Goal: Task Accomplishment & Management: Manage account settings

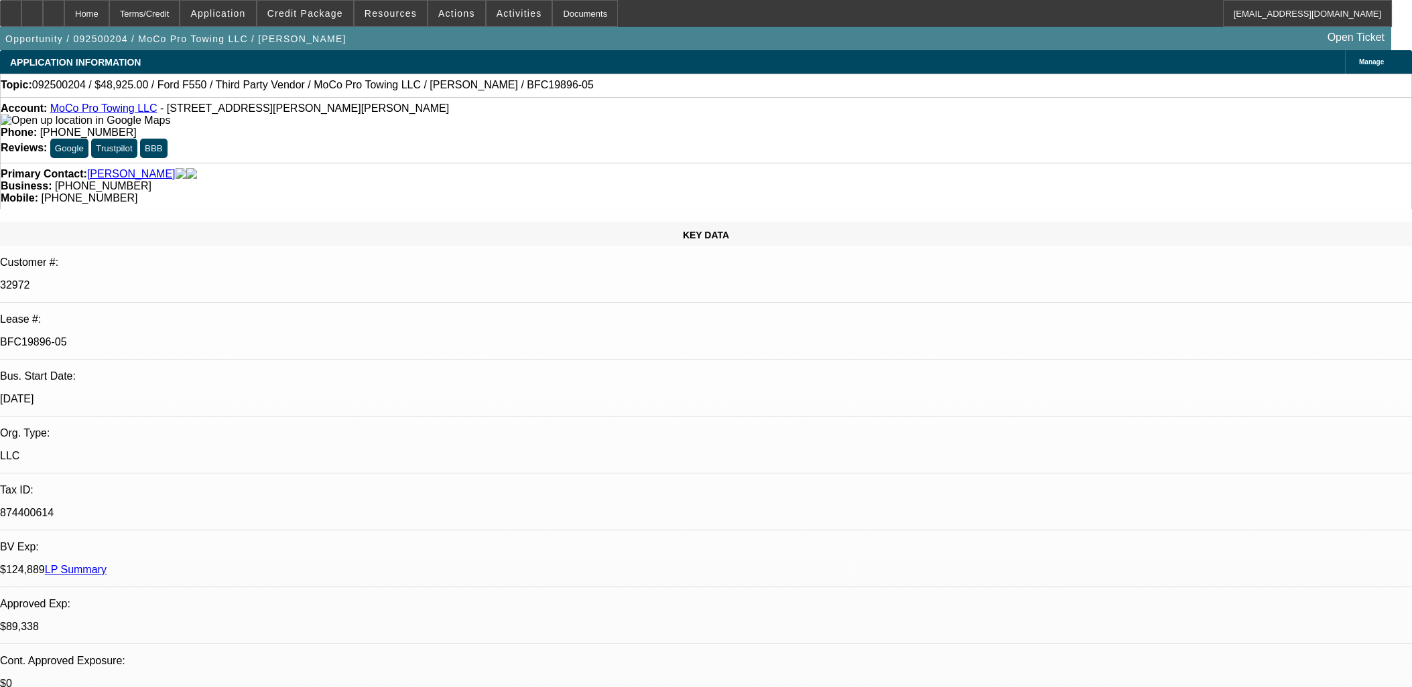
select select "0"
select select "2"
select select "0"
select select "6"
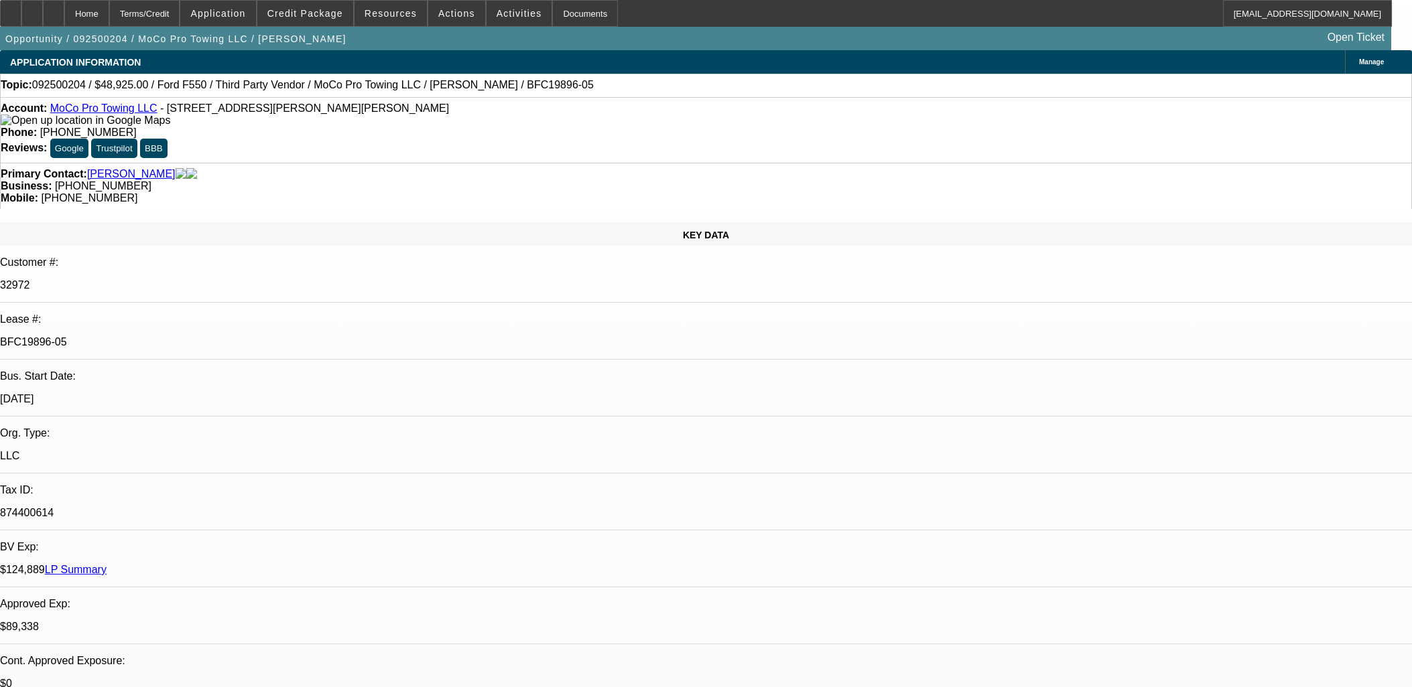
select select "0"
select select "2"
select select "0"
select select "6"
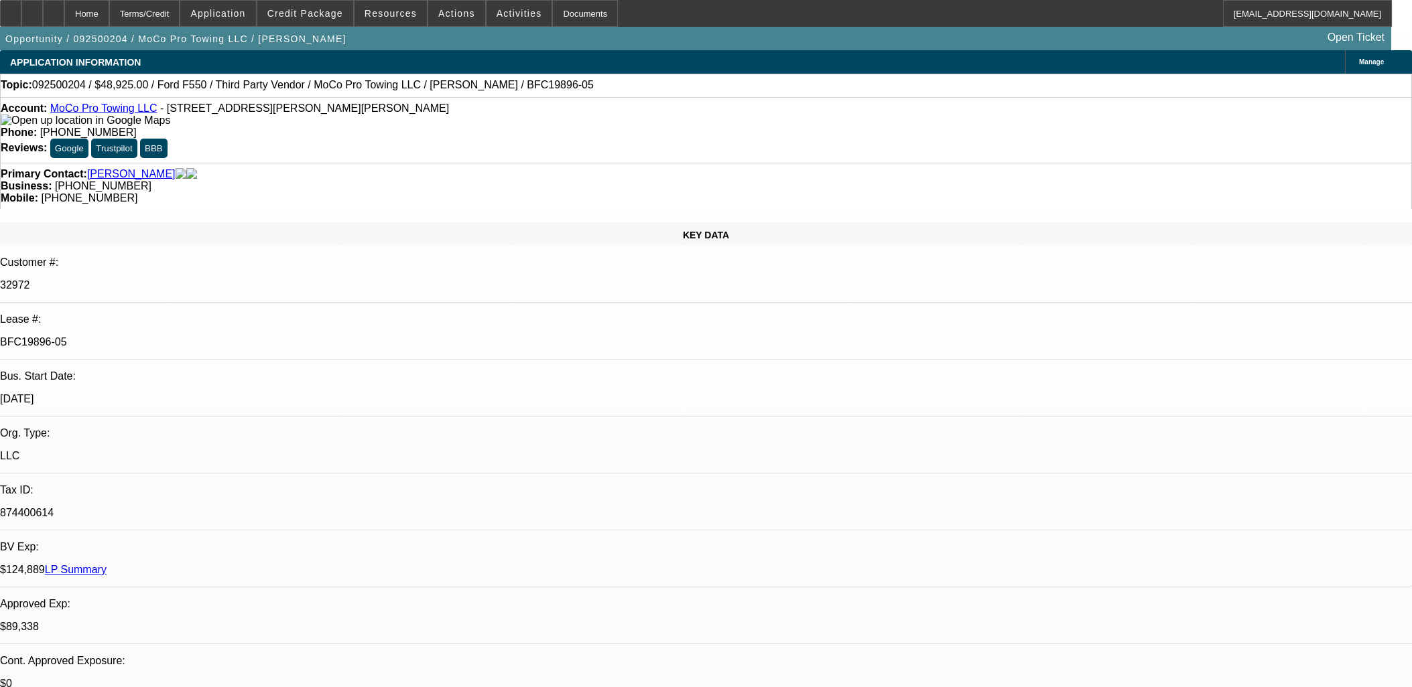
select select "0"
select select "2"
select select "0"
select select "6"
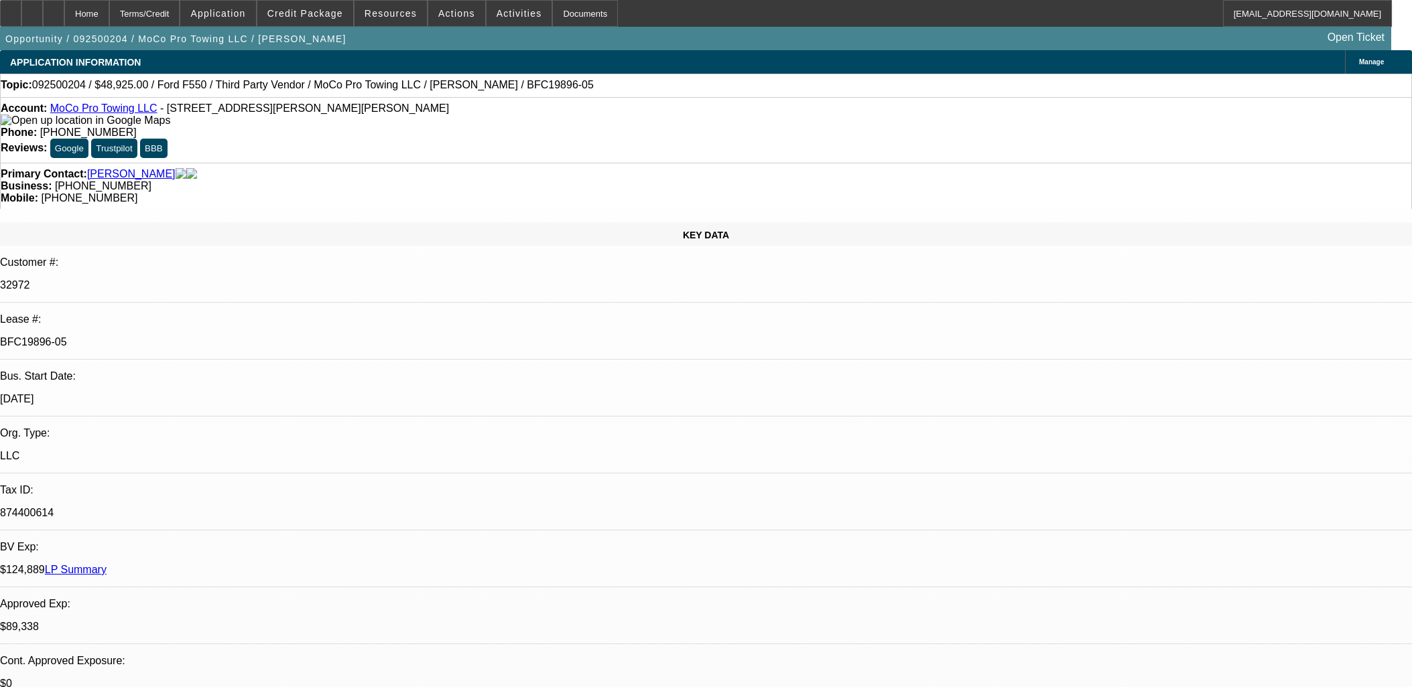
select select "0"
select select "2"
select select "0"
select select "6"
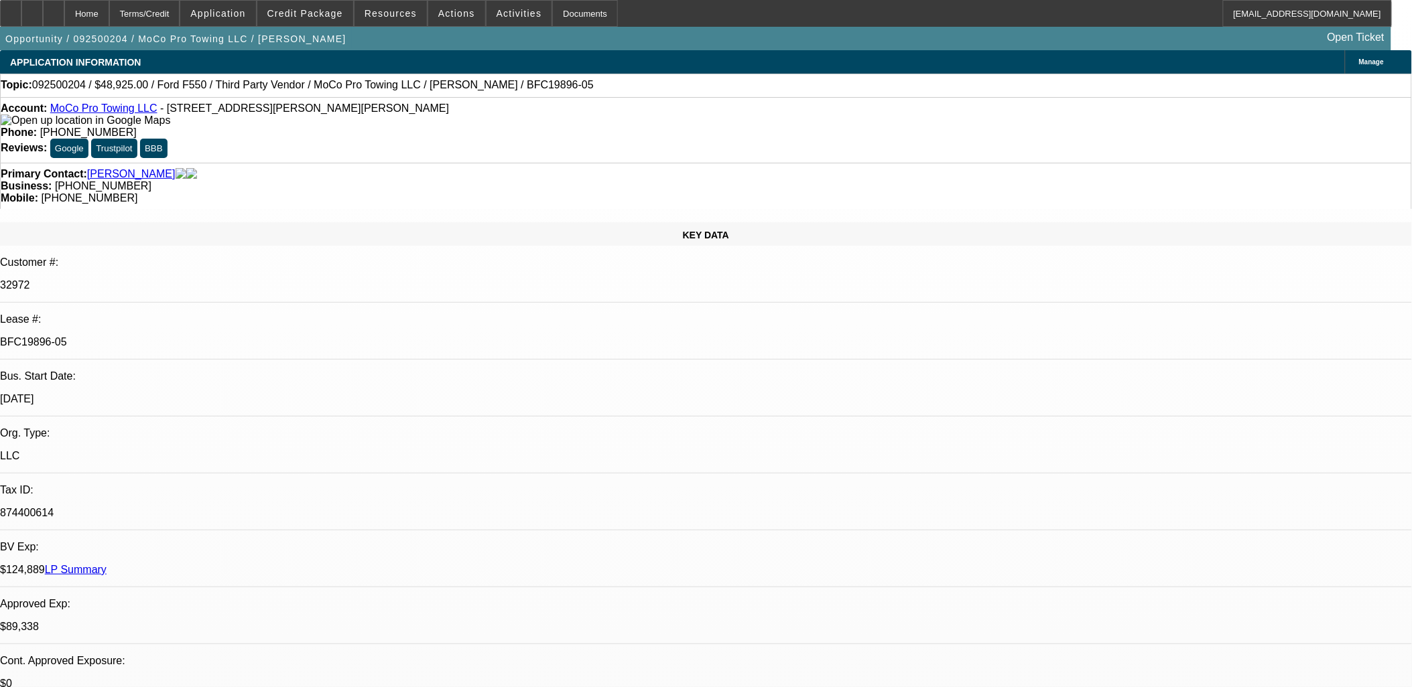
scroll to position [3489, 0]
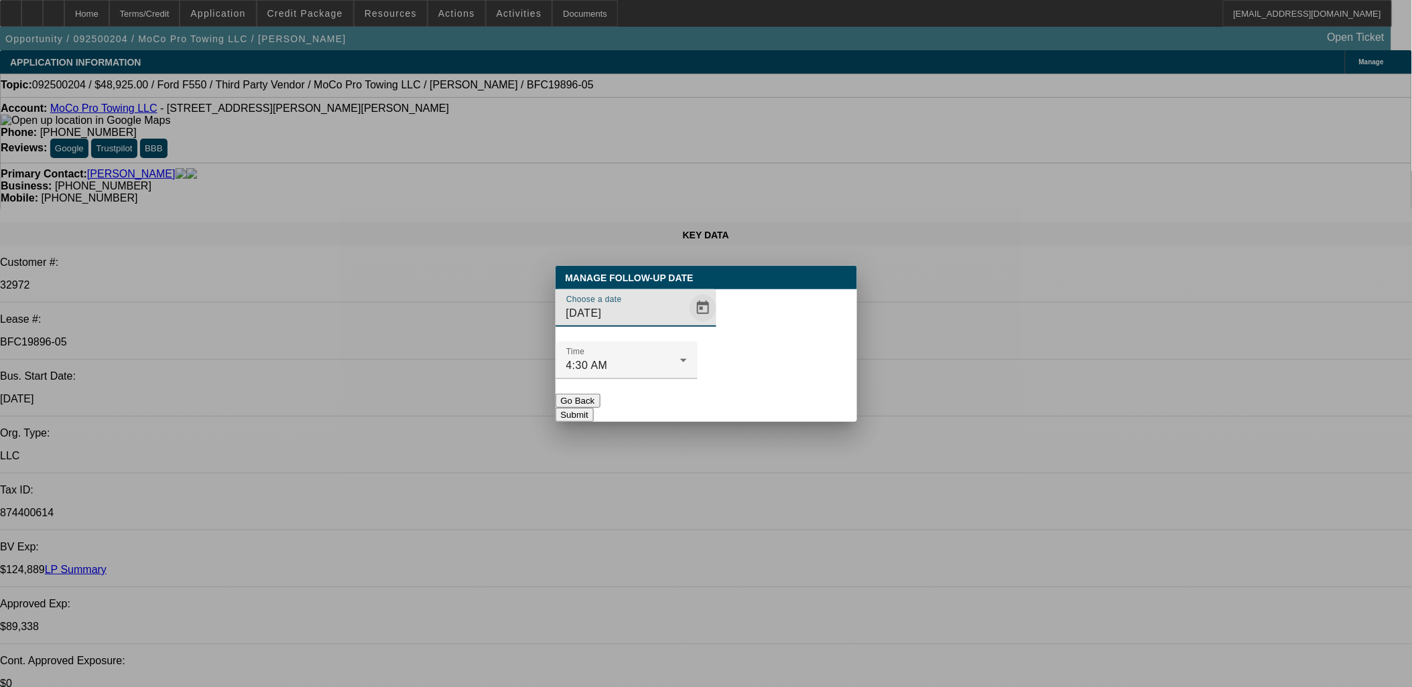
drag, startPoint x: 652, startPoint y: 322, endPoint x: 684, endPoint y: 342, distance: 37.9
click at [659, 325] on div "Choose a date 9/18/2025" at bounding box center [626, 308] width 121 height 38
click at [687, 324] on span "Open calendar" at bounding box center [703, 308] width 32 height 32
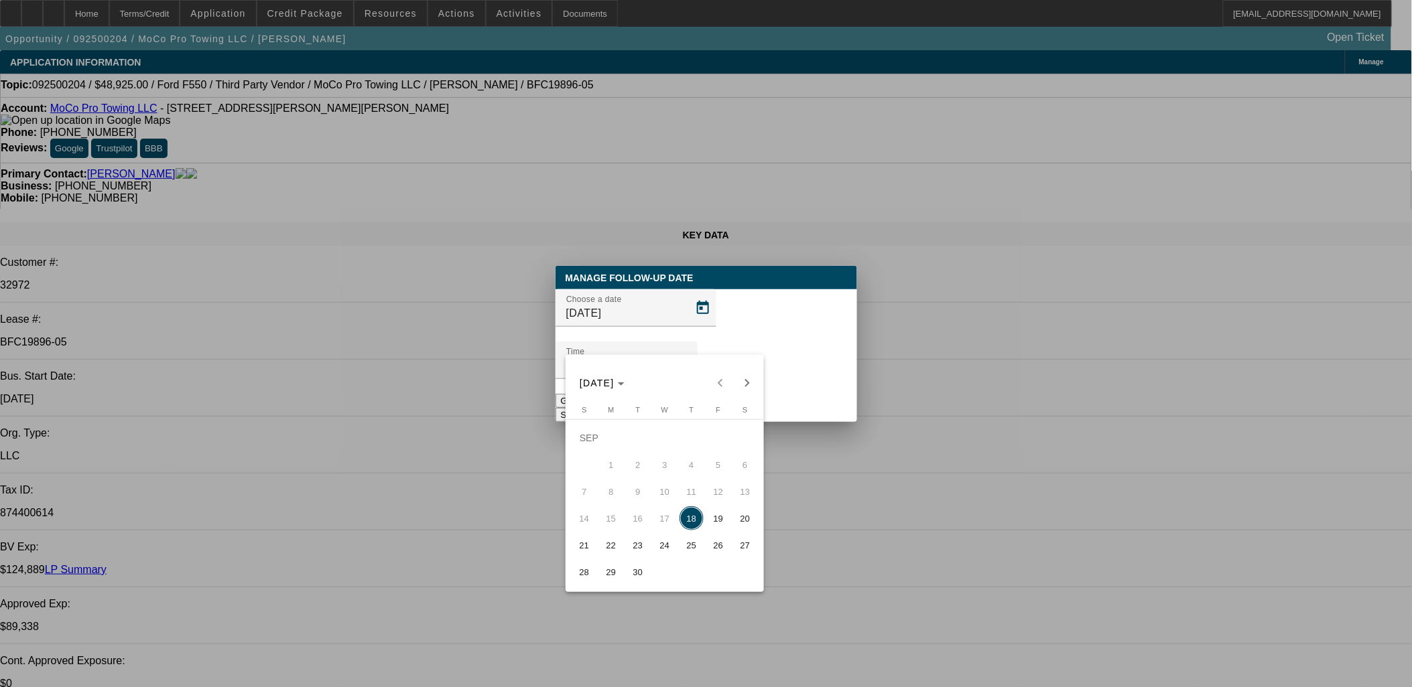
click at [744, 381] on span "Next month" at bounding box center [747, 383] width 27 height 27
click at [692, 436] on span "2" at bounding box center [691, 438] width 24 height 24
type input "10/2/2025"
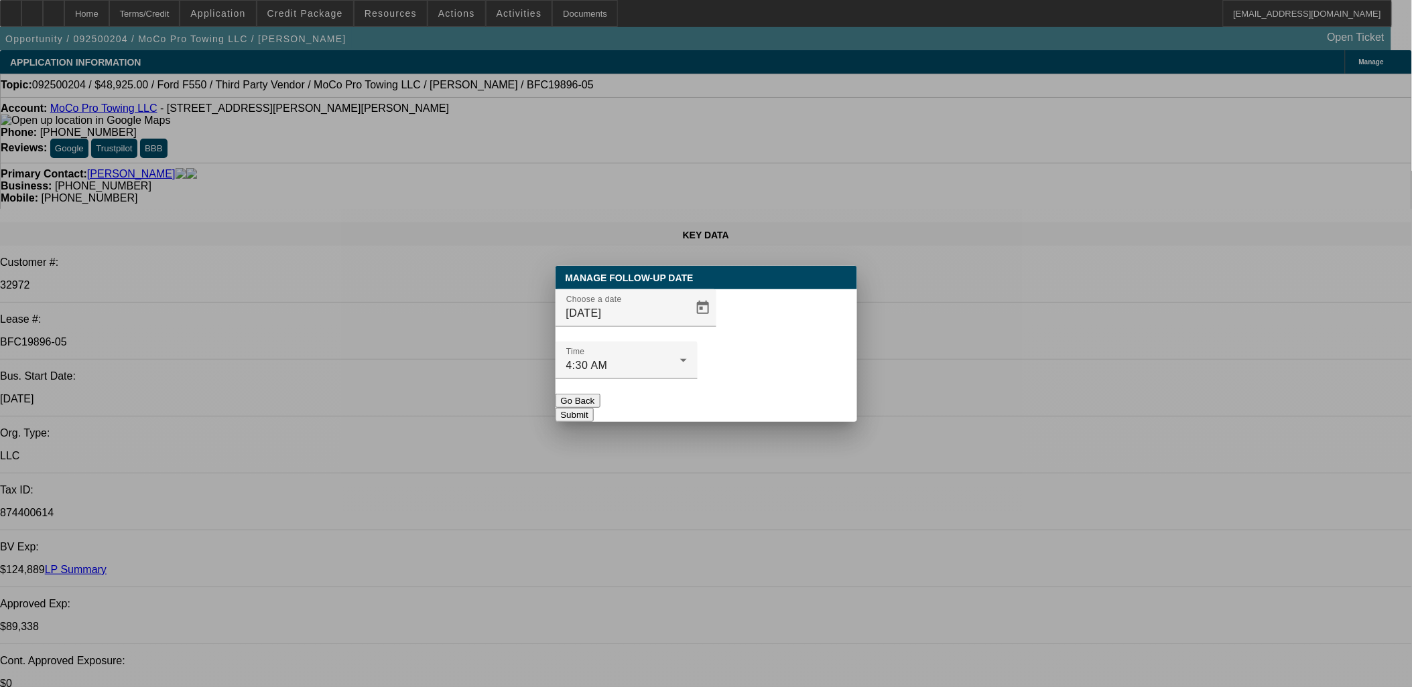
drag, startPoint x: 799, startPoint y: 393, endPoint x: 799, endPoint y: 385, distance: 7.4
click at [594, 408] on button "Submit" at bounding box center [574, 415] width 38 height 14
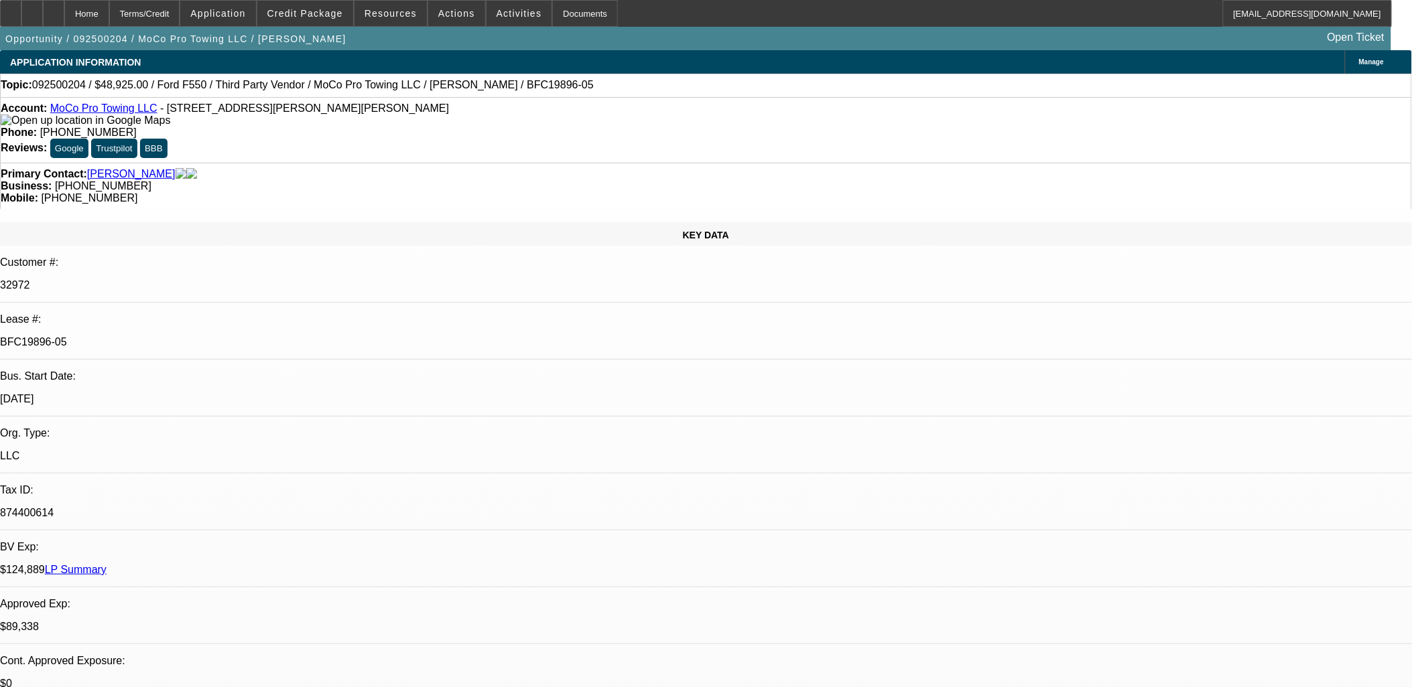
drag, startPoint x: 712, startPoint y: 371, endPoint x: 578, endPoint y: 326, distance: 142.0
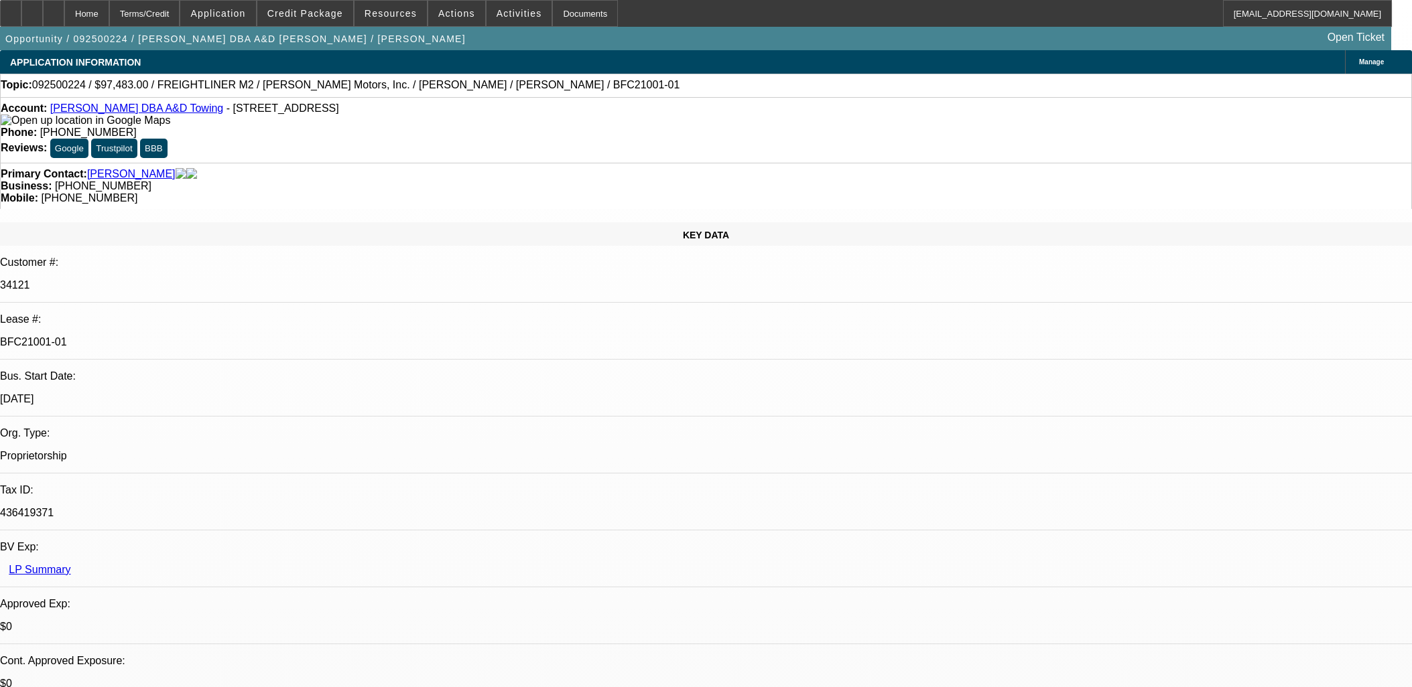
select select "0"
select select "6"
select select "0"
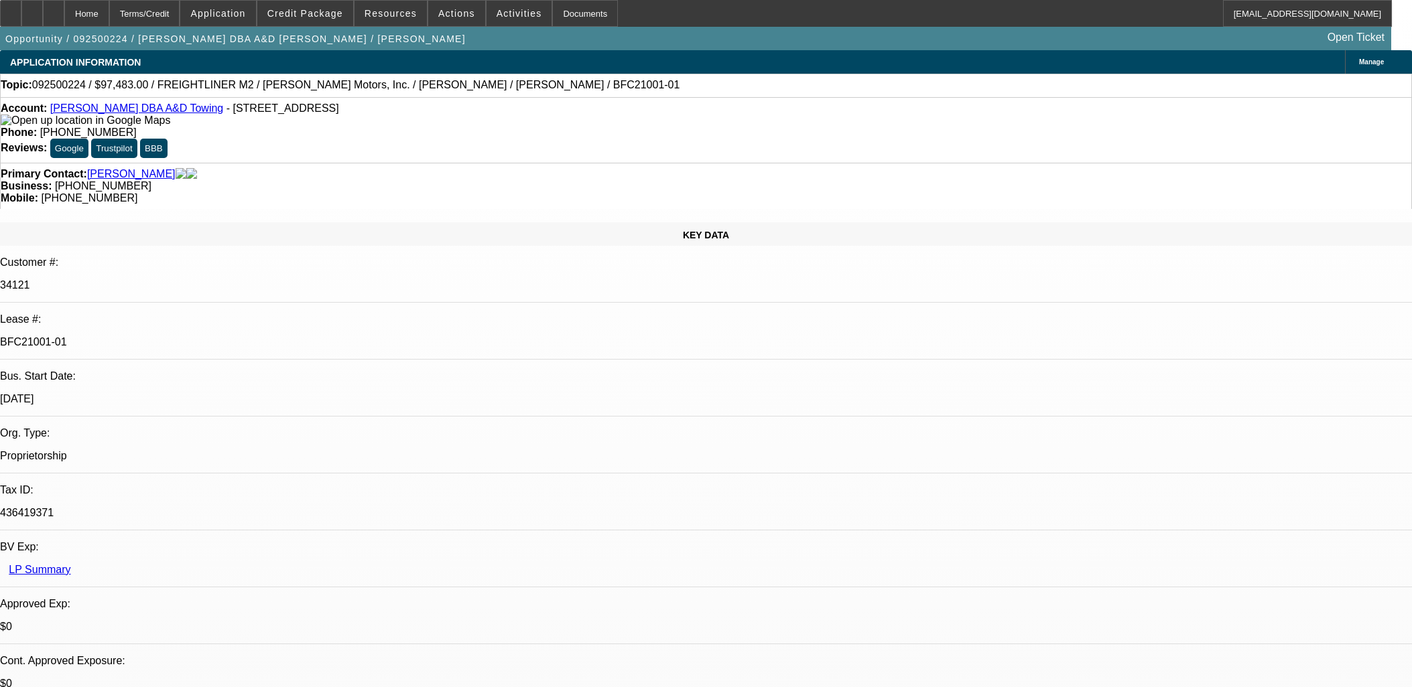
select select "0"
select select "6"
select select "0"
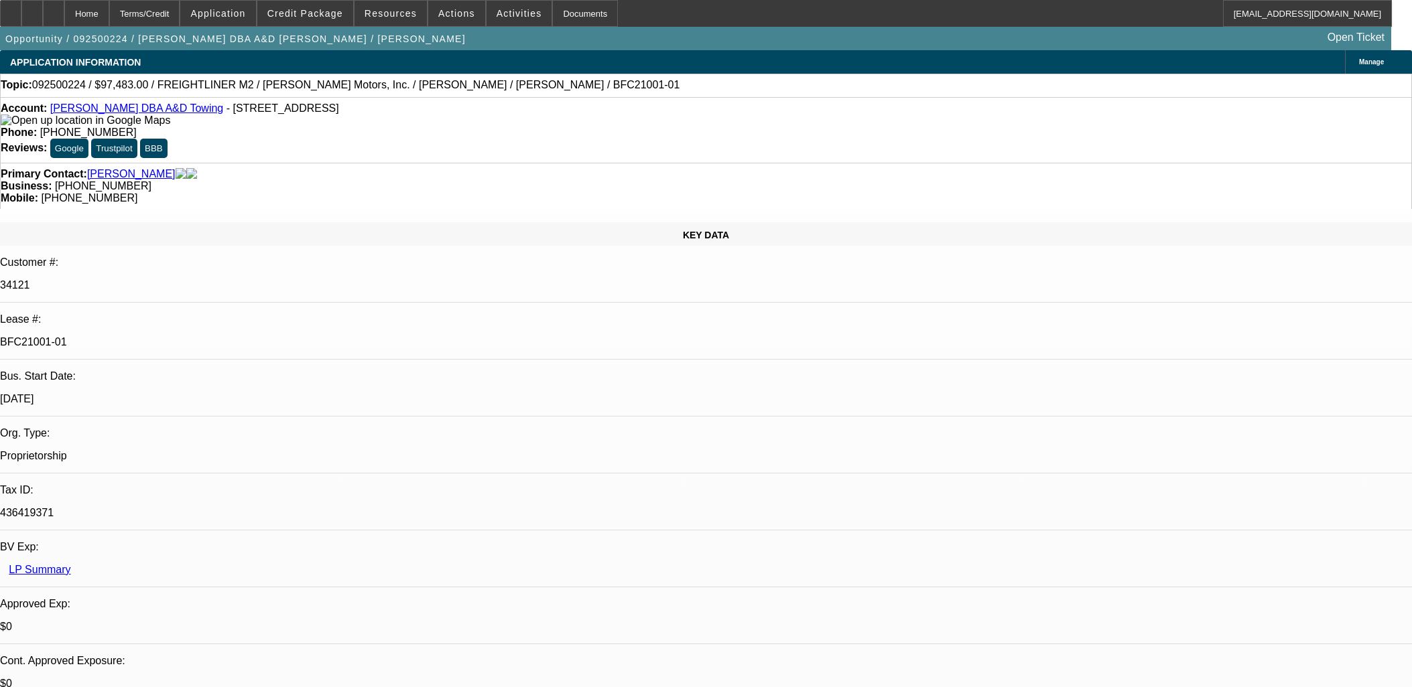
select select "0"
select select "6"
select select "0"
select select "2"
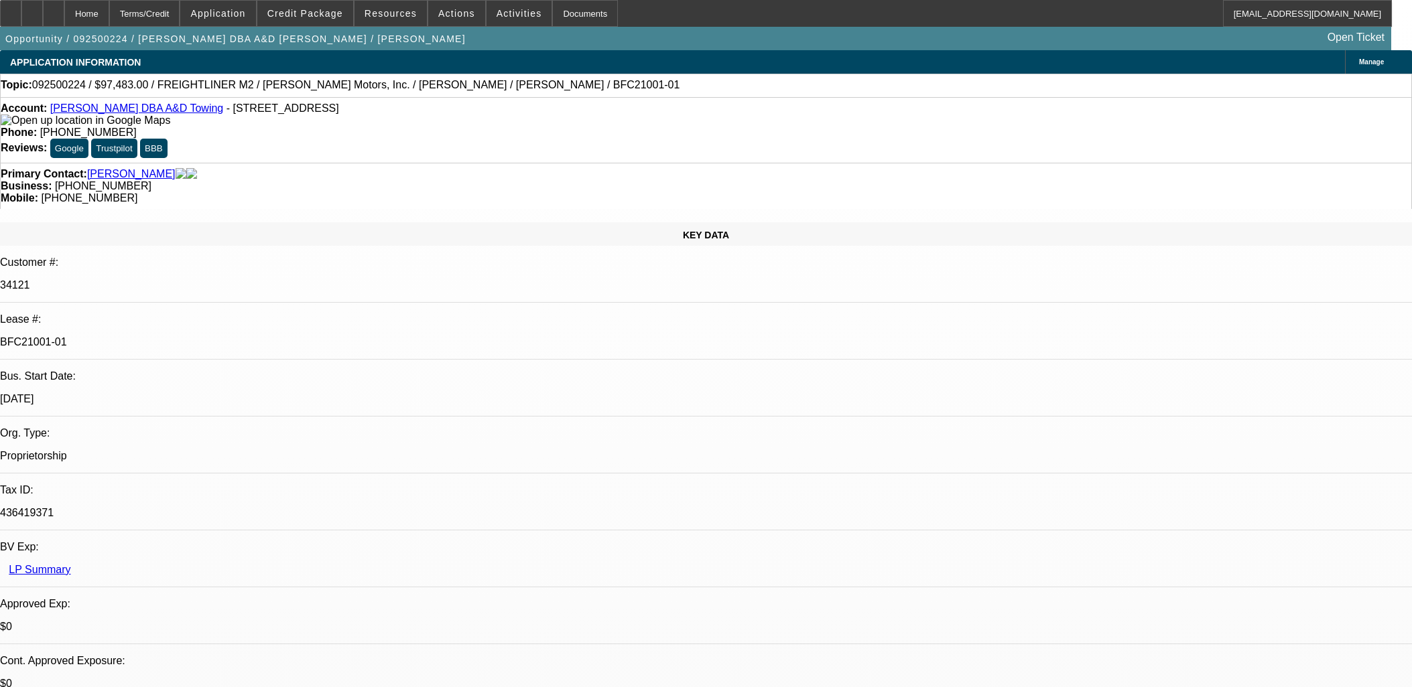
select select "0"
select select "6"
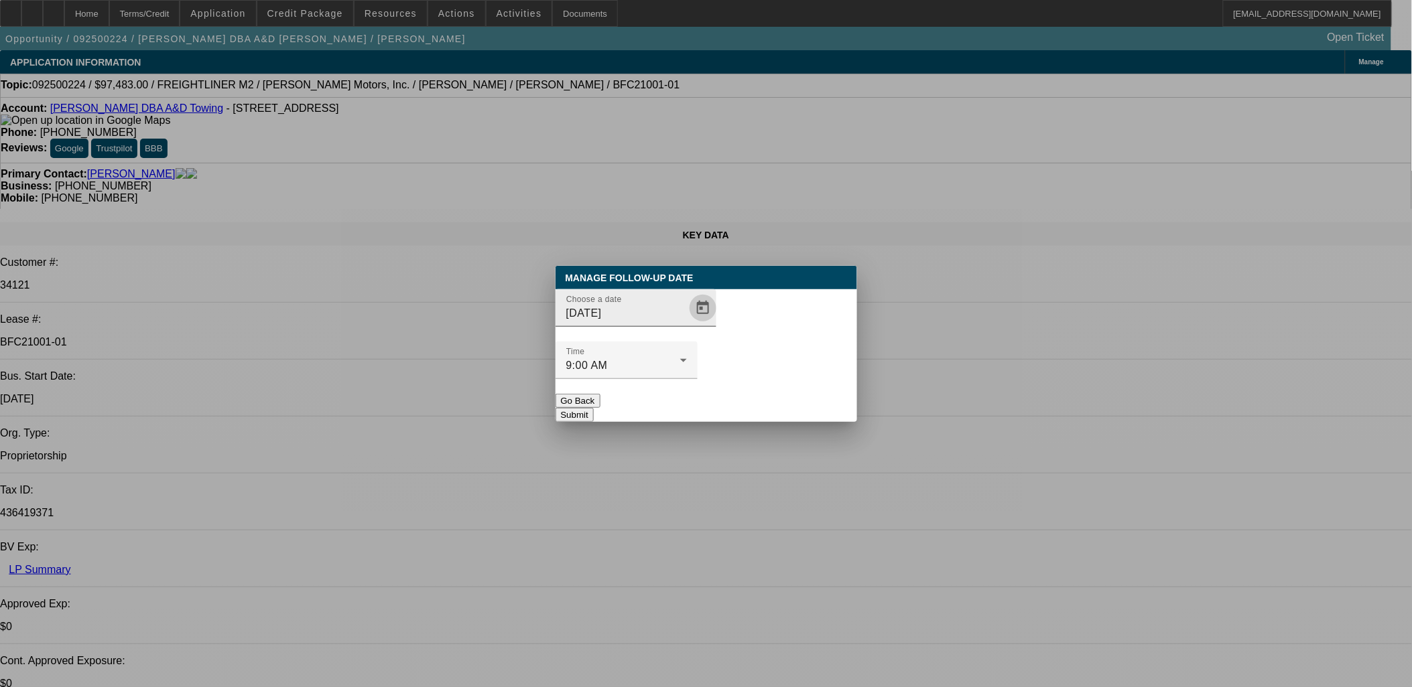
click at [687, 324] on span "Open calendar" at bounding box center [703, 308] width 32 height 32
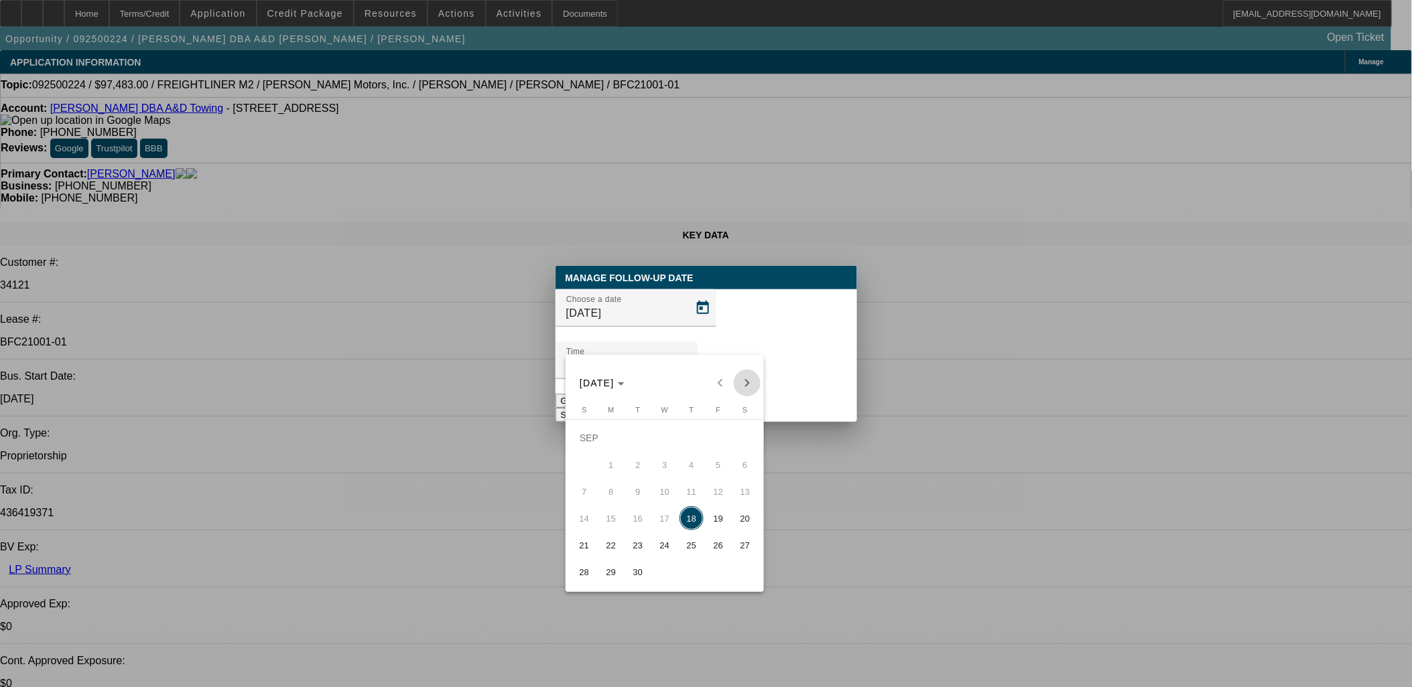
click at [734, 379] on span "Next month" at bounding box center [747, 383] width 27 height 27
click at [694, 442] on span "2" at bounding box center [691, 438] width 24 height 24
type input "10/2/2025"
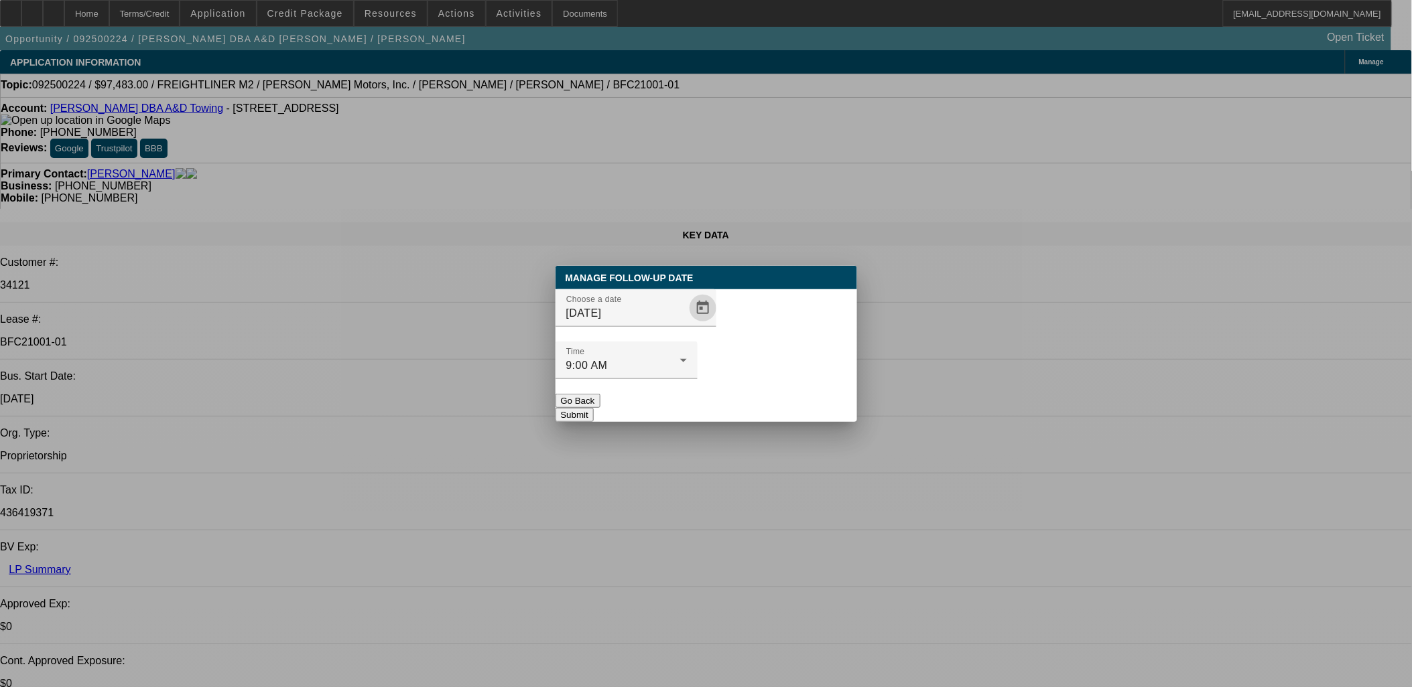
click at [775, 393] on div "Manage Follow-Up Date Choose a date 10/2/2025 Time 9:00 AM Go Back Submit" at bounding box center [706, 344] width 302 height 156
drag, startPoint x: 775, startPoint y: 393, endPoint x: 762, endPoint y: 383, distance: 16.4
click at [594, 408] on button "Submit" at bounding box center [574, 415] width 38 height 14
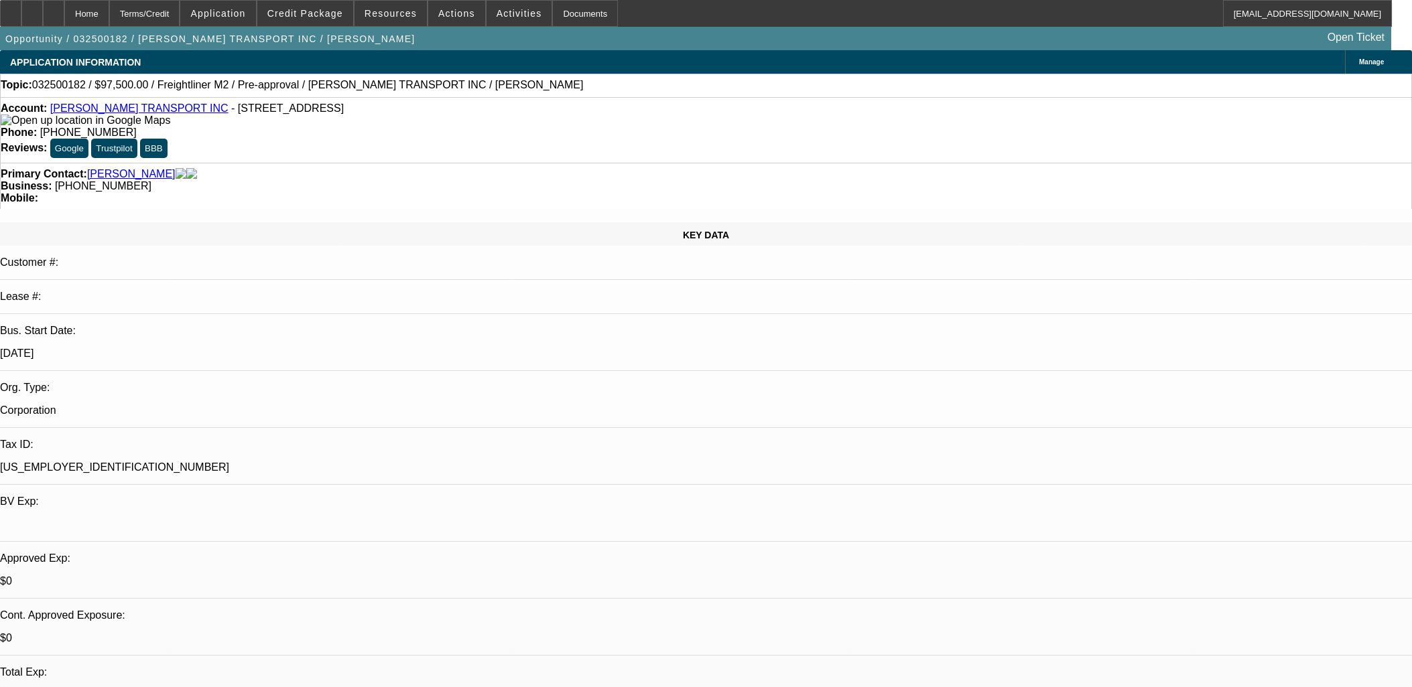
select select "0"
select select "0.1"
select select "4"
select select "0"
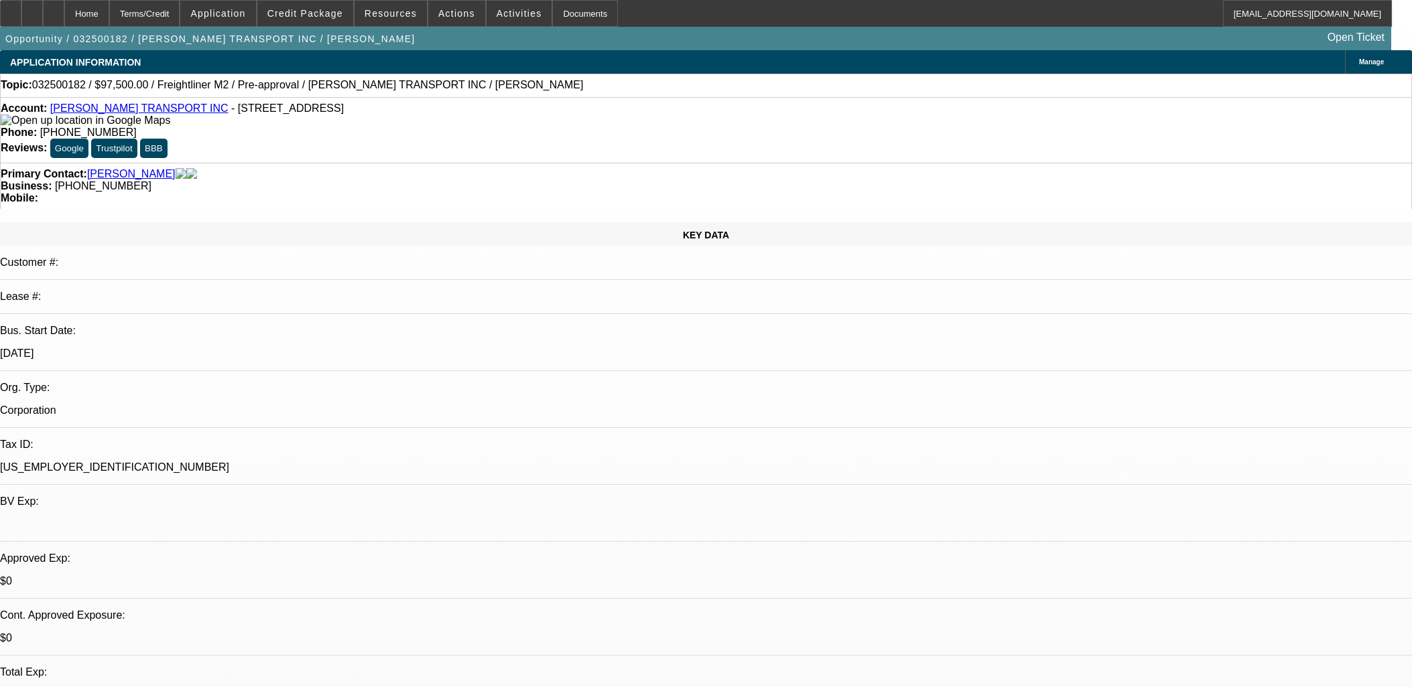
select select "0"
select select "0.1"
select select "4"
select select "0"
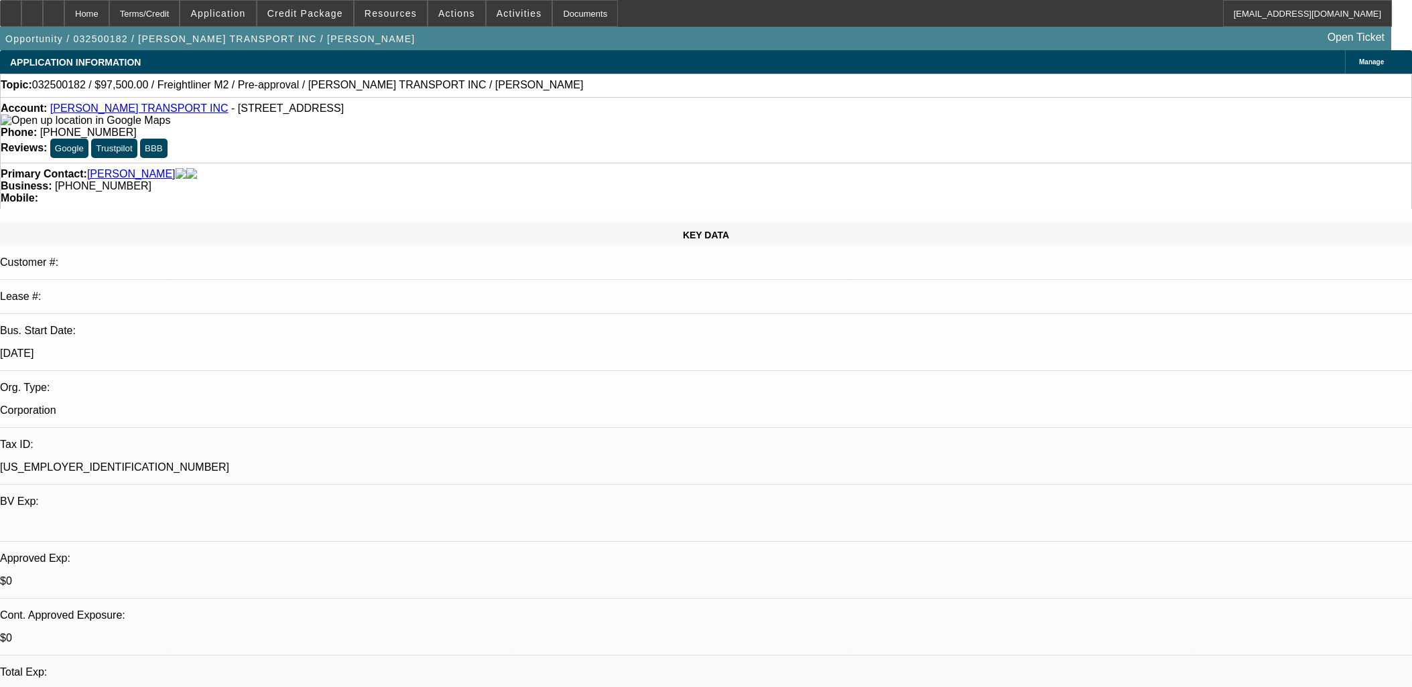
select select "0.1"
select select "4"
select select "0"
select select "0.1"
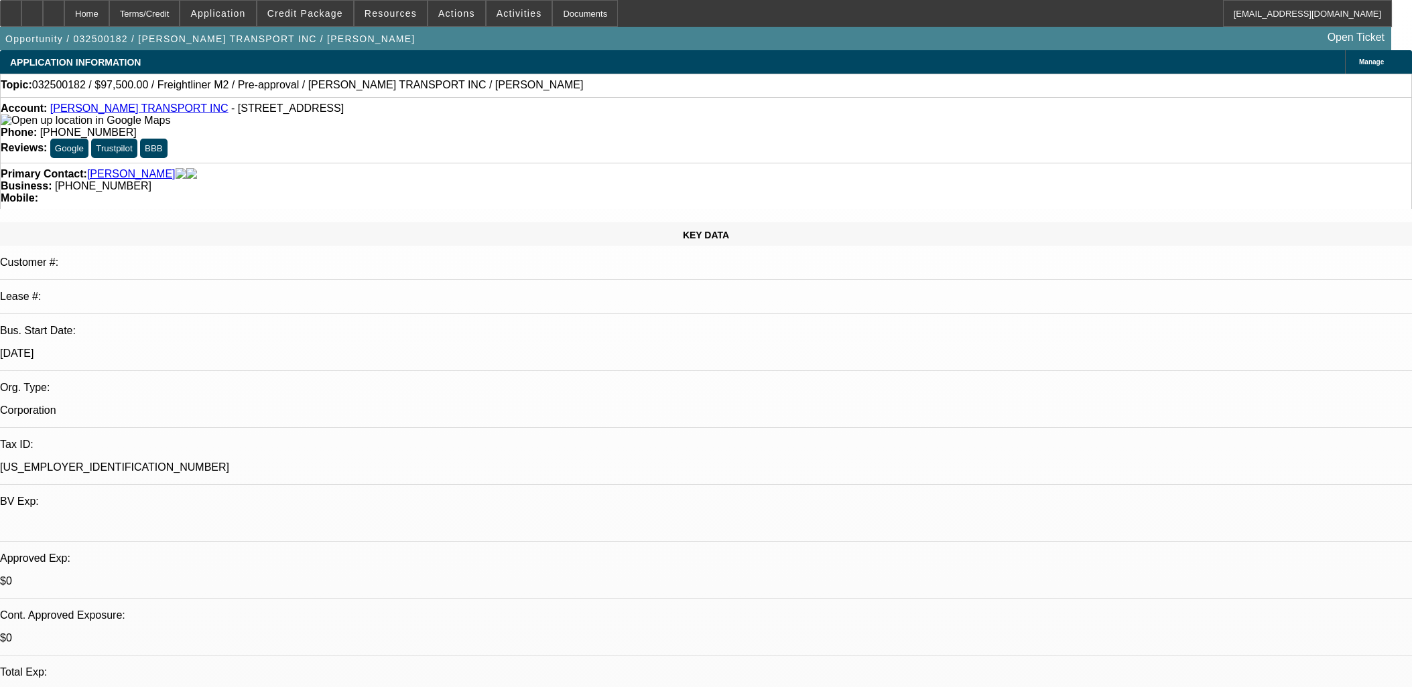
select select "4"
click at [519, 16] on span at bounding box center [519, 13] width 66 height 32
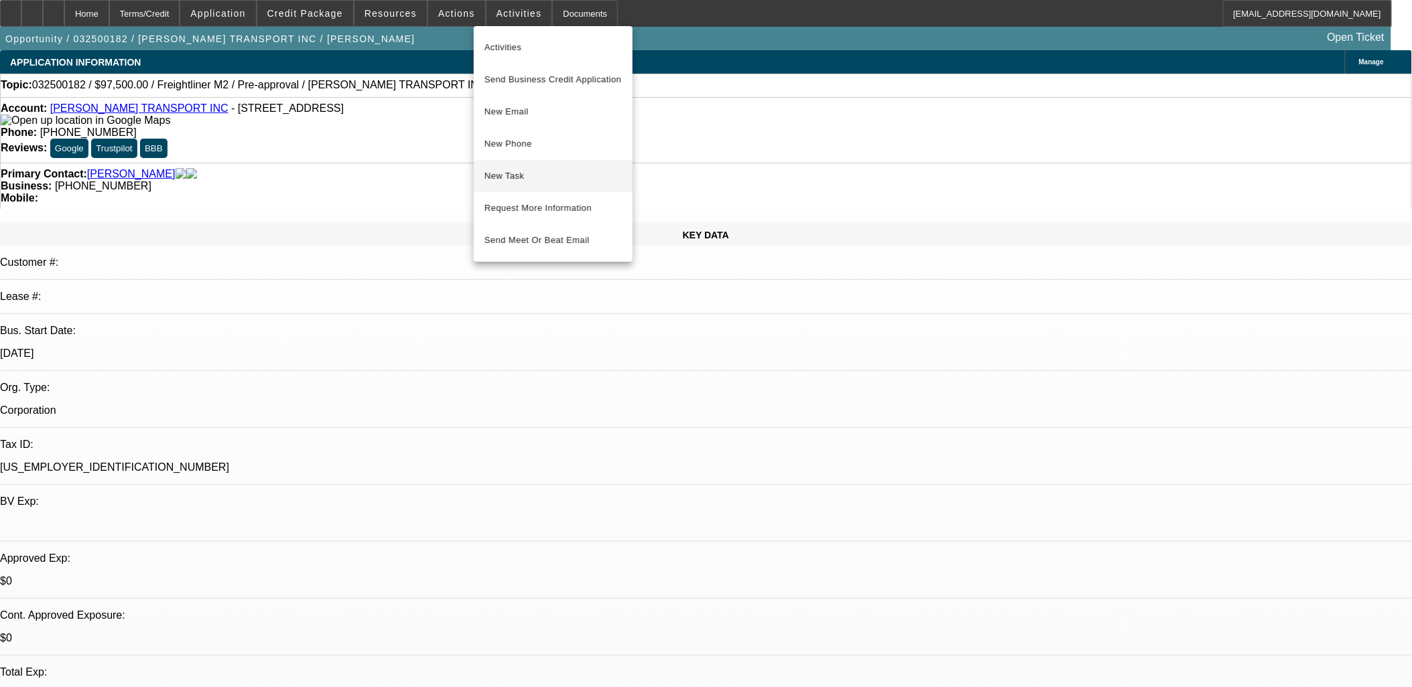
click at [560, 170] on span "New Task" at bounding box center [552, 176] width 137 height 16
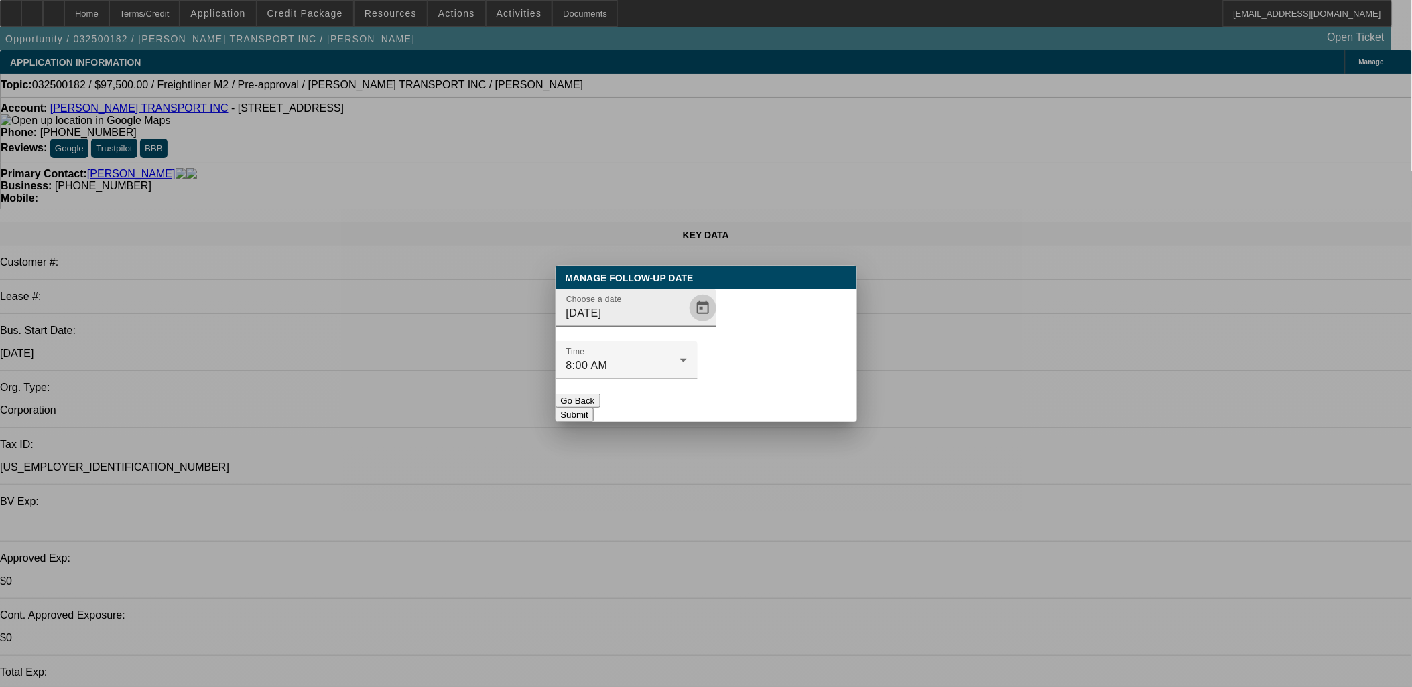
click at [687, 324] on span "Open calendar" at bounding box center [703, 308] width 32 height 32
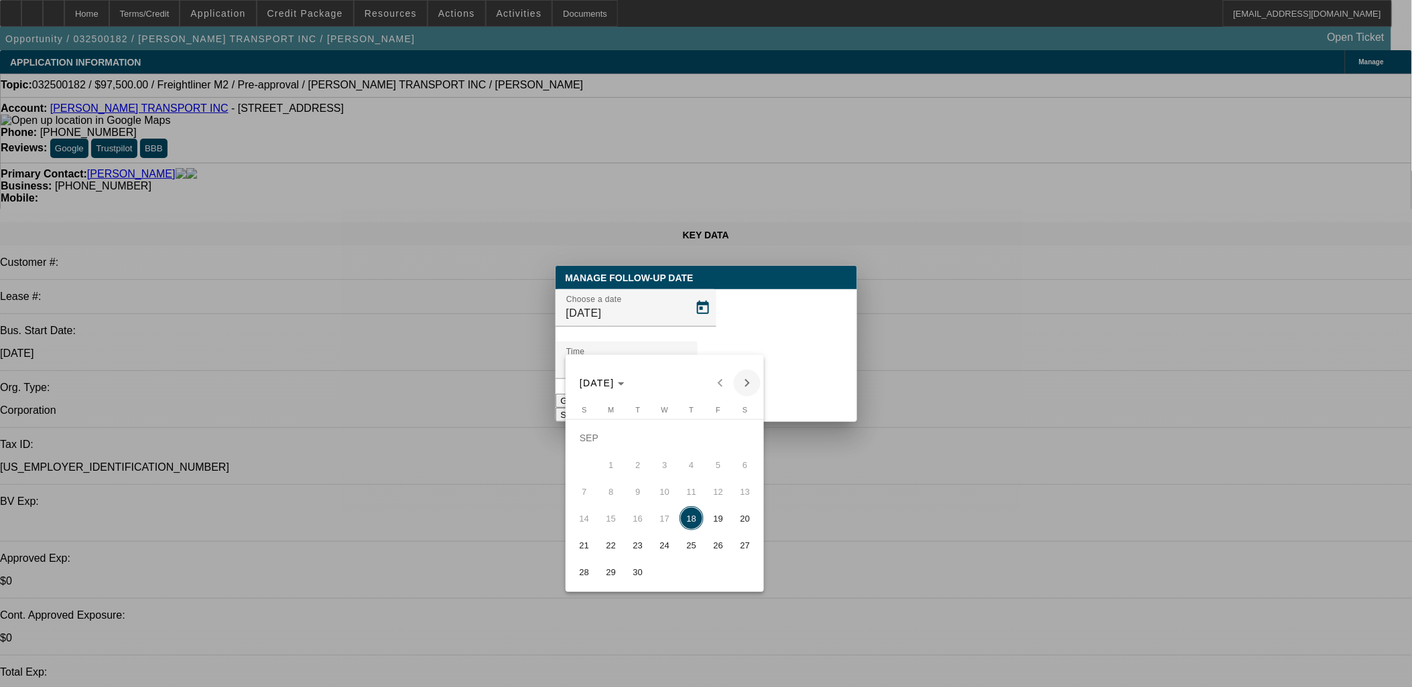
drag, startPoint x: 620, startPoint y: 540, endPoint x: 755, endPoint y: 387, distance: 204.2
click at [633, 546] on tr "21 22 23 24 25 26 27" at bounding box center [665, 545] width 188 height 27
click at [631, 543] on span "23" at bounding box center [638, 545] width 24 height 24
type input "9/23/2025"
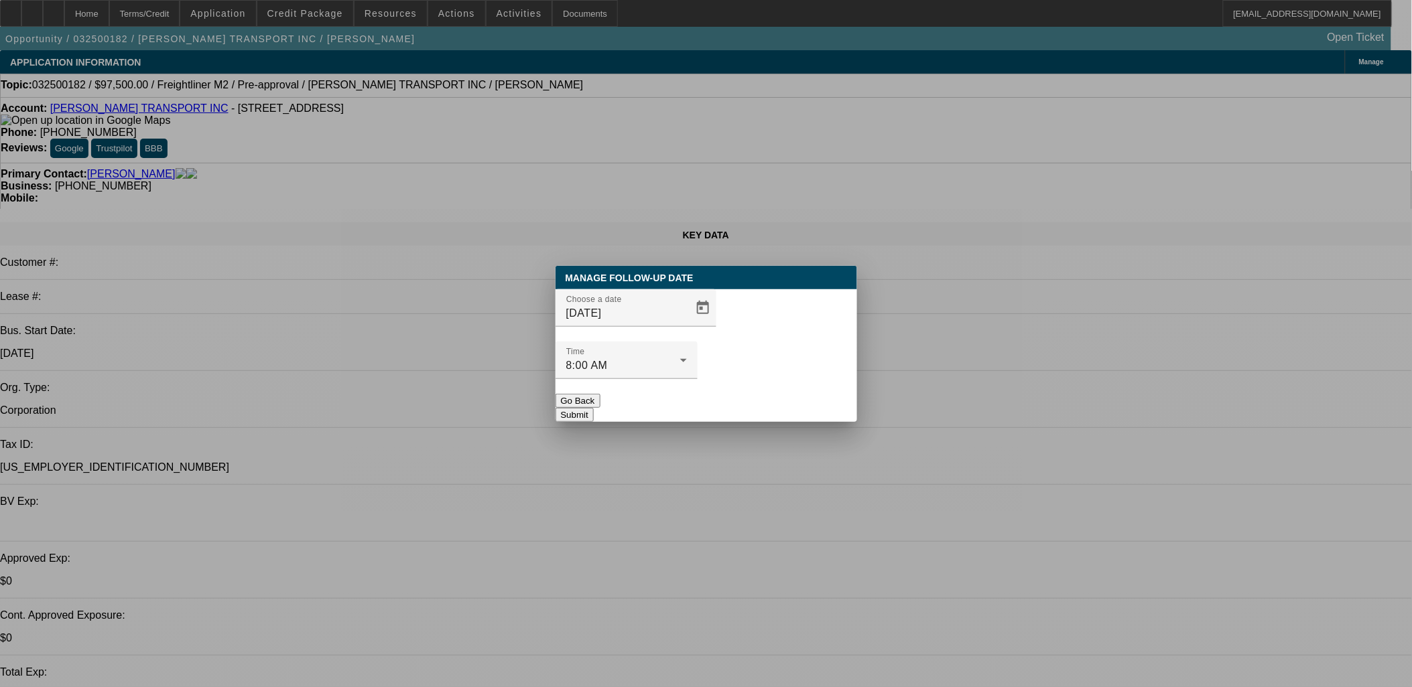
click at [594, 408] on button "Submit" at bounding box center [574, 415] width 38 height 14
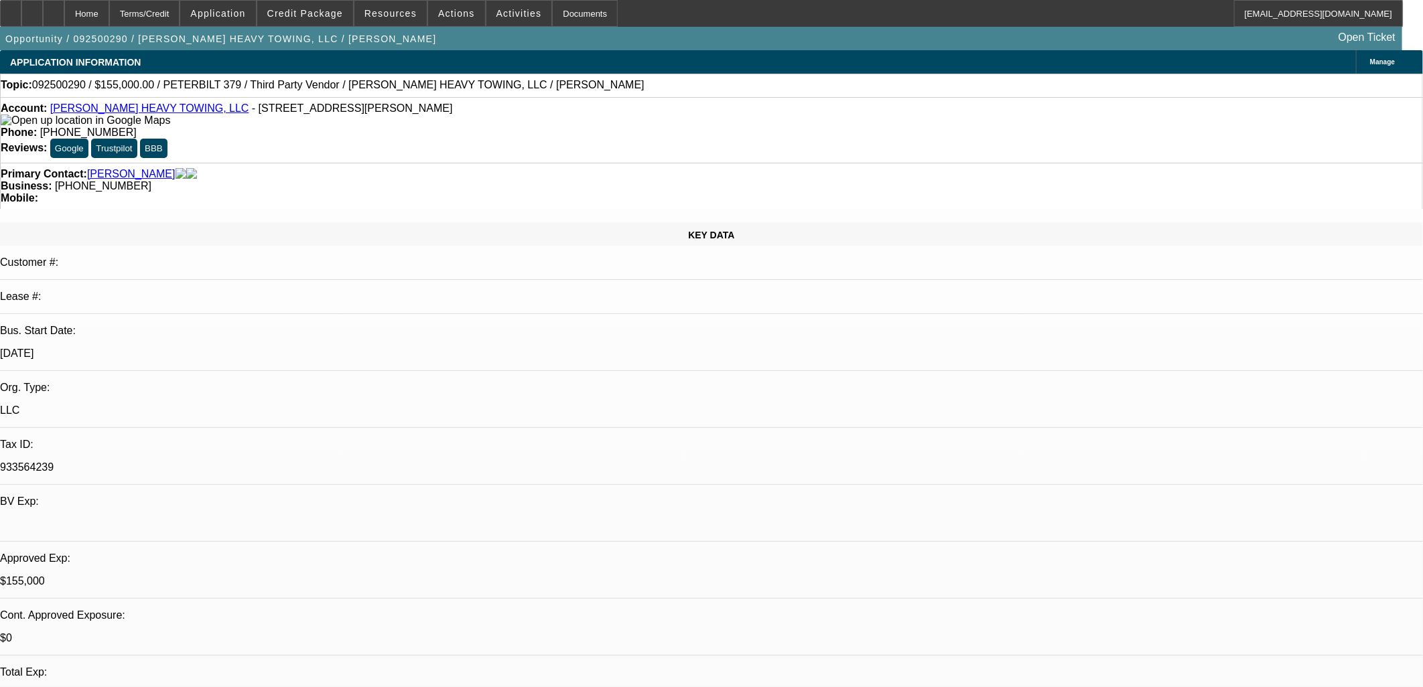
select select "0"
select select "6"
select select "0"
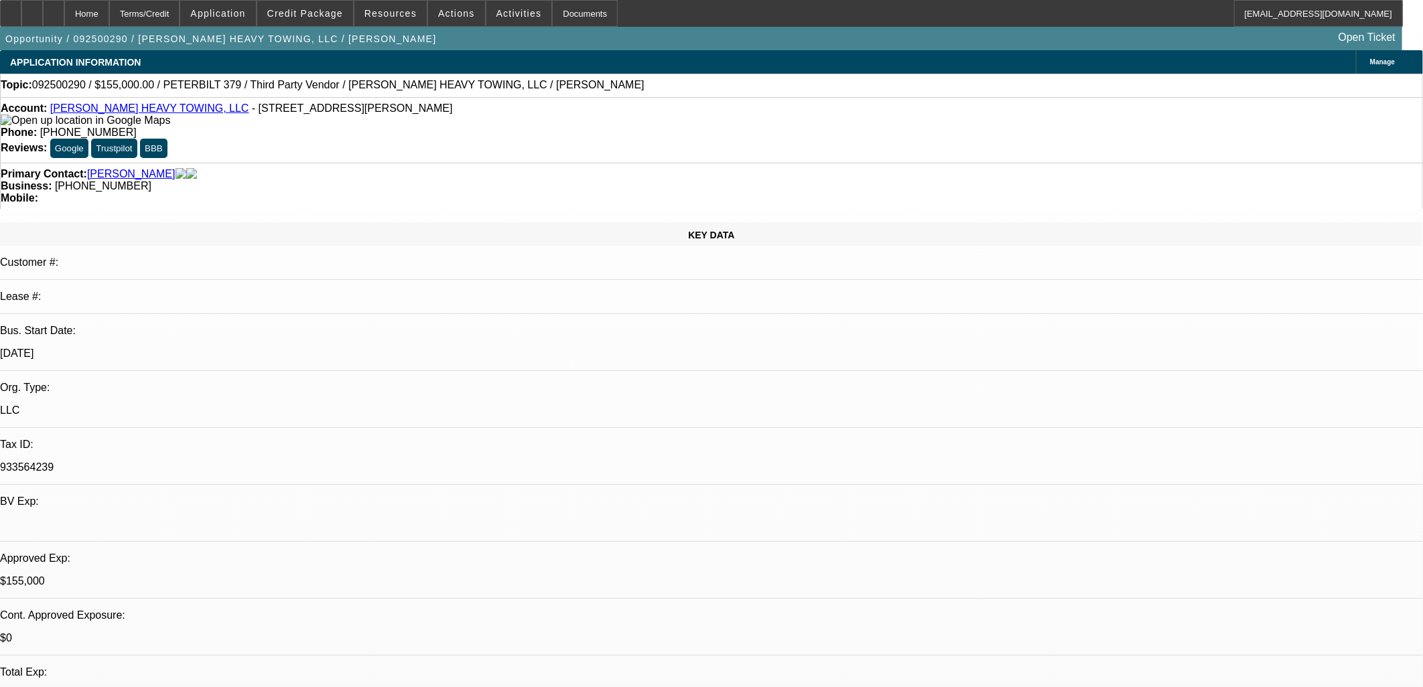
select select "0"
select select "6"
select select "0"
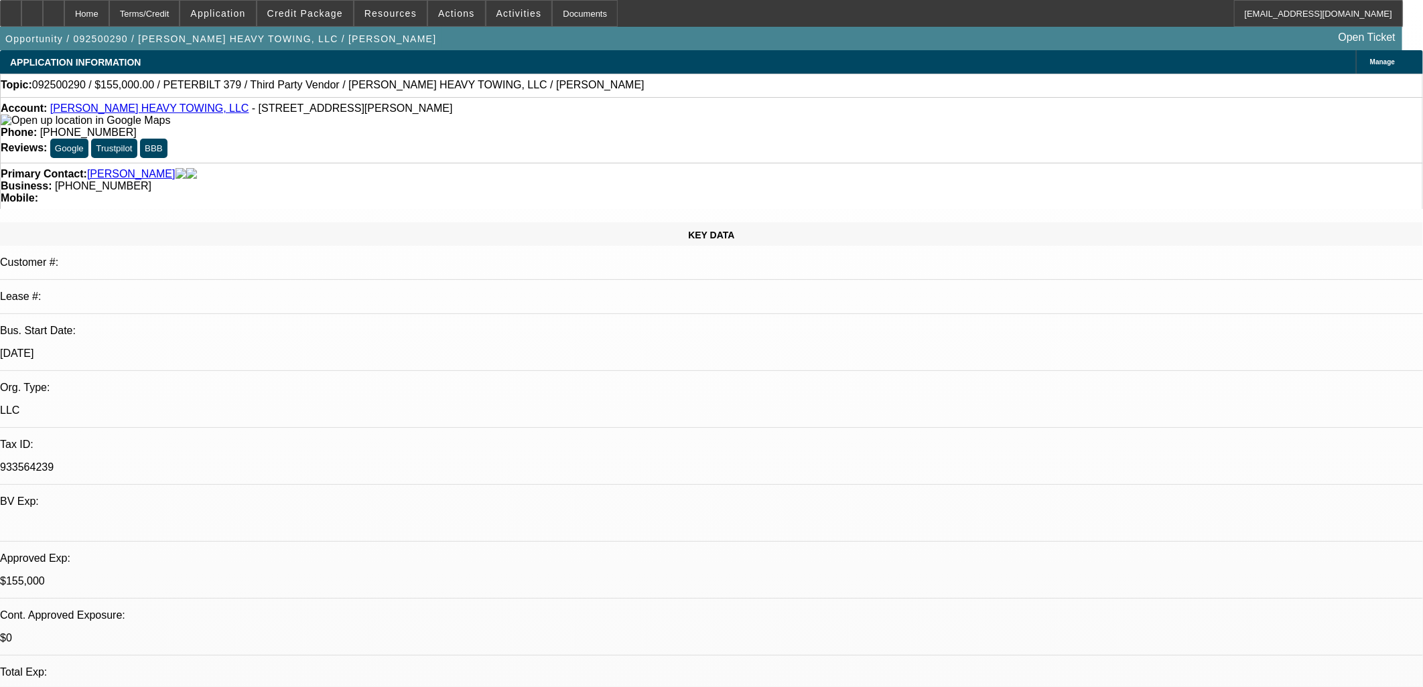
select select "0"
select select "6"
select select "0"
select select "2"
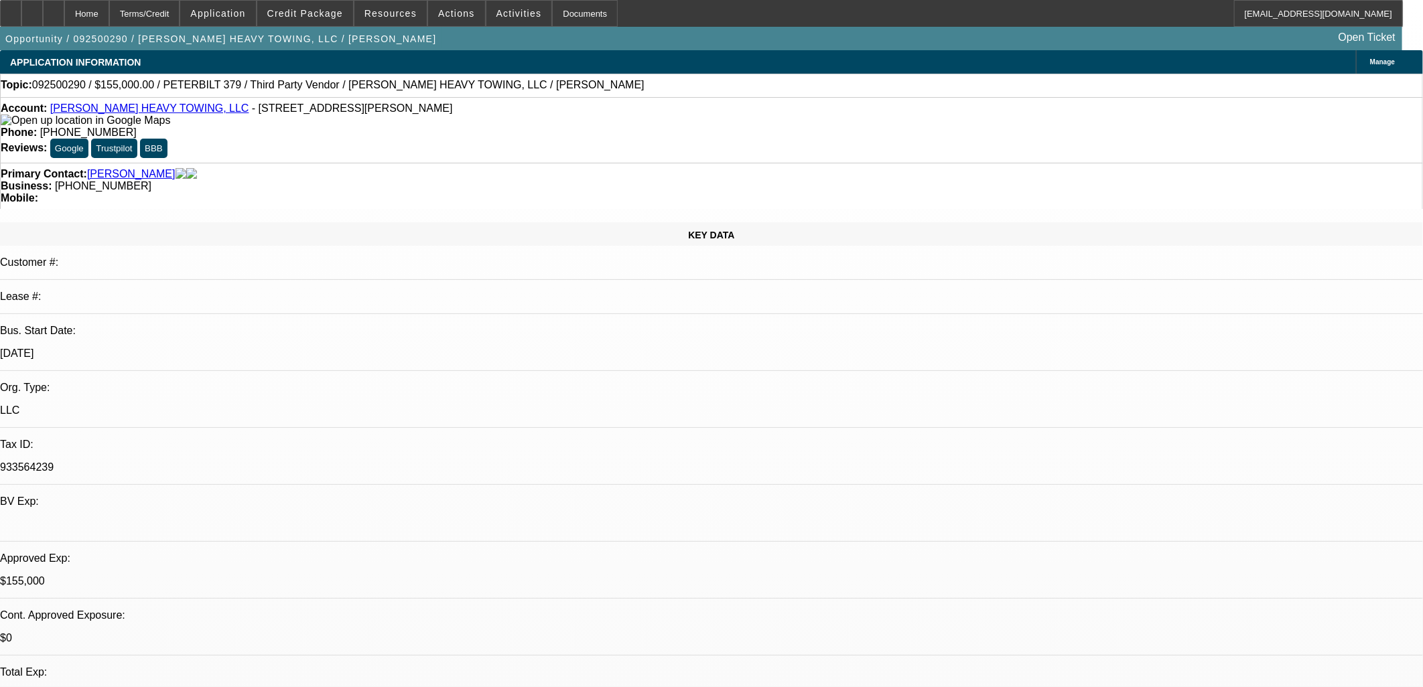
select select "0"
select select "6"
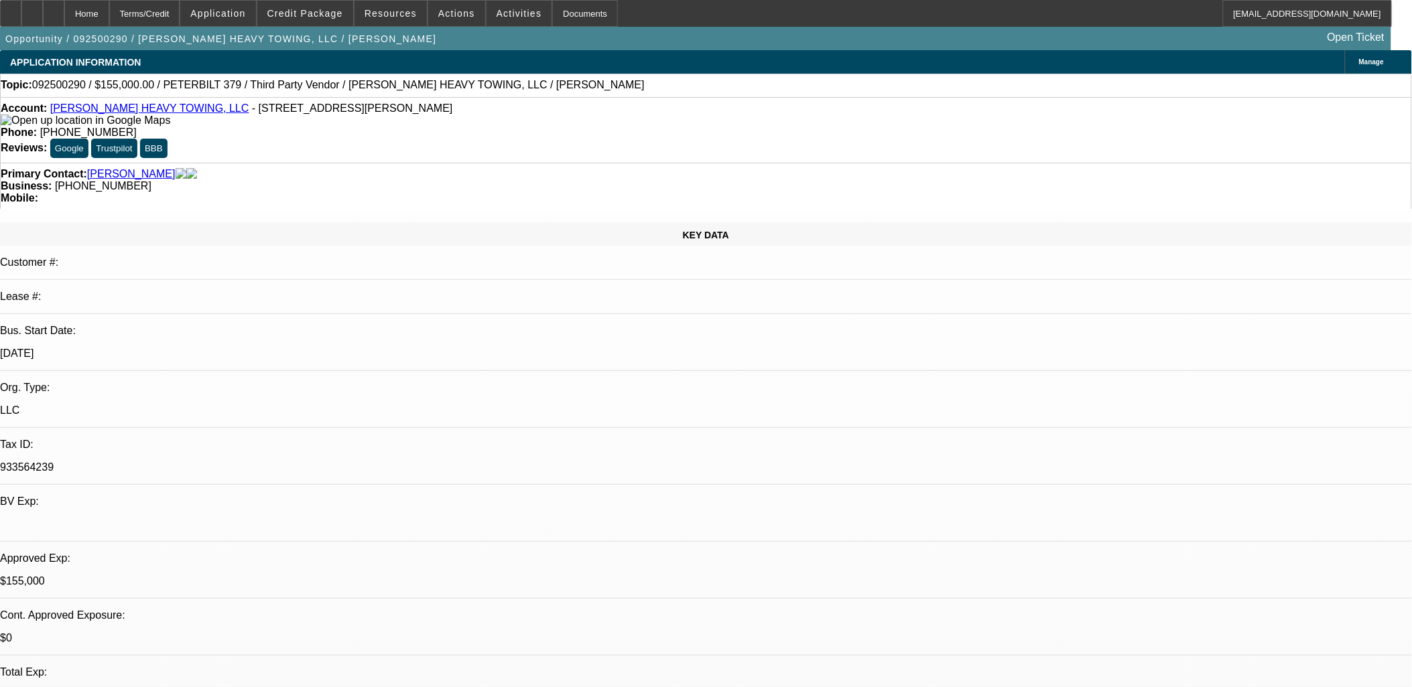
scroll to position [356, 0]
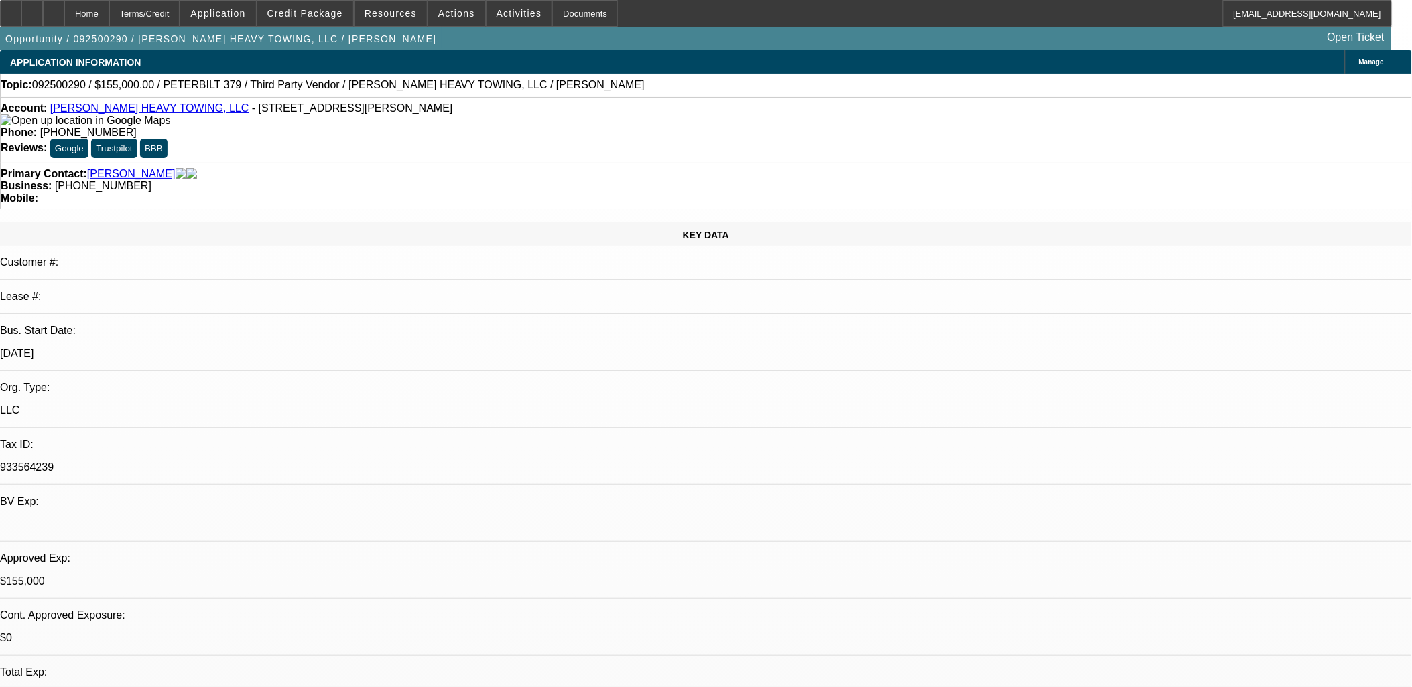
drag, startPoint x: 706, startPoint y: 277, endPoint x: 716, endPoint y: 298, distance: 22.2
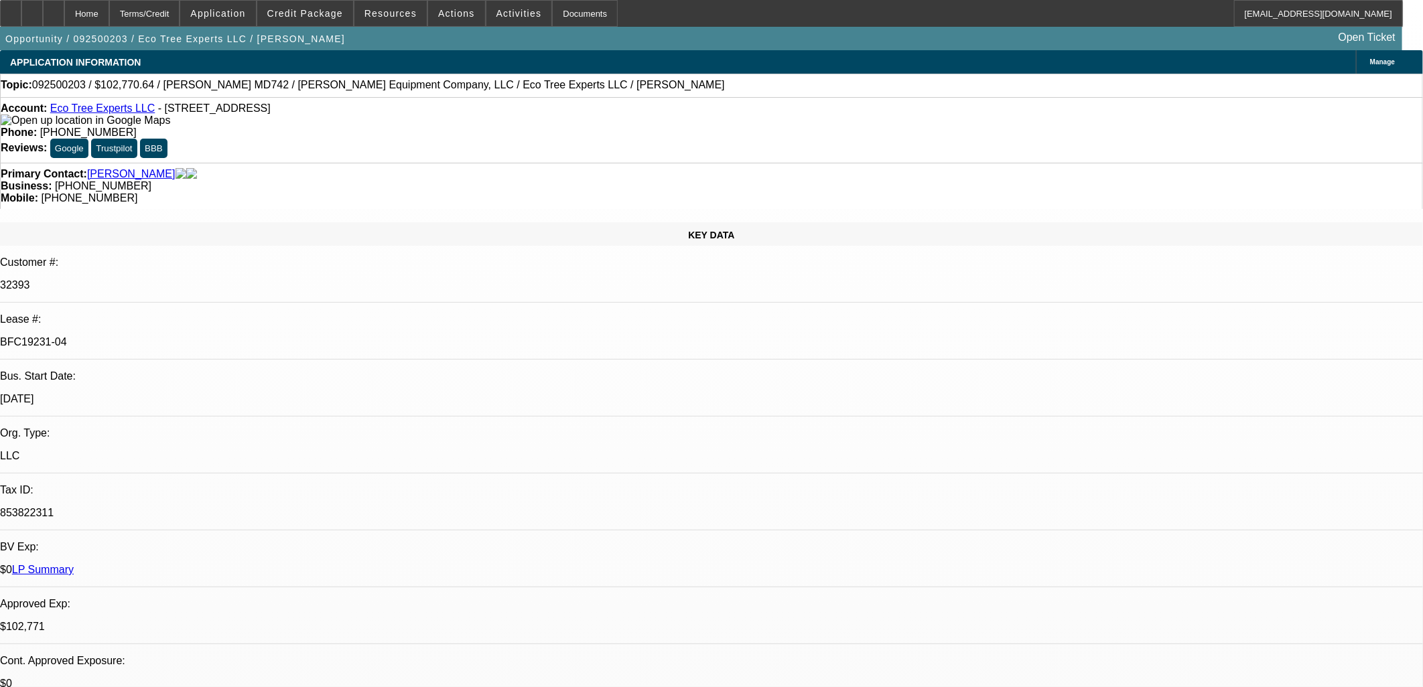
select select "0"
select select "6"
select select "0"
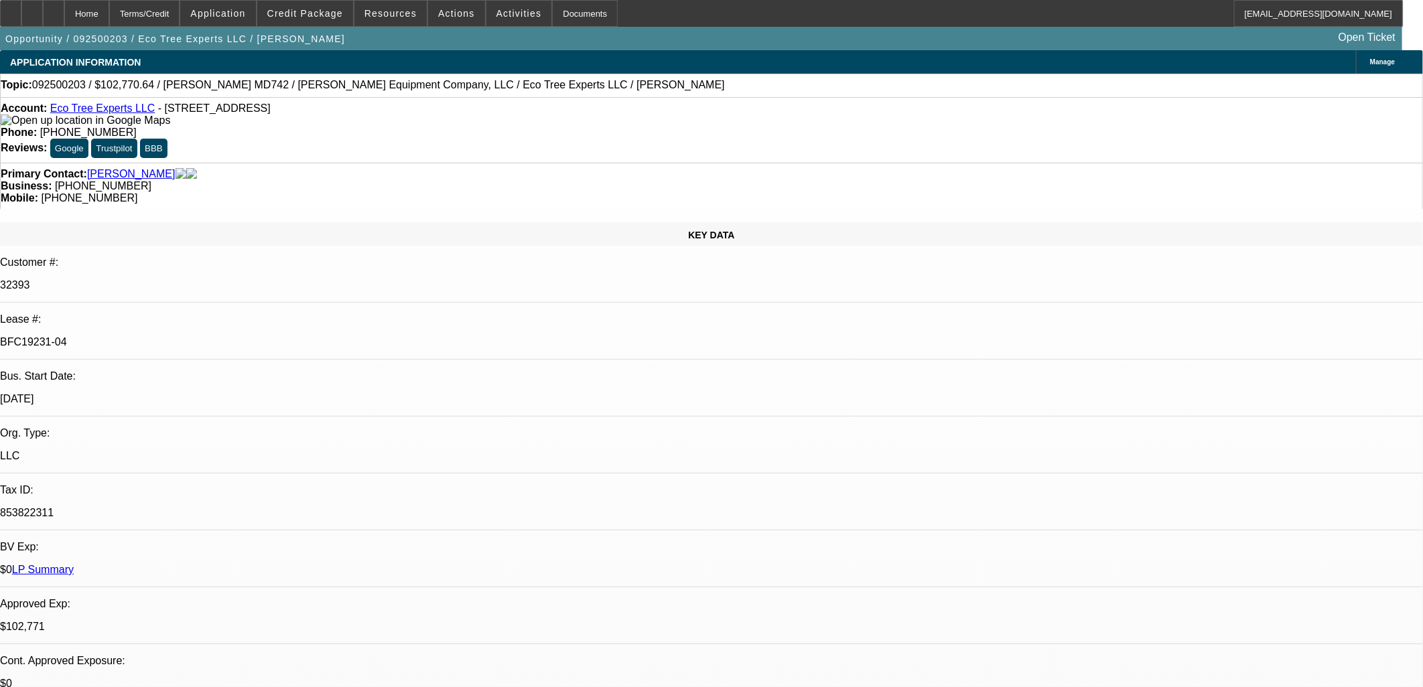
select select "0"
select select "6"
select select "0"
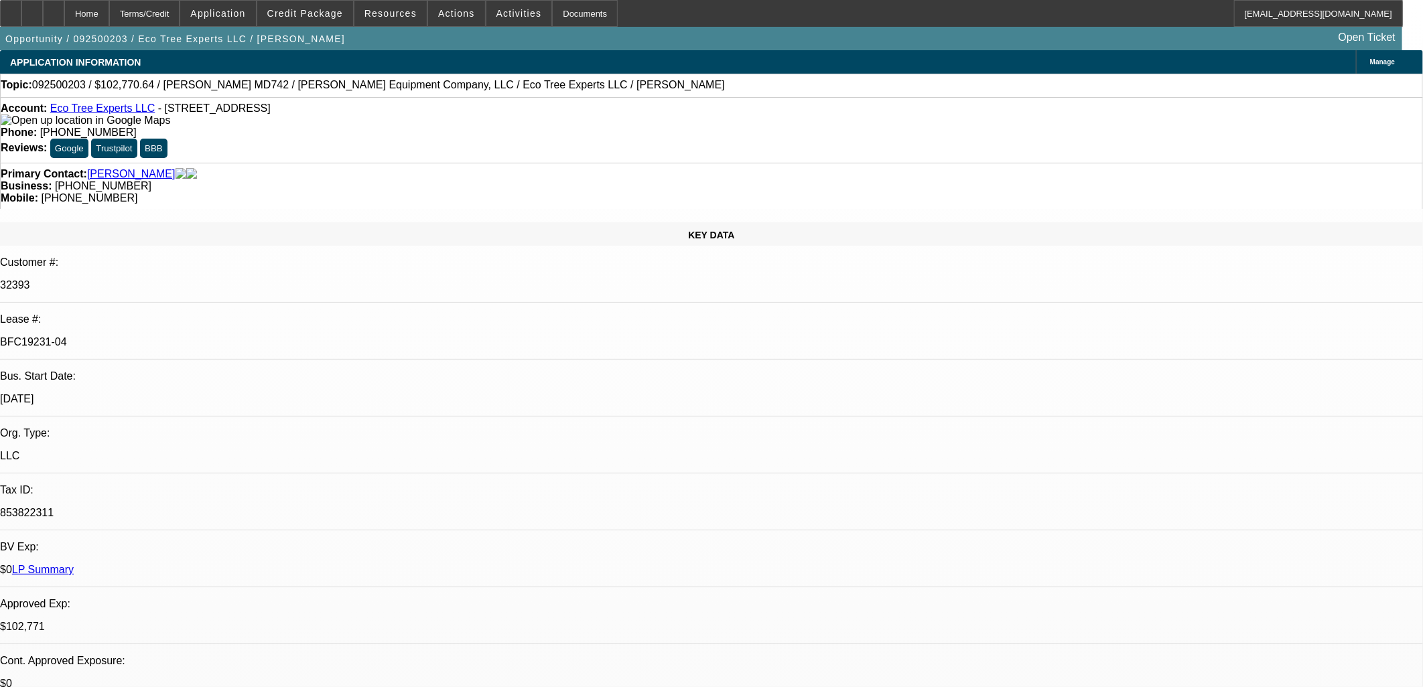
select select "0"
select select "6"
select select "0"
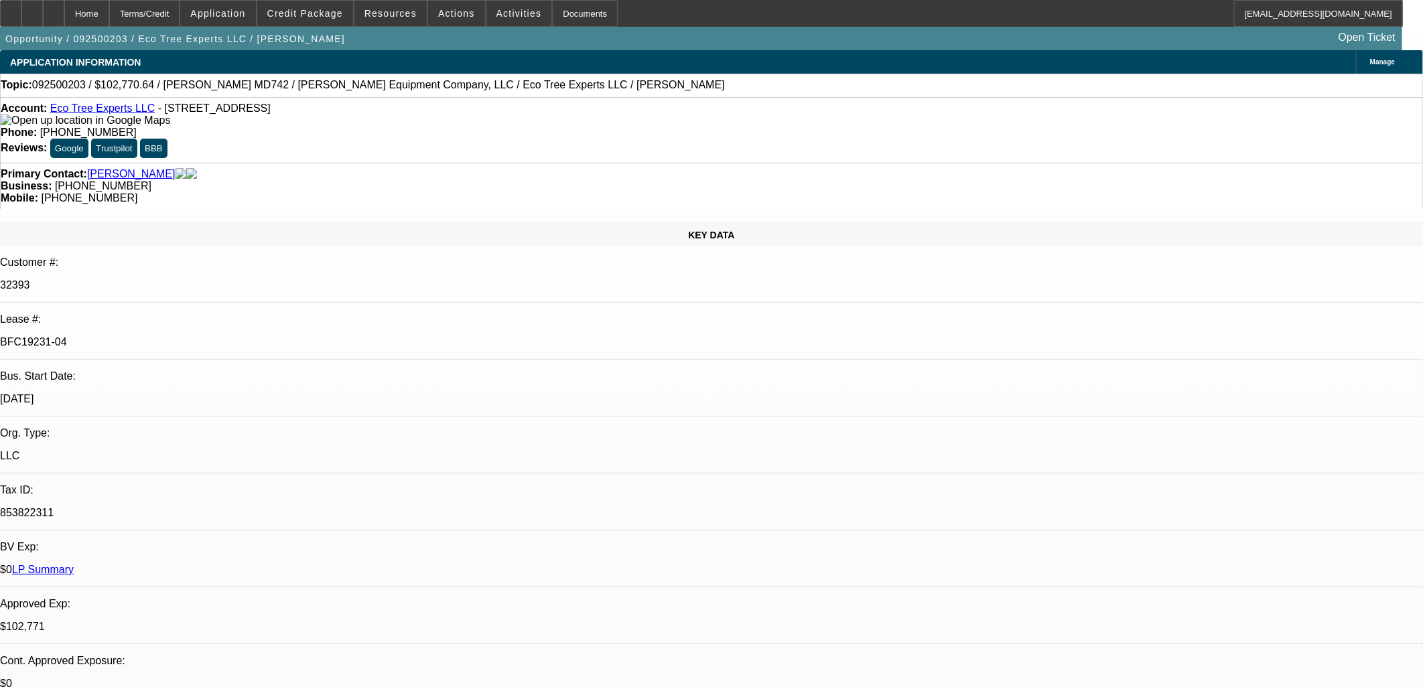
select select "6"
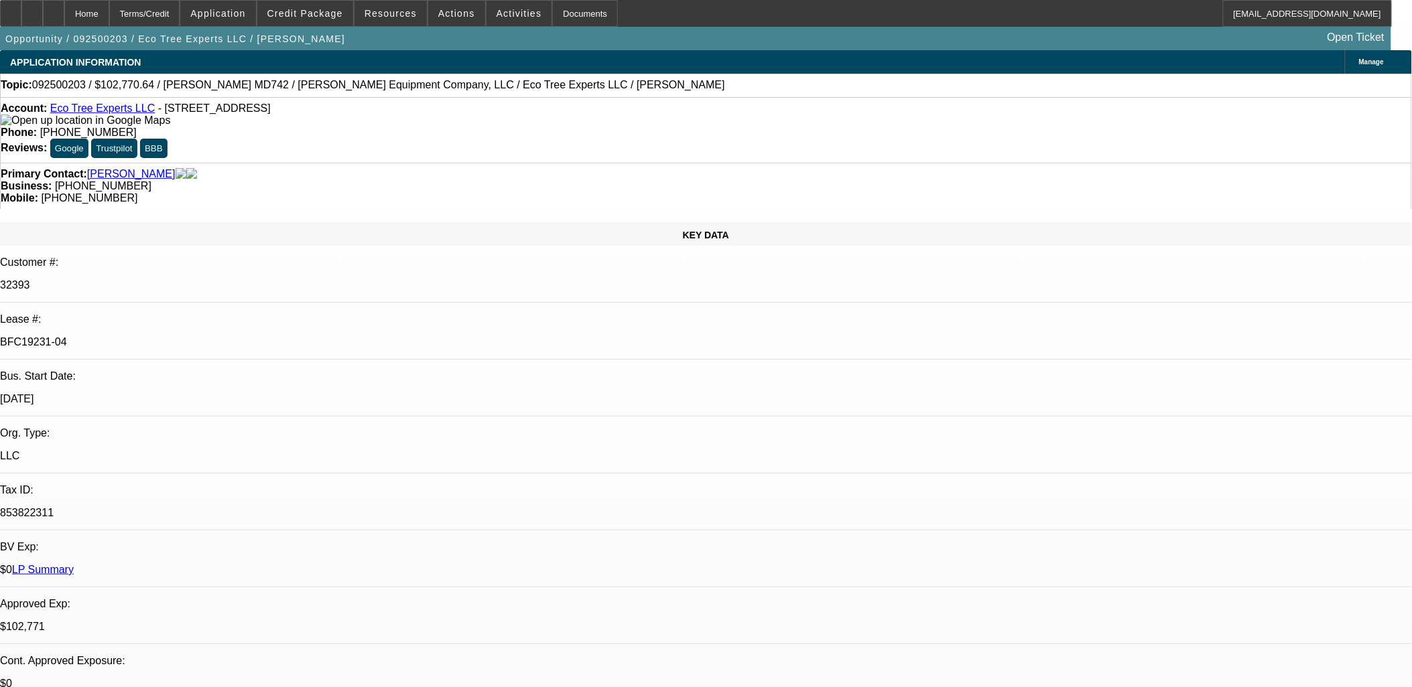
drag, startPoint x: 1036, startPoint y: 149, endPoint x: 1044, endPoint y: 169, distance: 21.7
drag, startPoint x: 1044, startPoint y: 169, endPoint x: 1075, endPoint y: 266, distance: 102.1
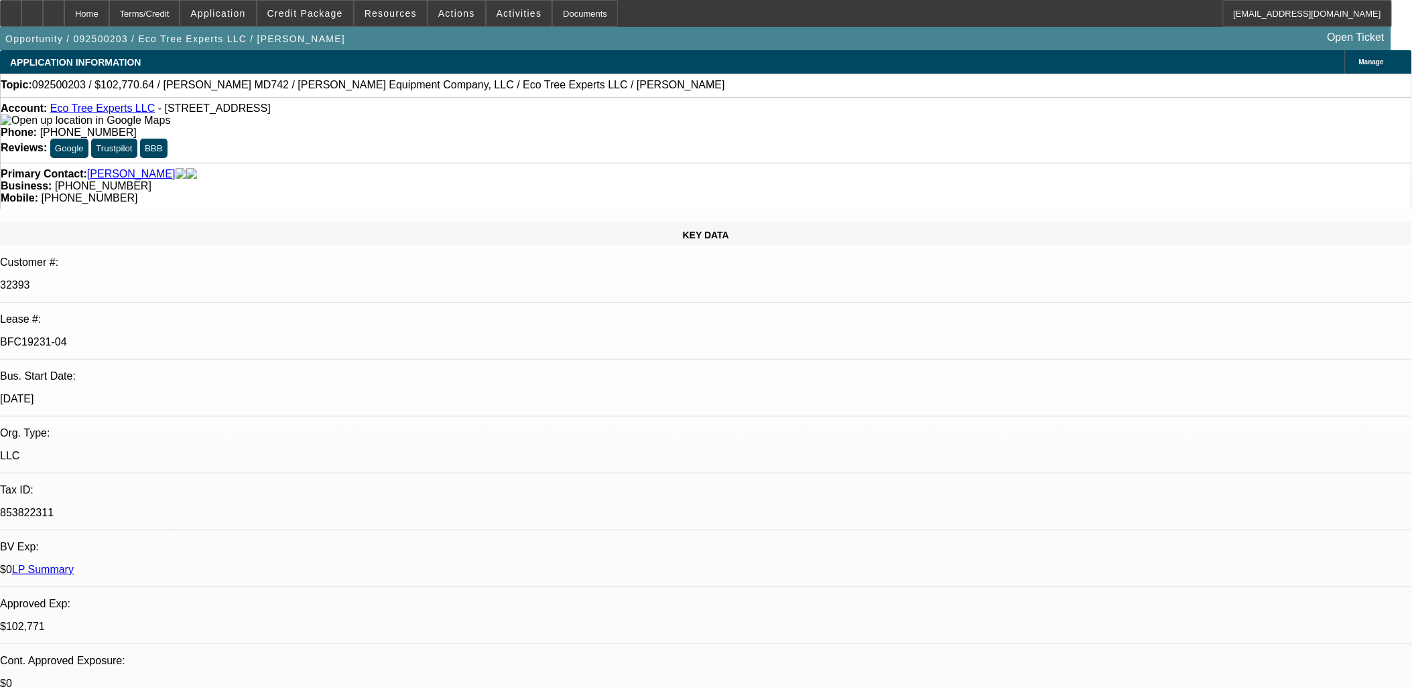
drag, startPoint x: 1184, startPoint y: 506, endPoint x: 1027, endPoint y: 463, distance: 163.2
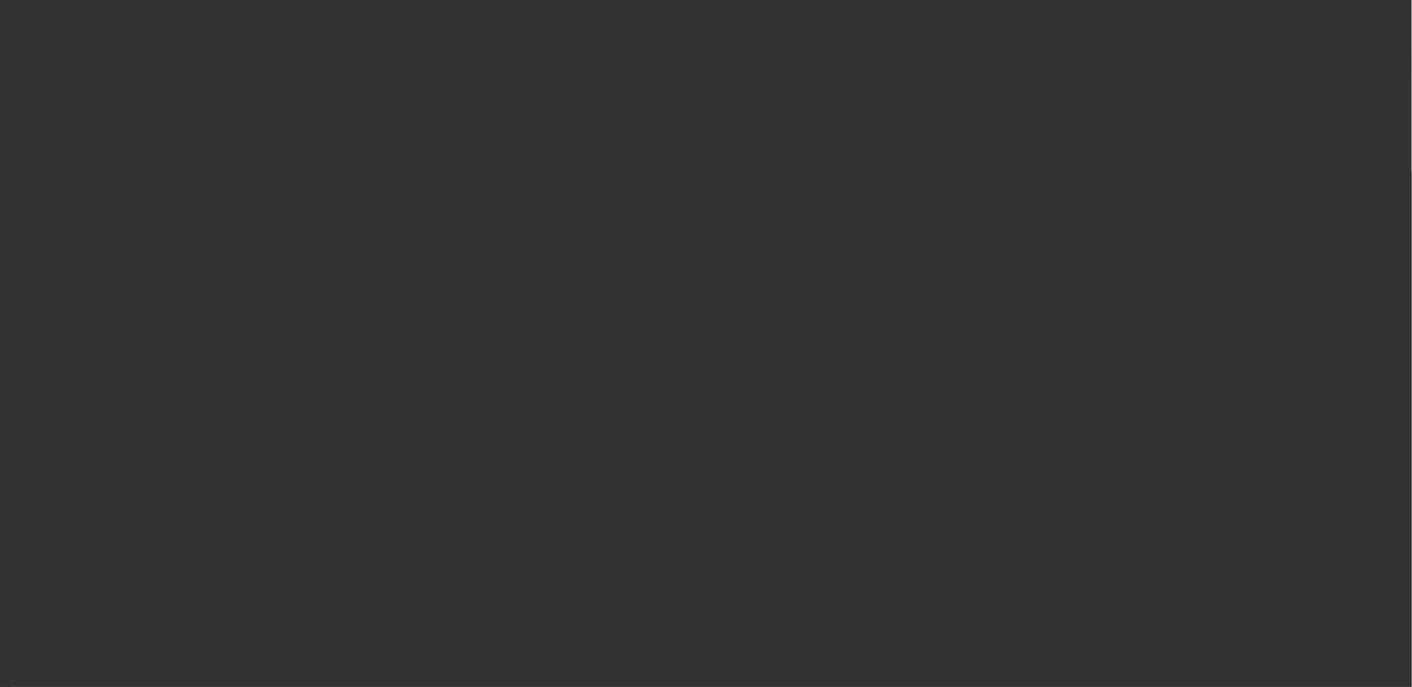
click at [687, 324] on span "Open calendar" at bounding box center [703, 308] width 32 height 32
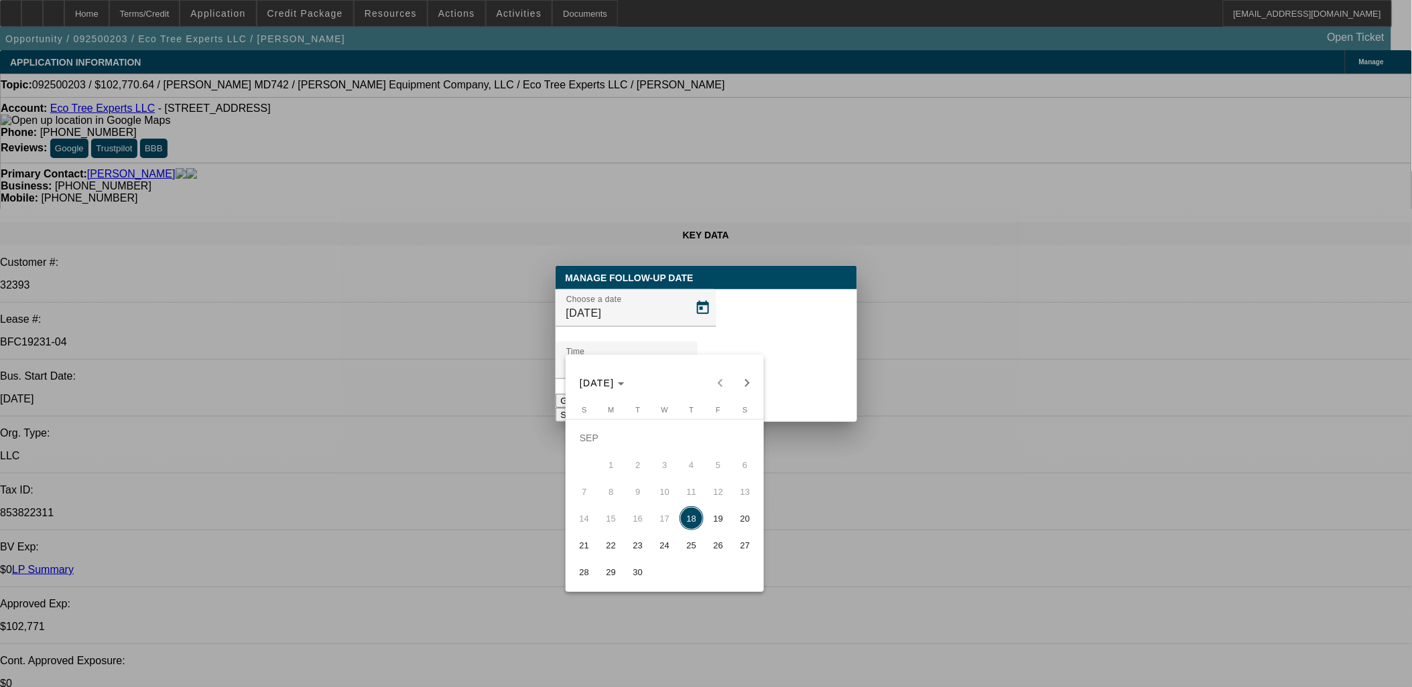
click at [714, 521] on span "19" at bounding box center [718, 519] width 24 height 24
type input "9/19/2025"
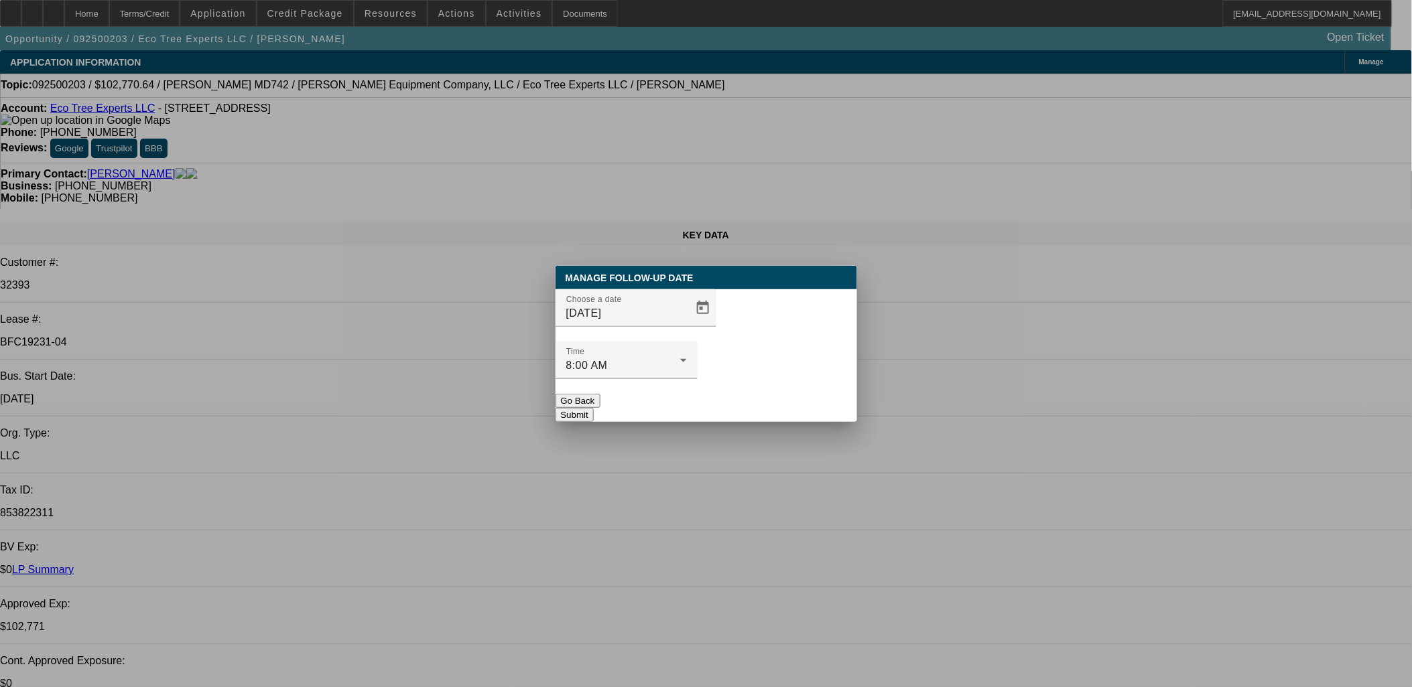
click at [594, 408] on button "Submit" at bounding box center [574, 415] width 38 height 14
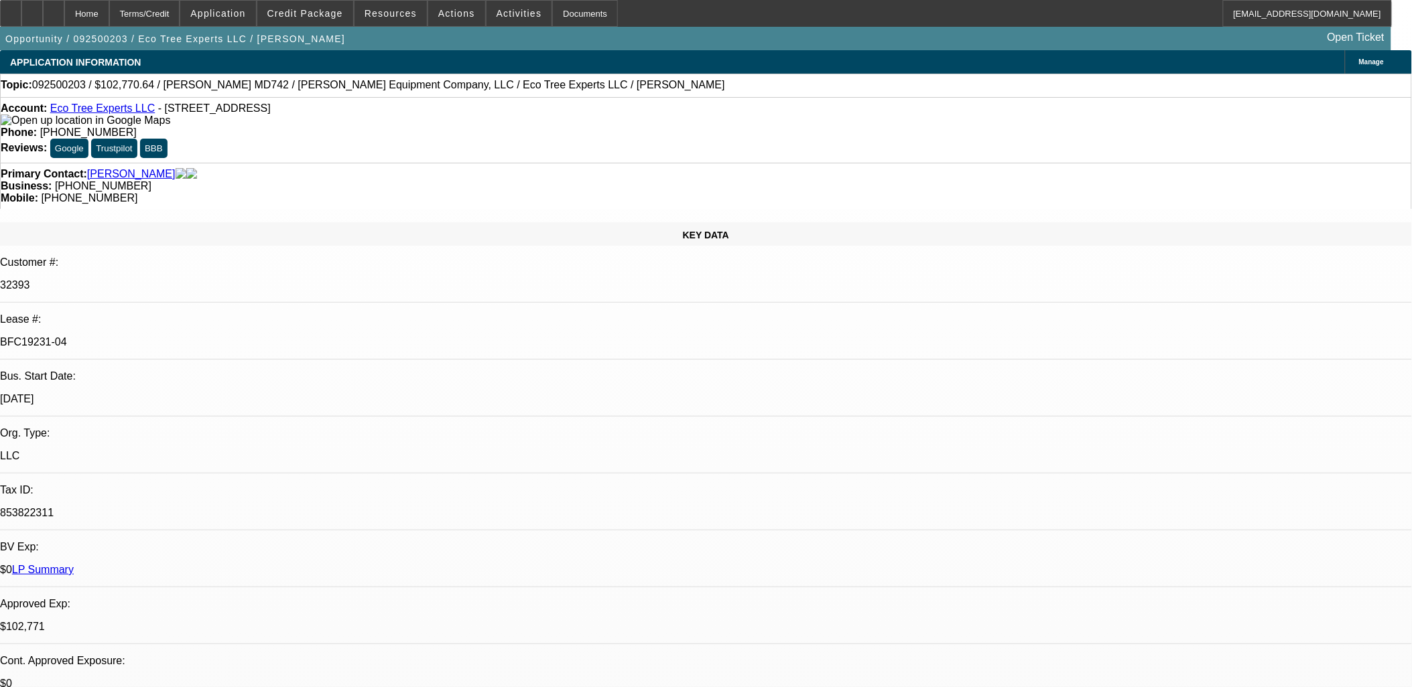
drag, startPoint x: 778, startPoint y: 375, endPoint x: 662, endPoint y: 261, distance: 162.5
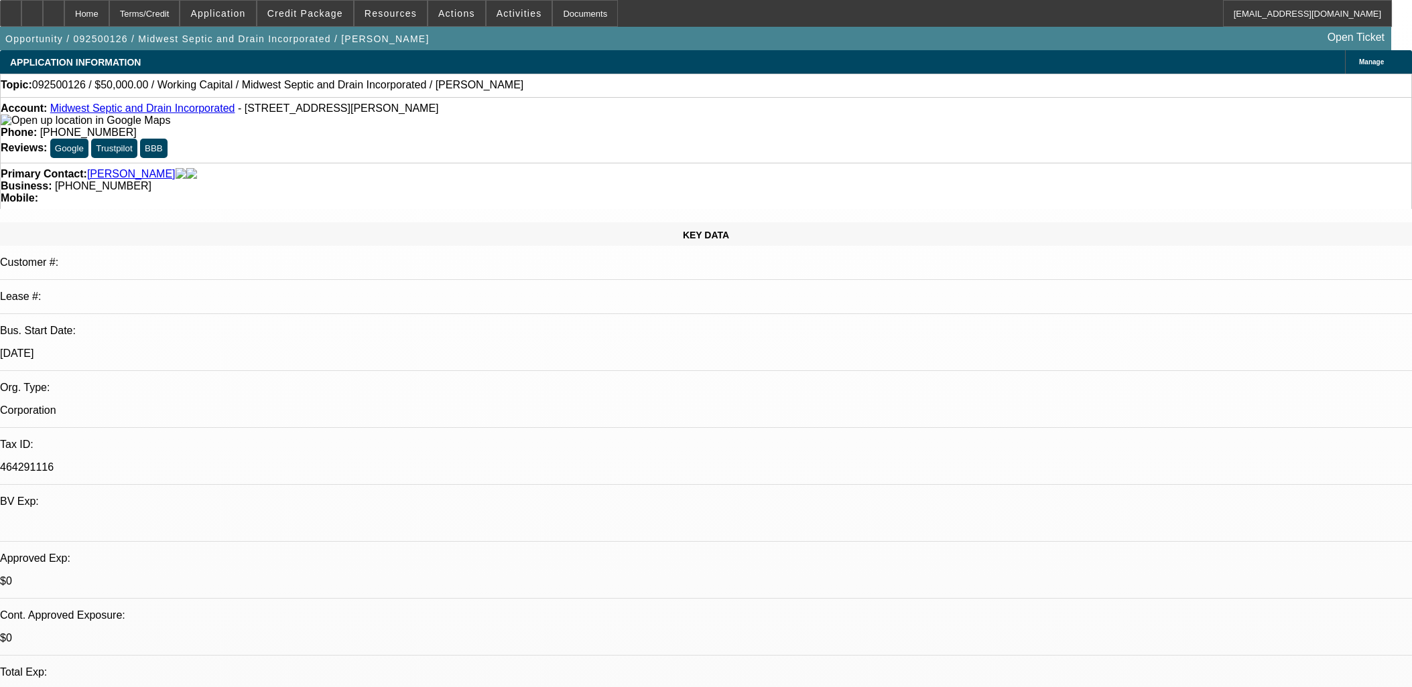
select select "0"
select select "2"
select select "0"
select select "6"
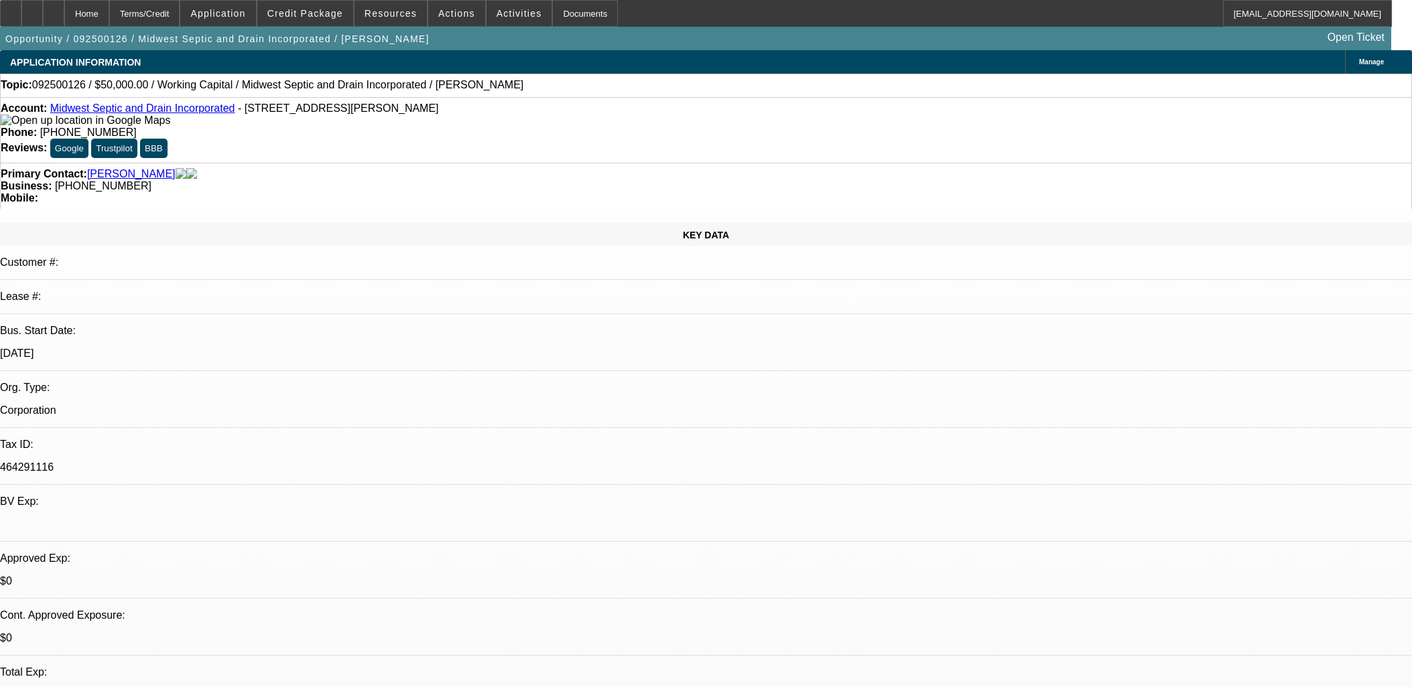
select select "0"
select select "2"
select select "0"
select select "6"
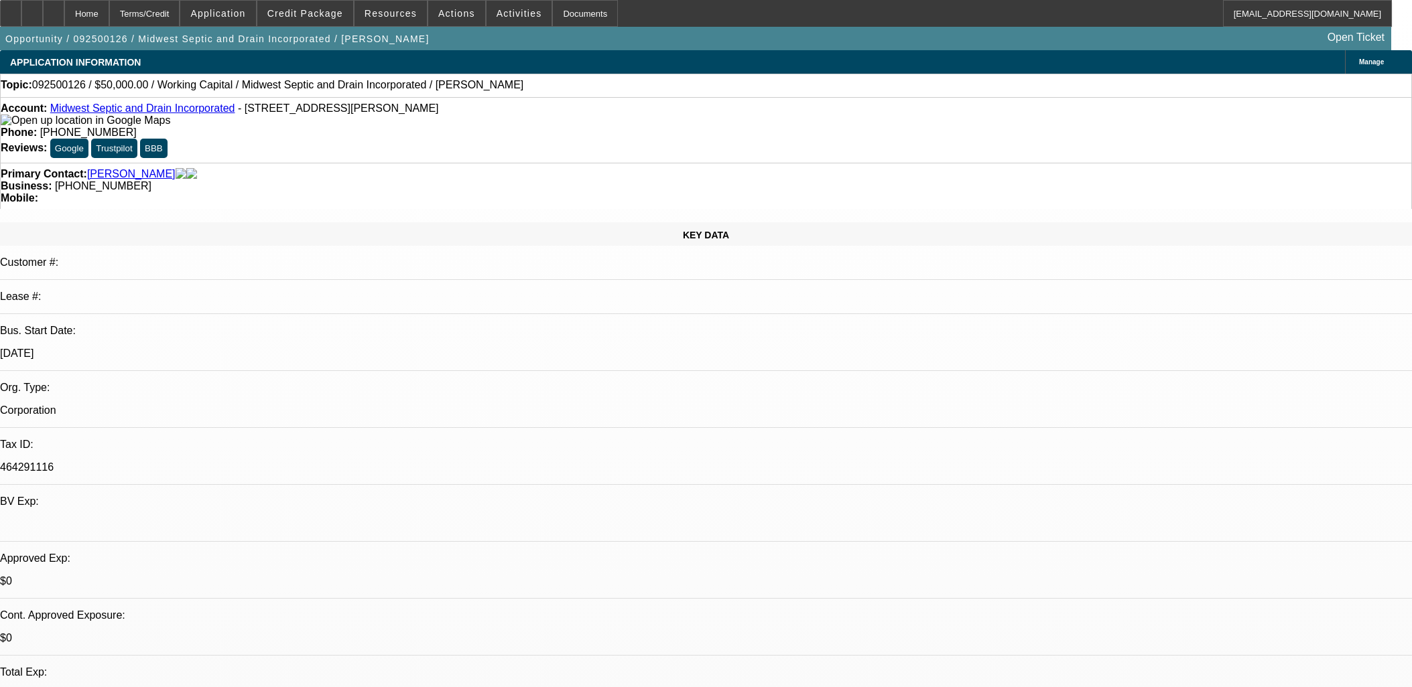
select select "0"
select select "2"
select select "0"
select select "6"
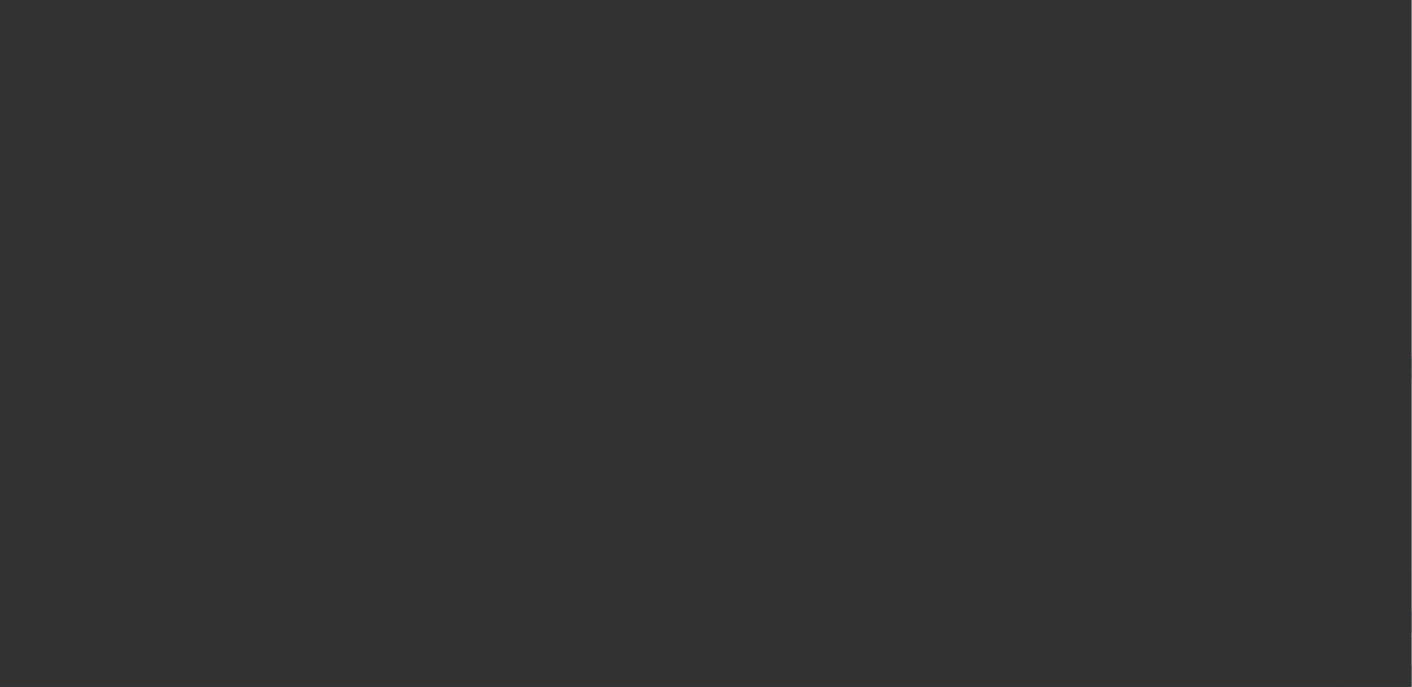
select select "0"
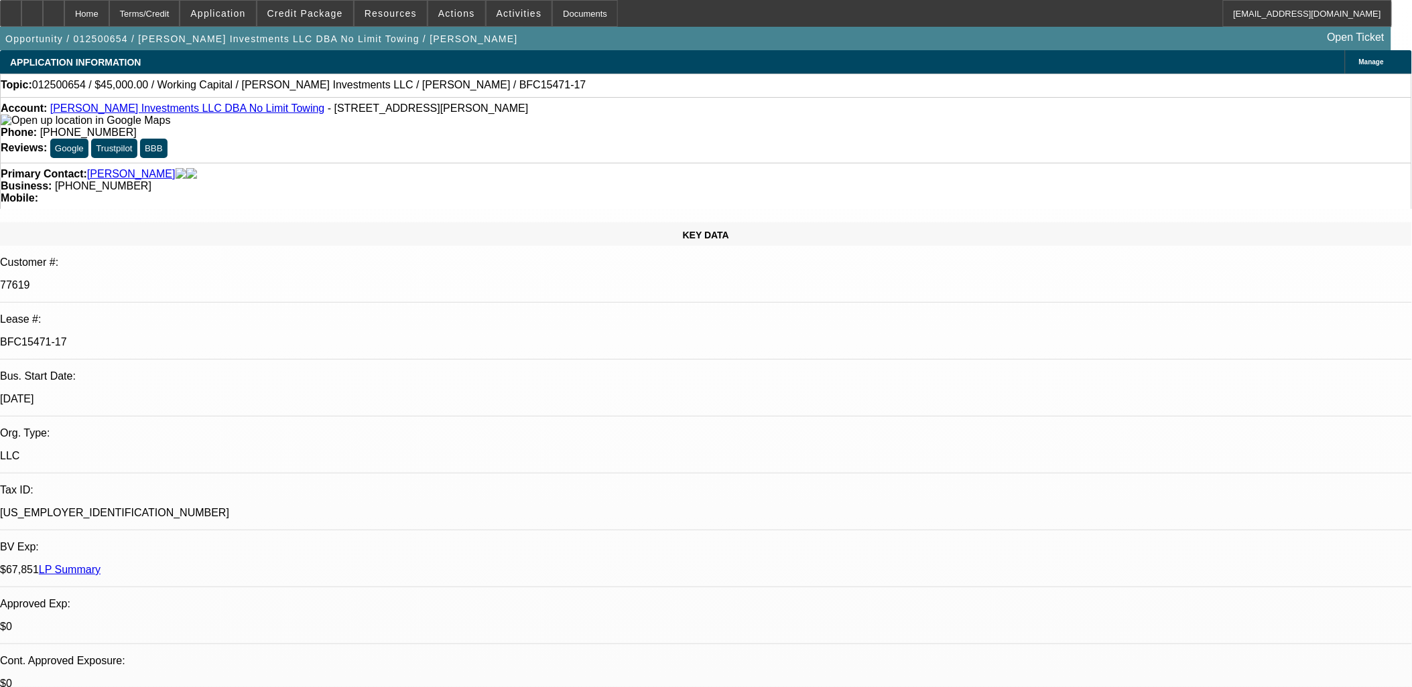
select select "1"
select select "2"
select select "6"
drag, startPoint x: 245, startPoint y: 231, endPoint x: 176, endPoint y: 223, distance: 70.1
click at [176, 336] on div "BFC15471-17" at bounding box center [706, 342] width 1412 height 12
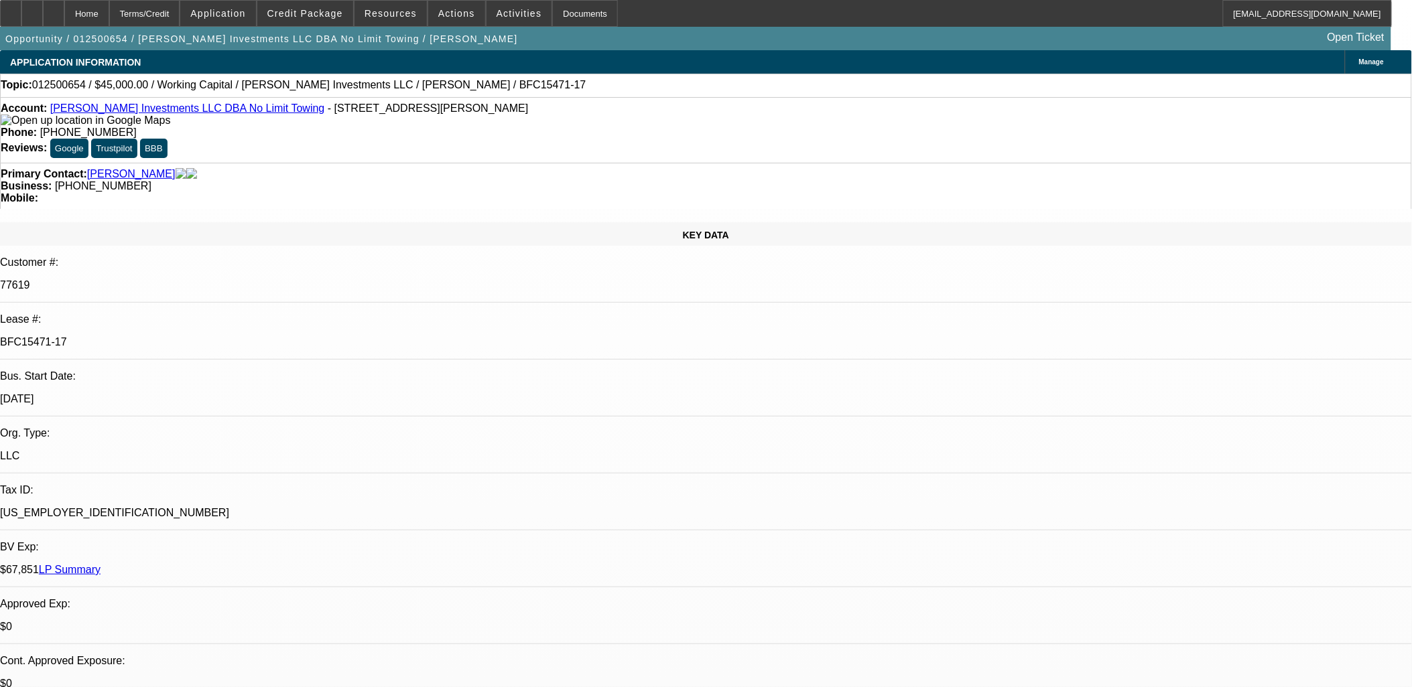
copy p "BFC15471-17"
select select "0"
select select "1"
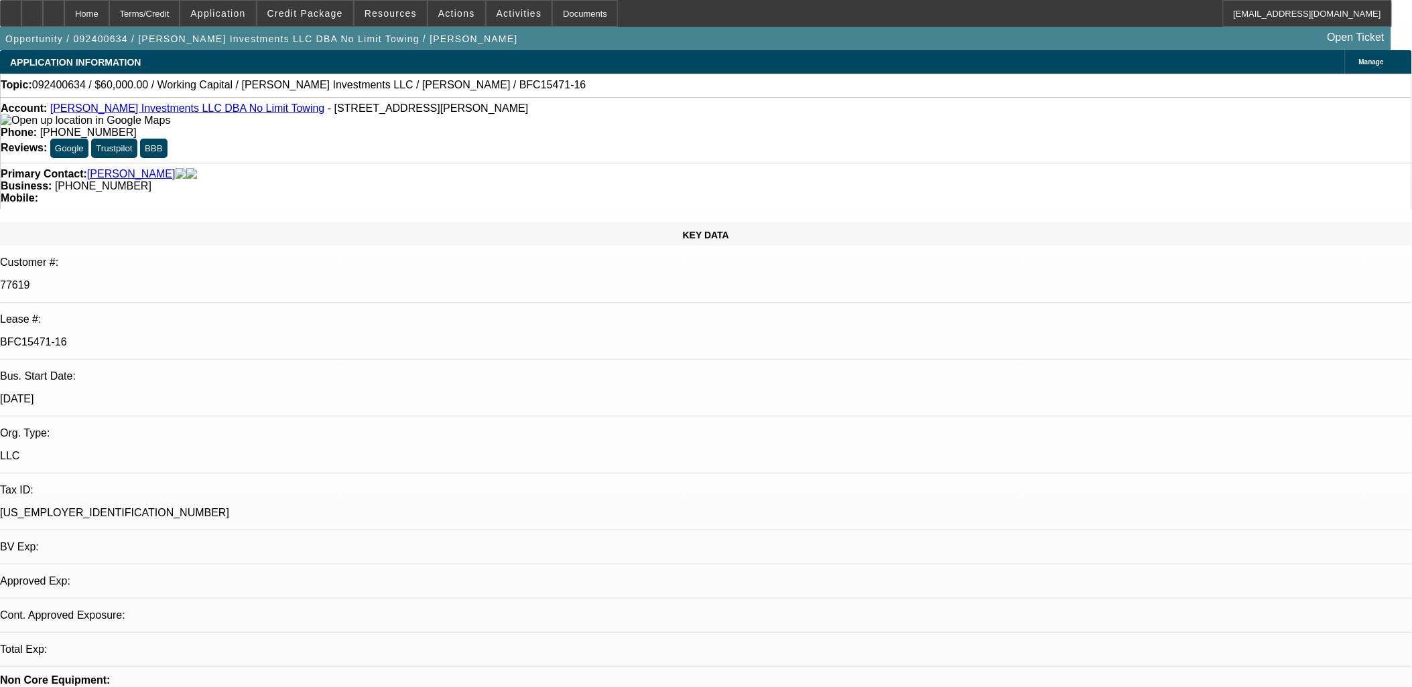
select select "2"
select select "6"
drag, startPoint x: 245, startPoint y: 228, endPoint x: 154, endPoint y: 226, distance: 91.2
click at [154, 314] on div "Lease #: BFC15471-16" at bounding box center [706, 337] width 1412 height 46
copy div "BFC15471-16"
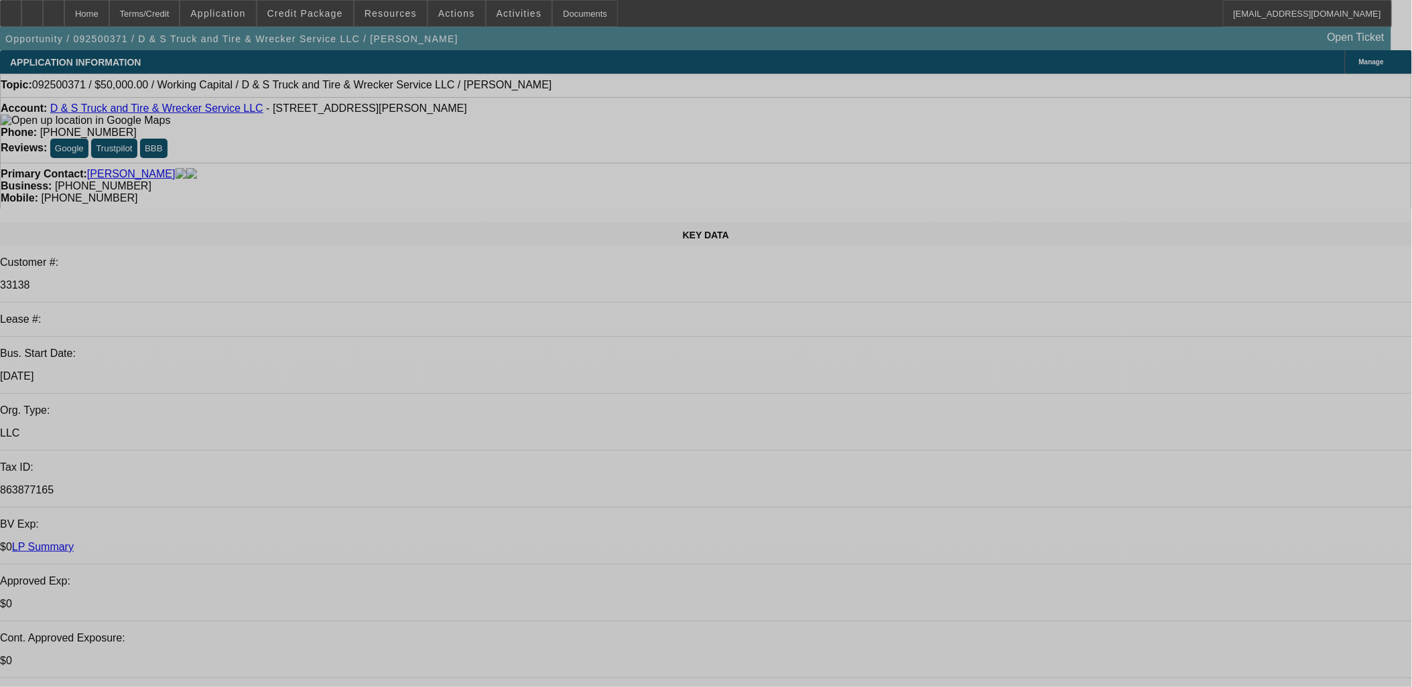
select select "0"
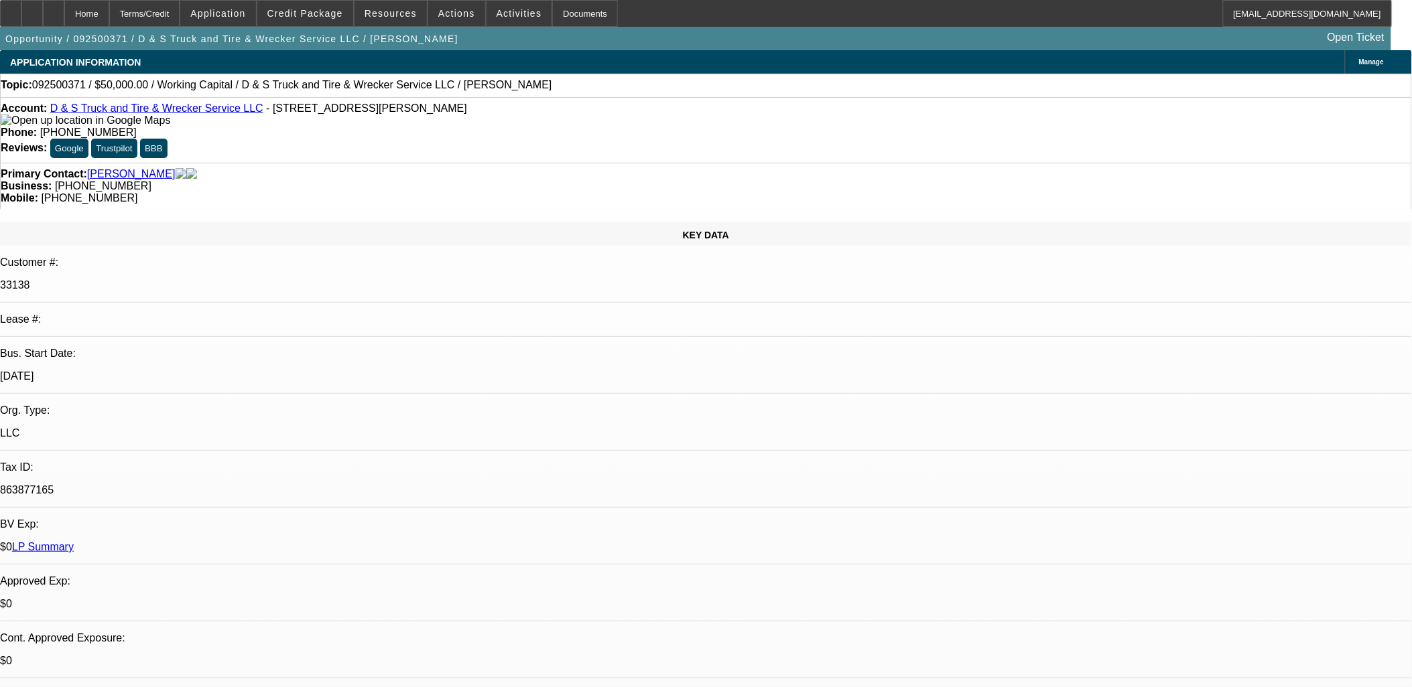
select select "0"
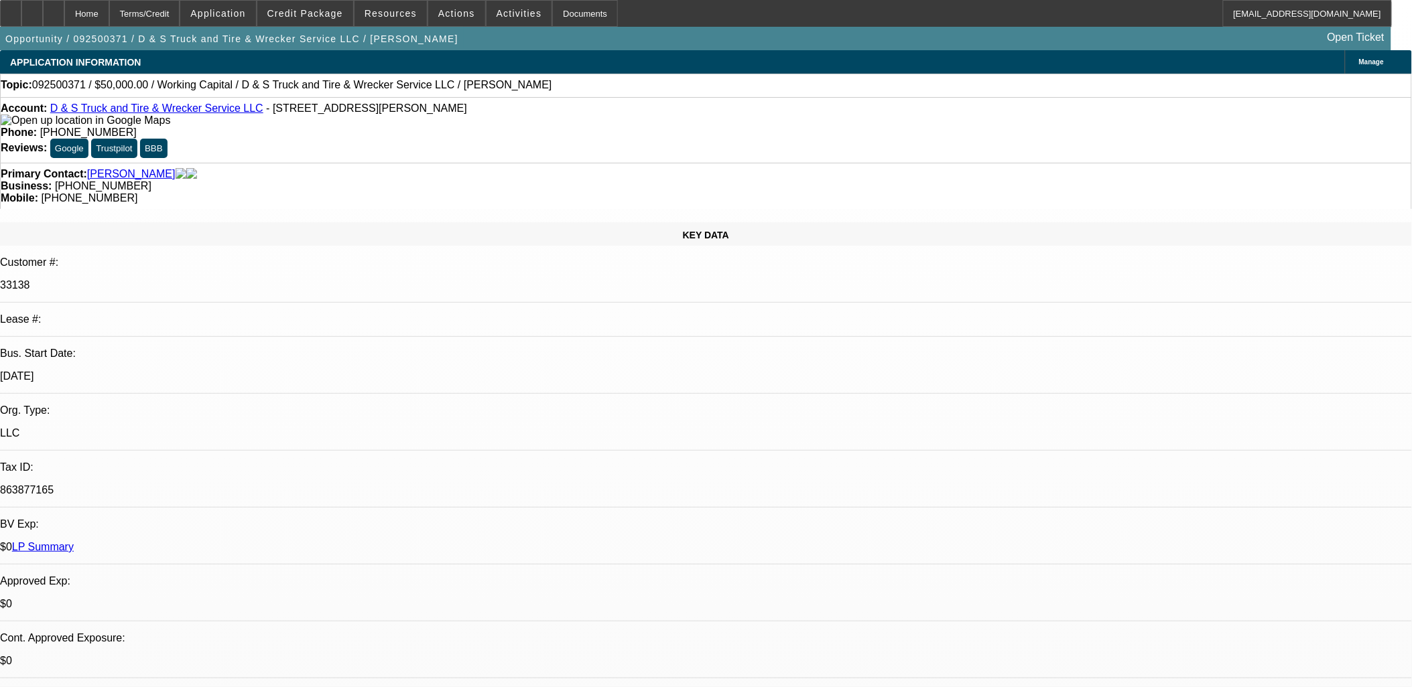
select select "1"
select select "2"
select select "6"
select select "1"
select select "2"
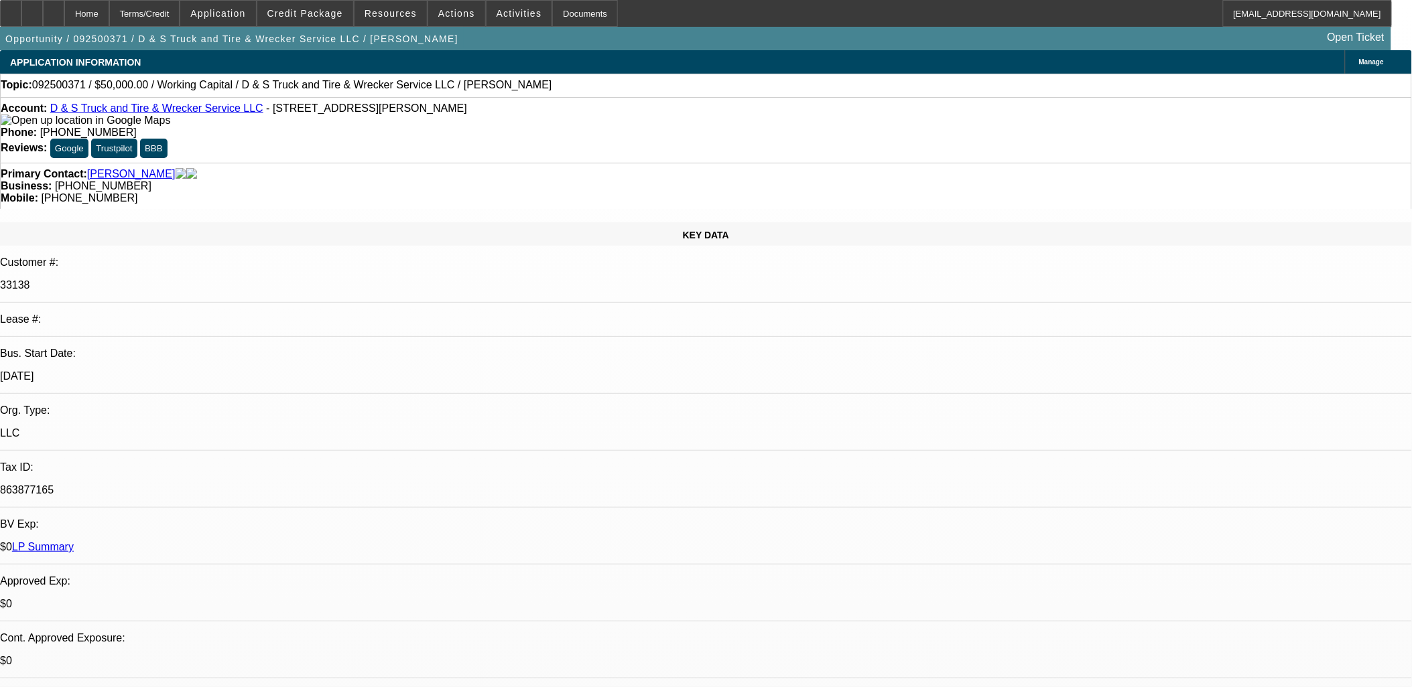
select select "6"
click at [351, 4] on span at bounding box center [305, 13] width 96 height 32
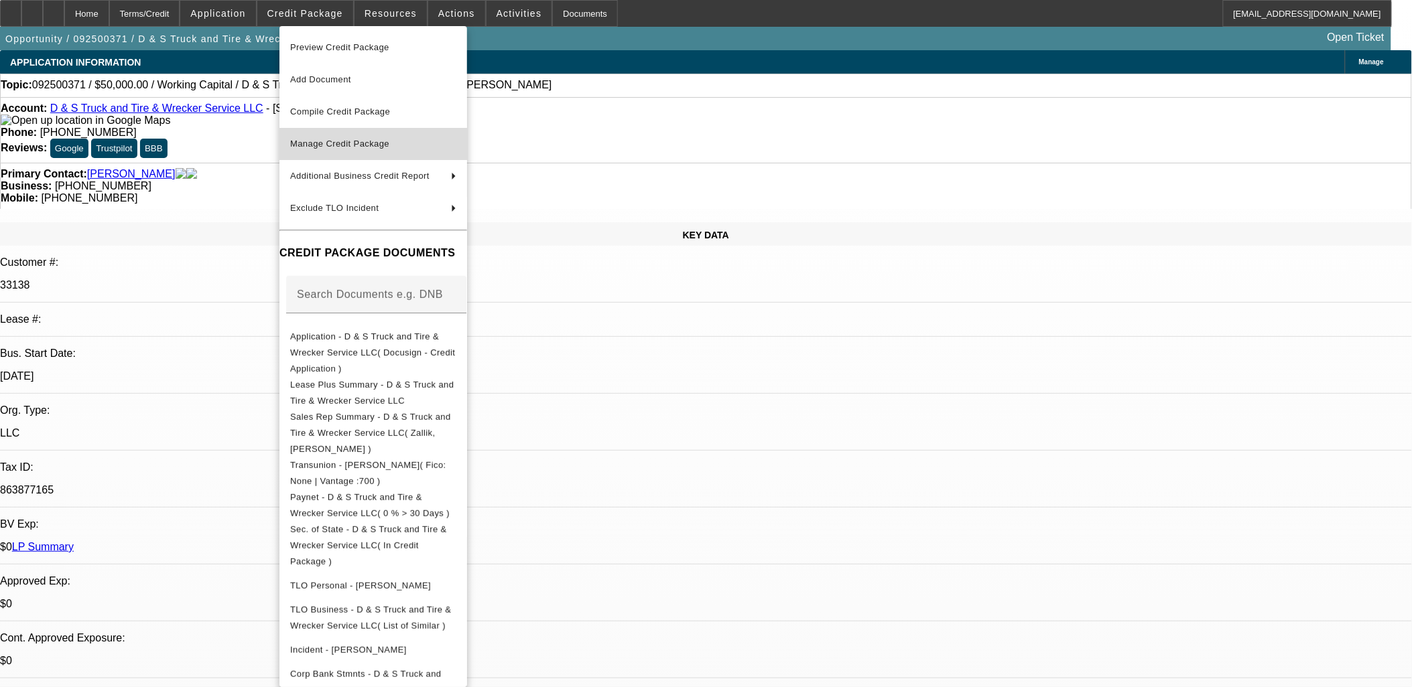
click at [375, 142] on span "Manage Credit Package" at bounding box center [339, 144] width 99 height 10
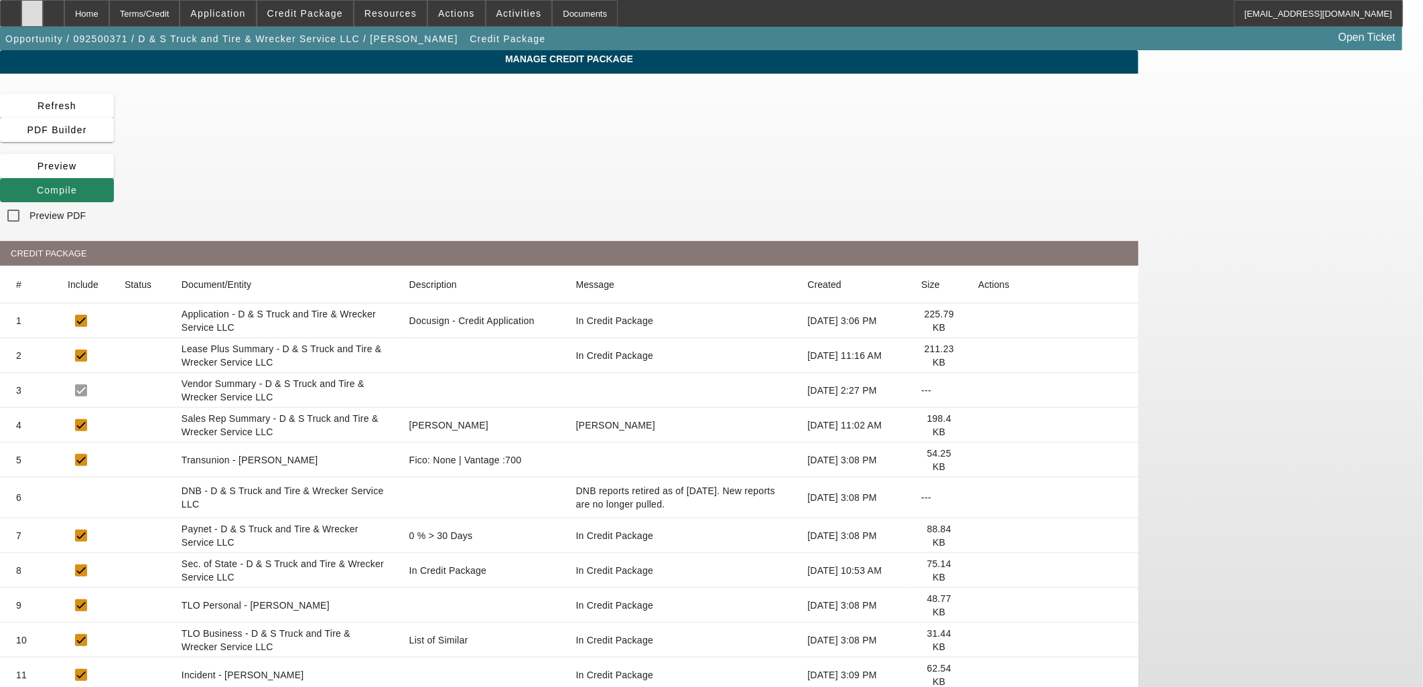
click at [43, 7] on div at bounding box center [31, 13] width 21 height 27
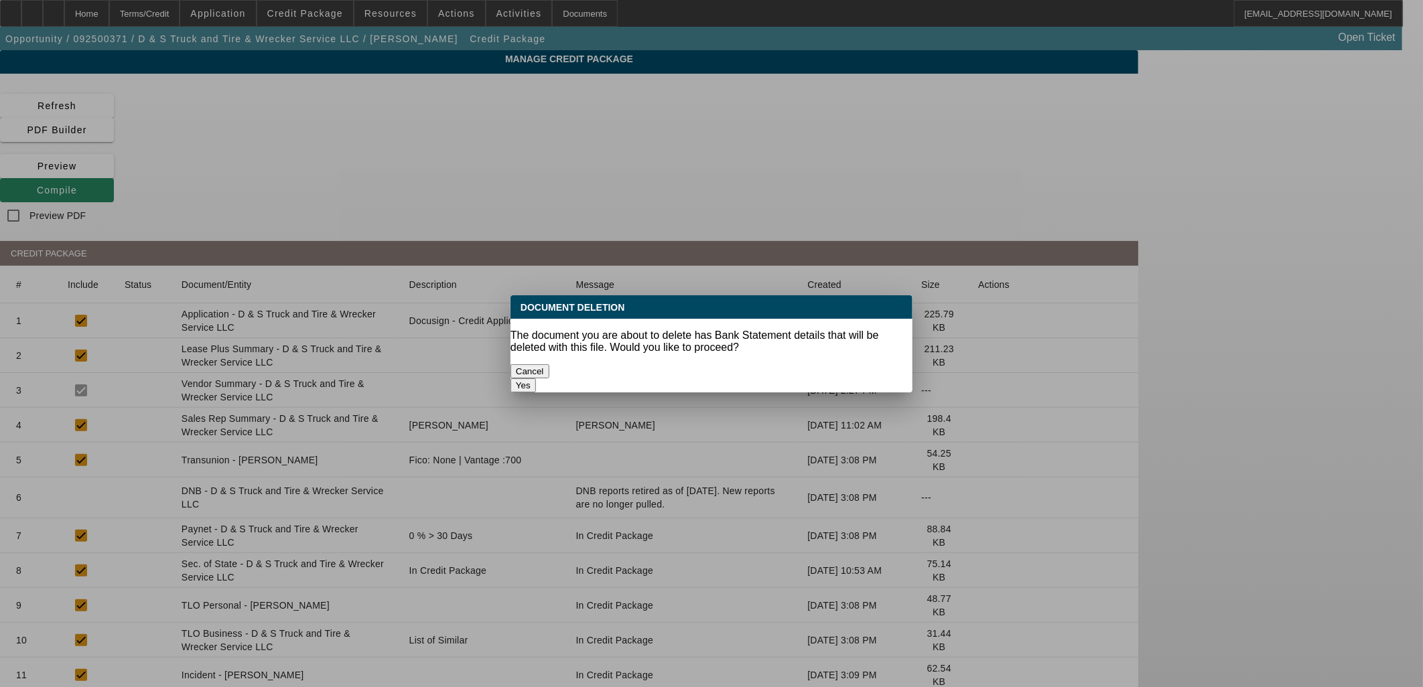
click at [1134, 603] on div at bounding box center [711, 343] width 1423 height 687
click at [536, 379] on button "Yes" at bounding box center [523, 386] width 25 height 14
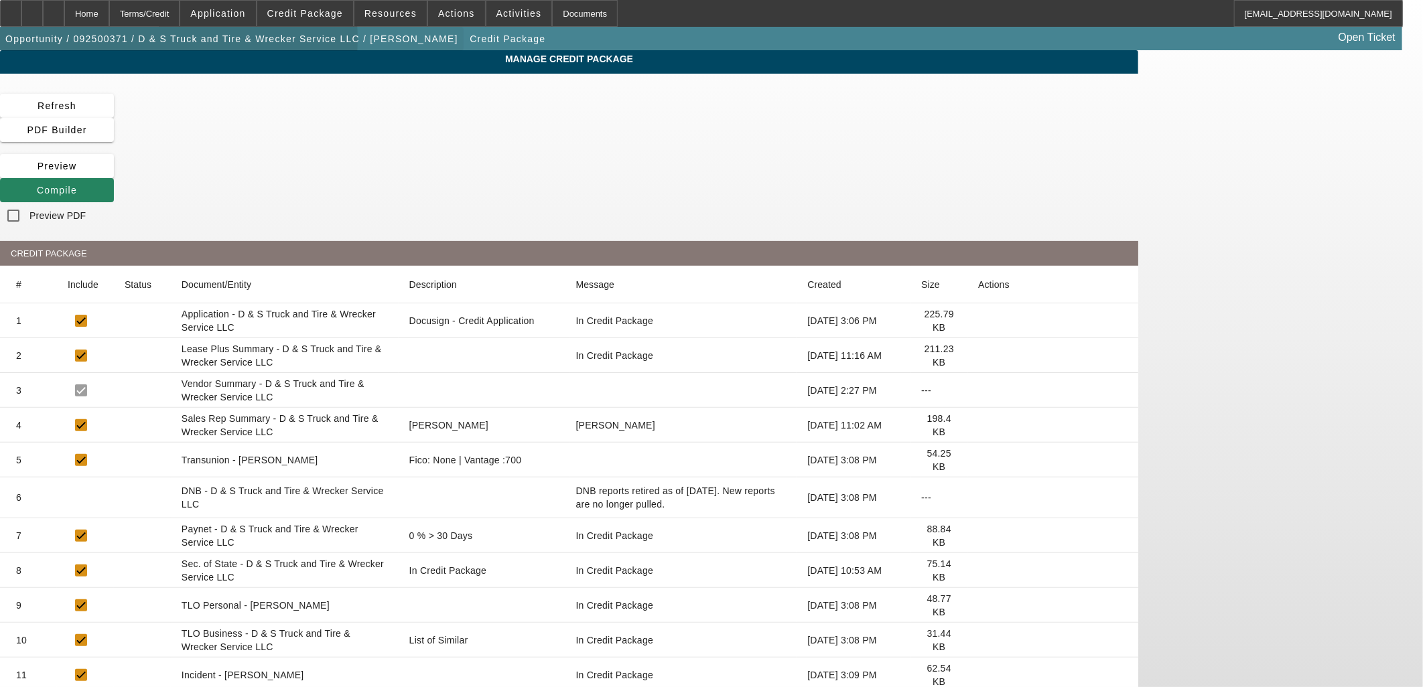
click at [183, 42] on span "Opportunity / 092500371 / D & S Truck and Tire & Wrecker Service LLC / DeLeon, …" at bounding box center [231, 39] width 453 height 11
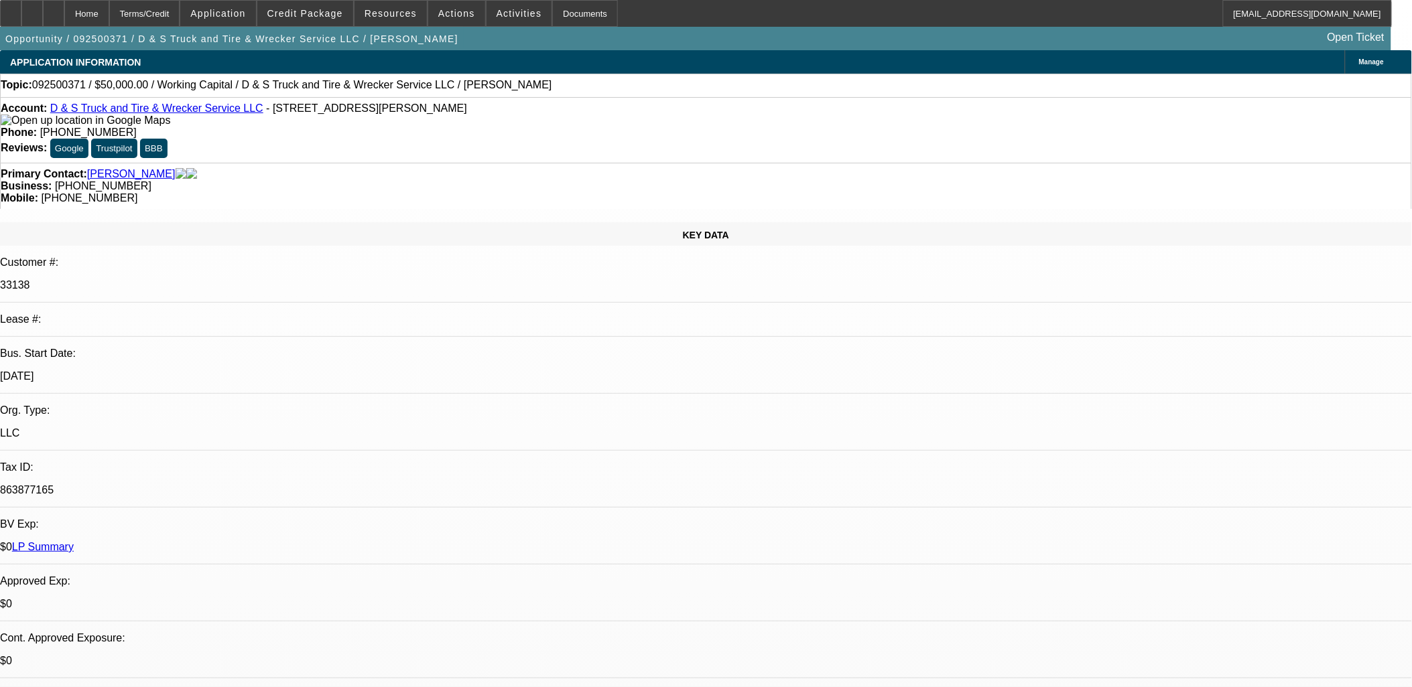
select select "0"
select select "2"
select select "0"
select select "6"
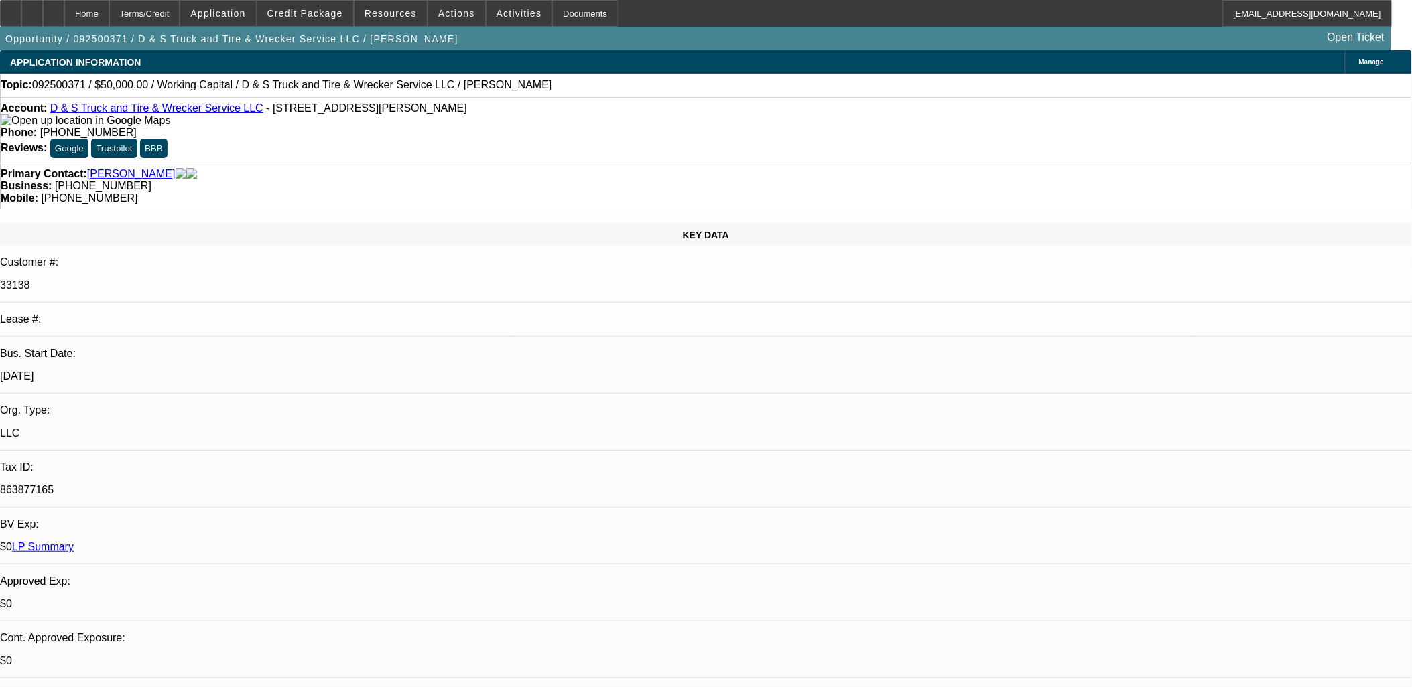
select select "0"
select select "2"
select select "0"
select select "6"
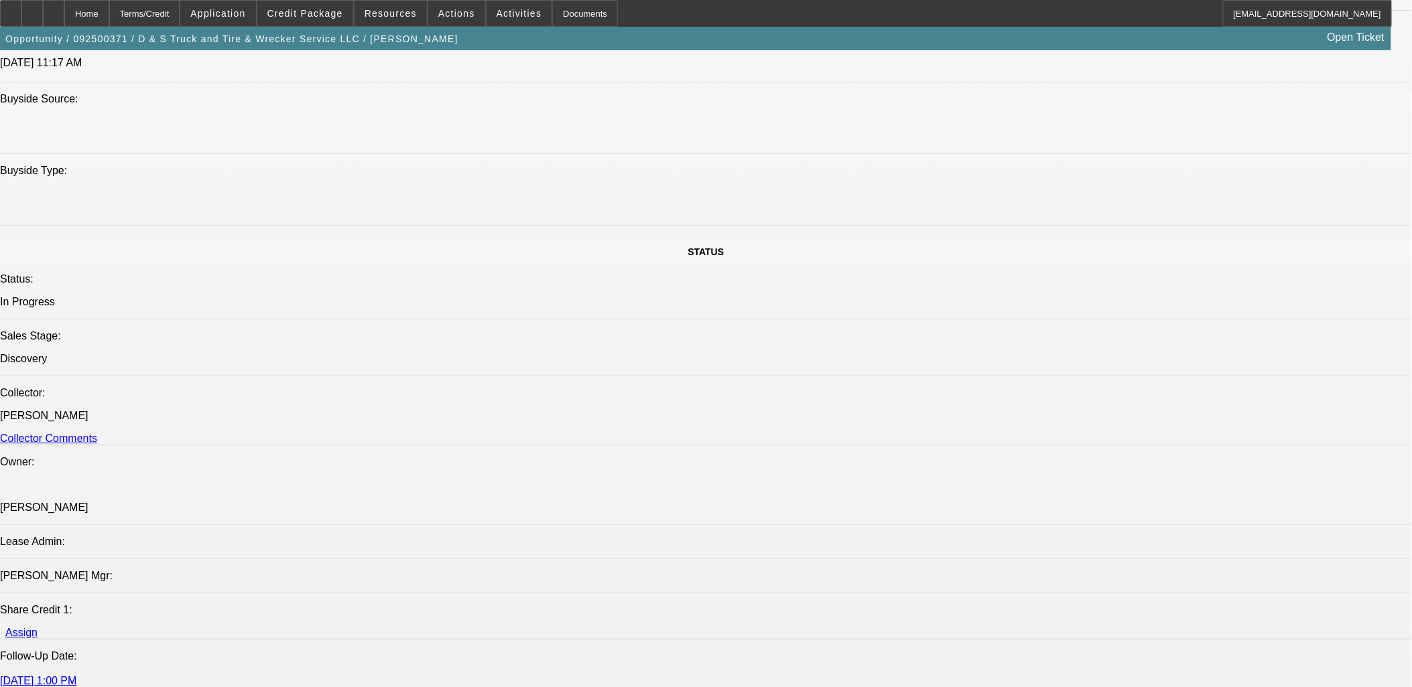
scroll to position [1340, 0]
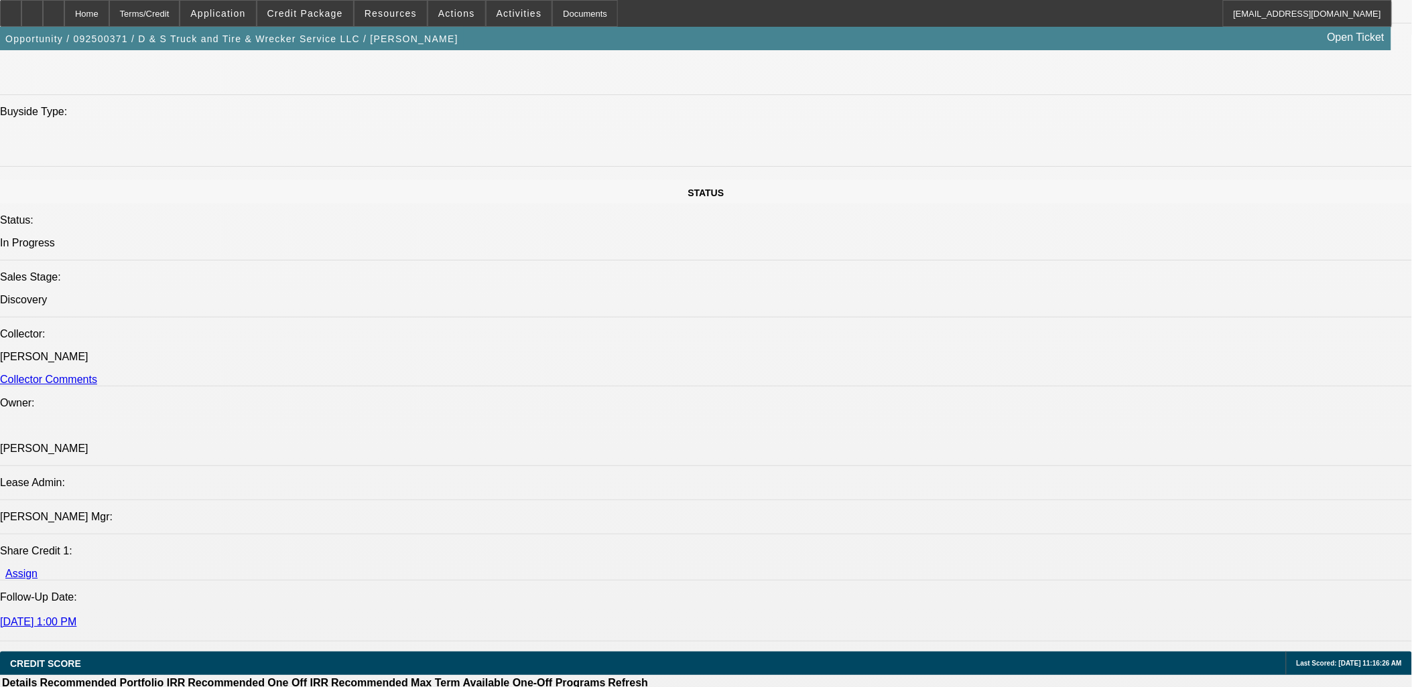
drag, startPoint x: 1185, startPoint y: 206, endPoint x: 1194, endPoint y: 300, distance: 94.9
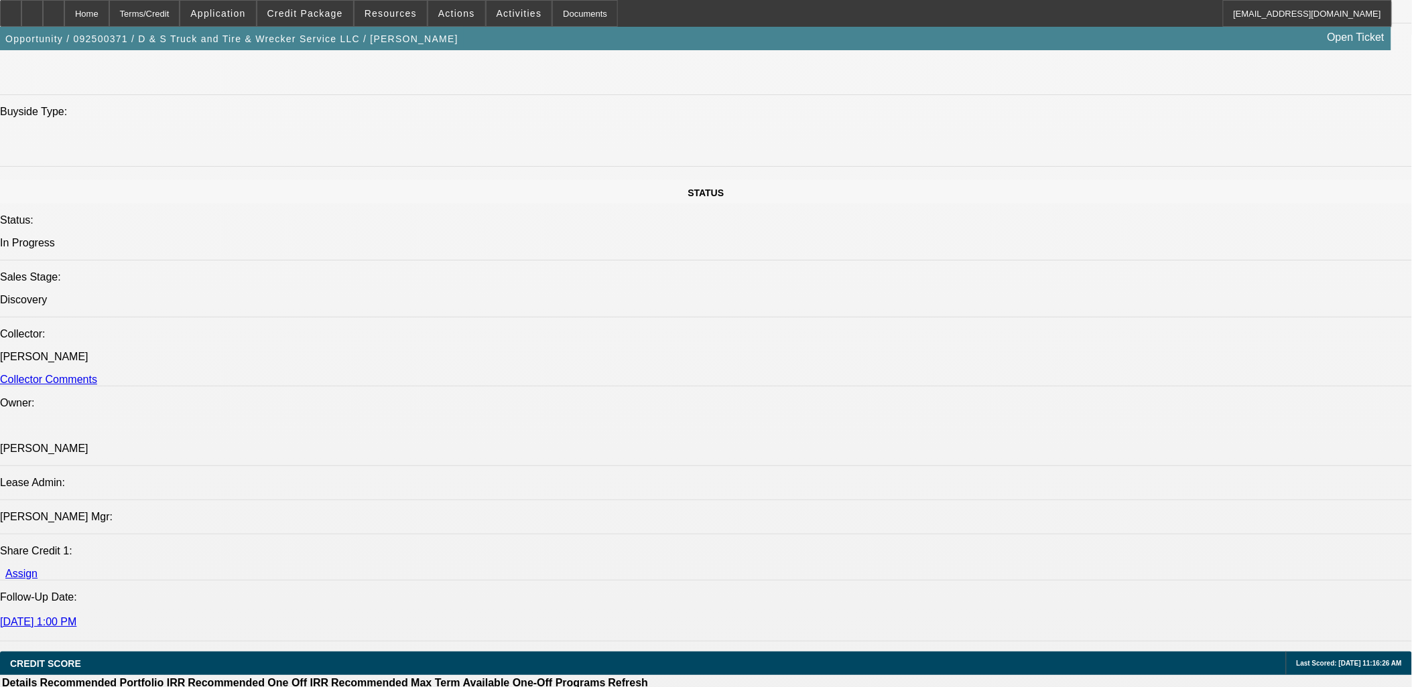
copy tbody "Please send to CP to review for WC. Thanks, Asher"
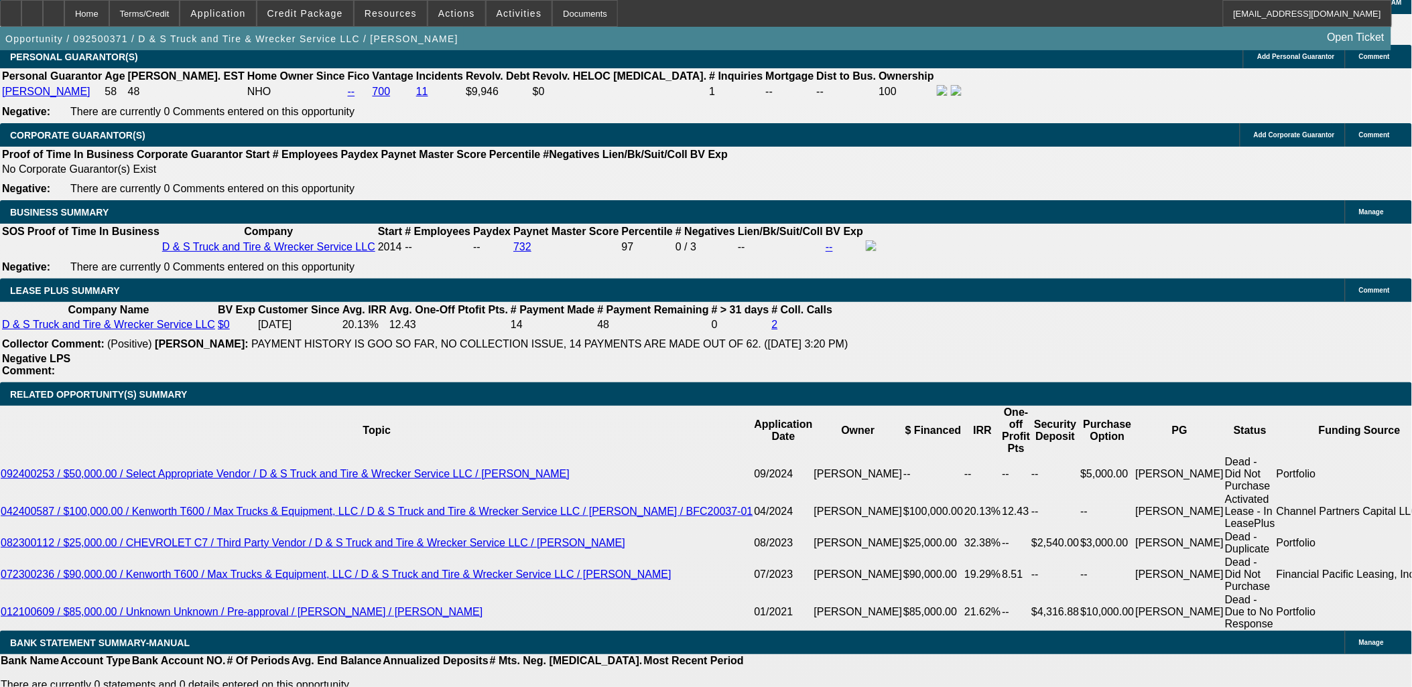
scroll to position [1847, 0]
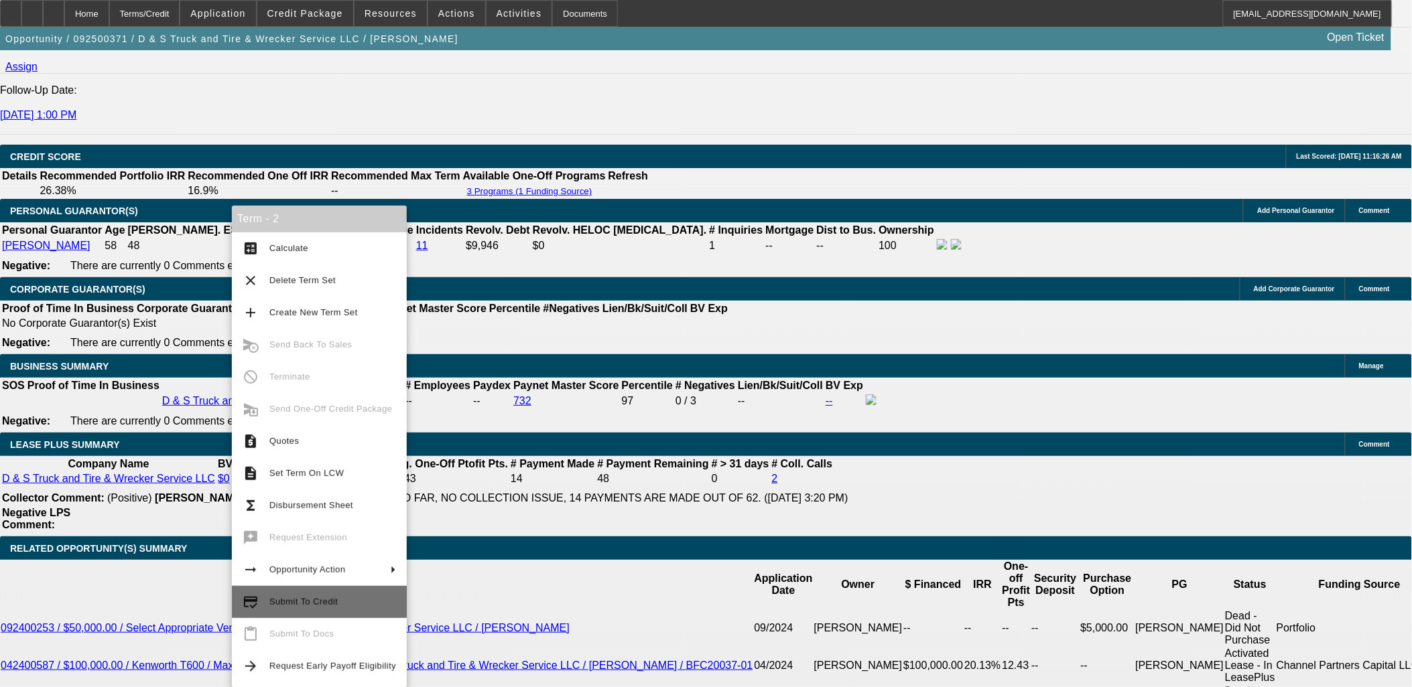
click at [342, 599] on span "Submit To Credit" at bounding box center [332, 602] width 127 height 16
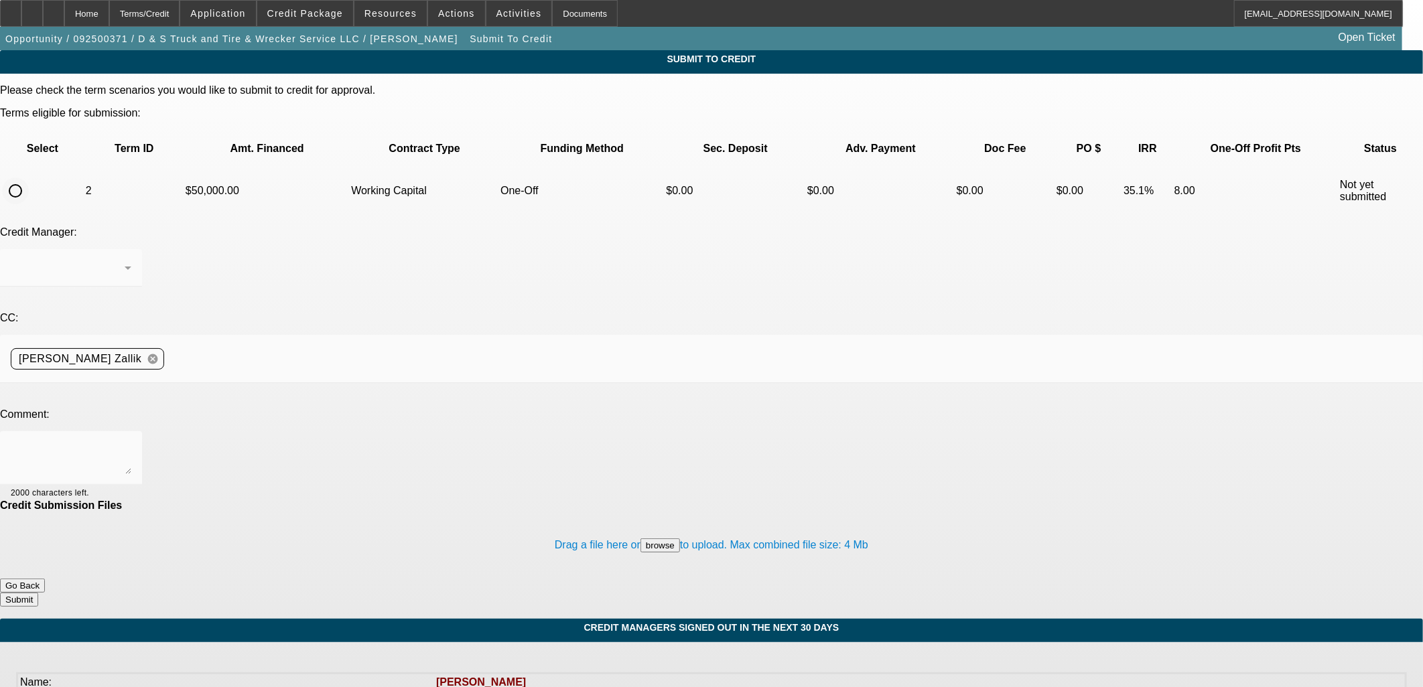
click at [72, 168] on td at bounding box center [42, 191] width 82 height 47
drag, startPoint x: 72, startPoint y: 144, endPoint x: 62, endPoint y: 148, distance: 10.2
click at [29, 178] on input "radio" at bounding box center [15, 191] width 27 height 27
radio input "true"
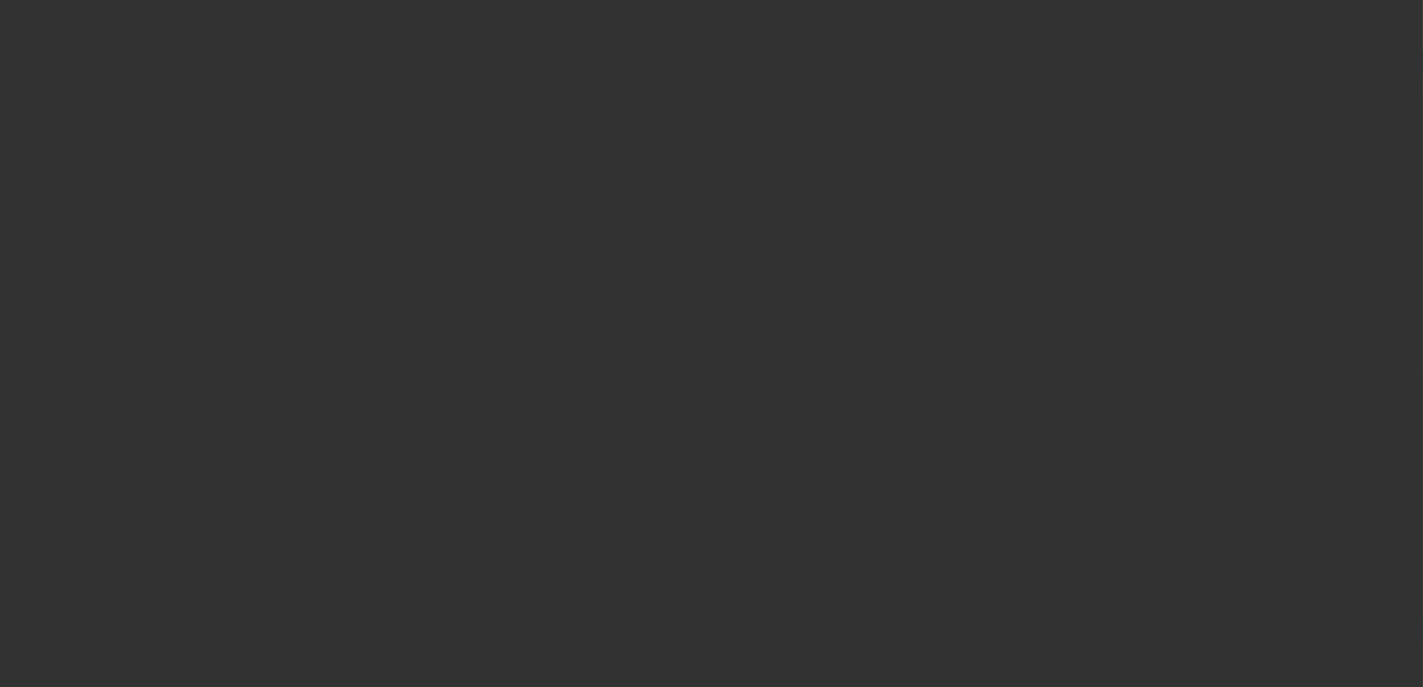
click at [275, 298] on div at bounding box center [711, 343] width 1423 height 687
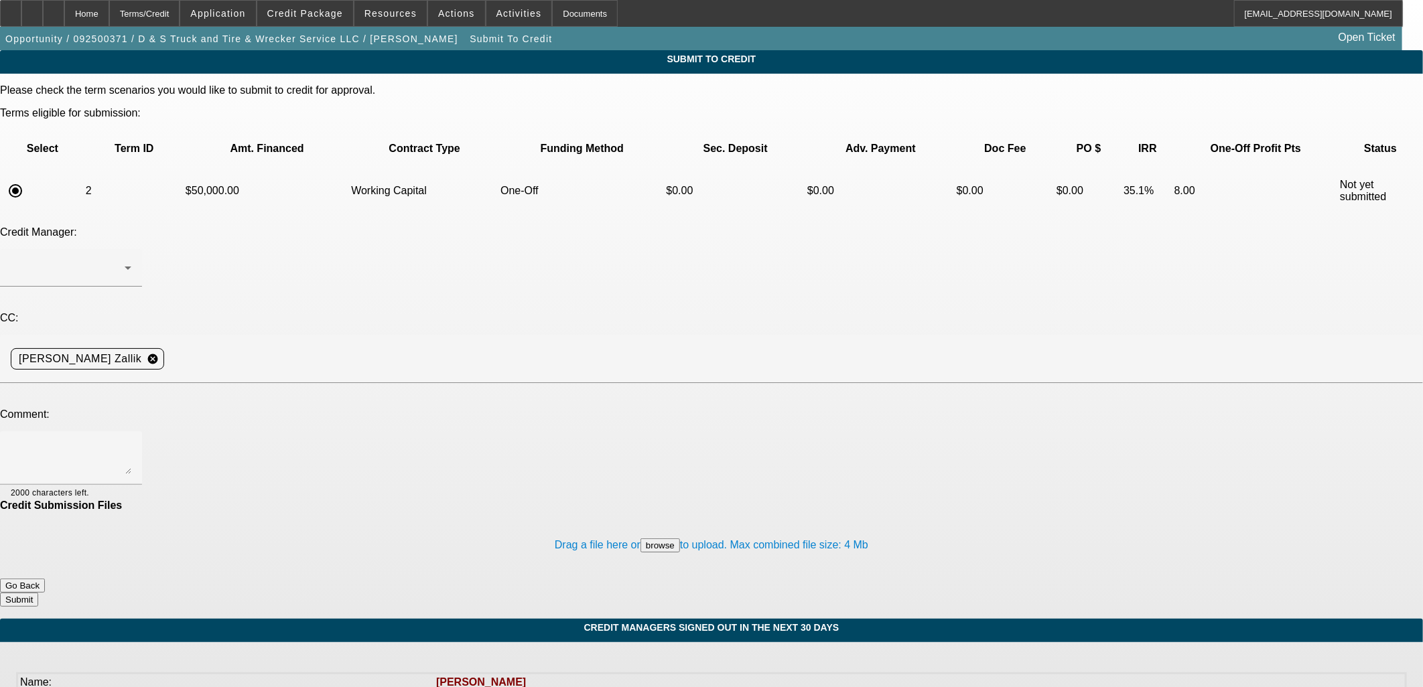
click at [283, 312] on div at bounding box center [711, 343] width 1423 height 687
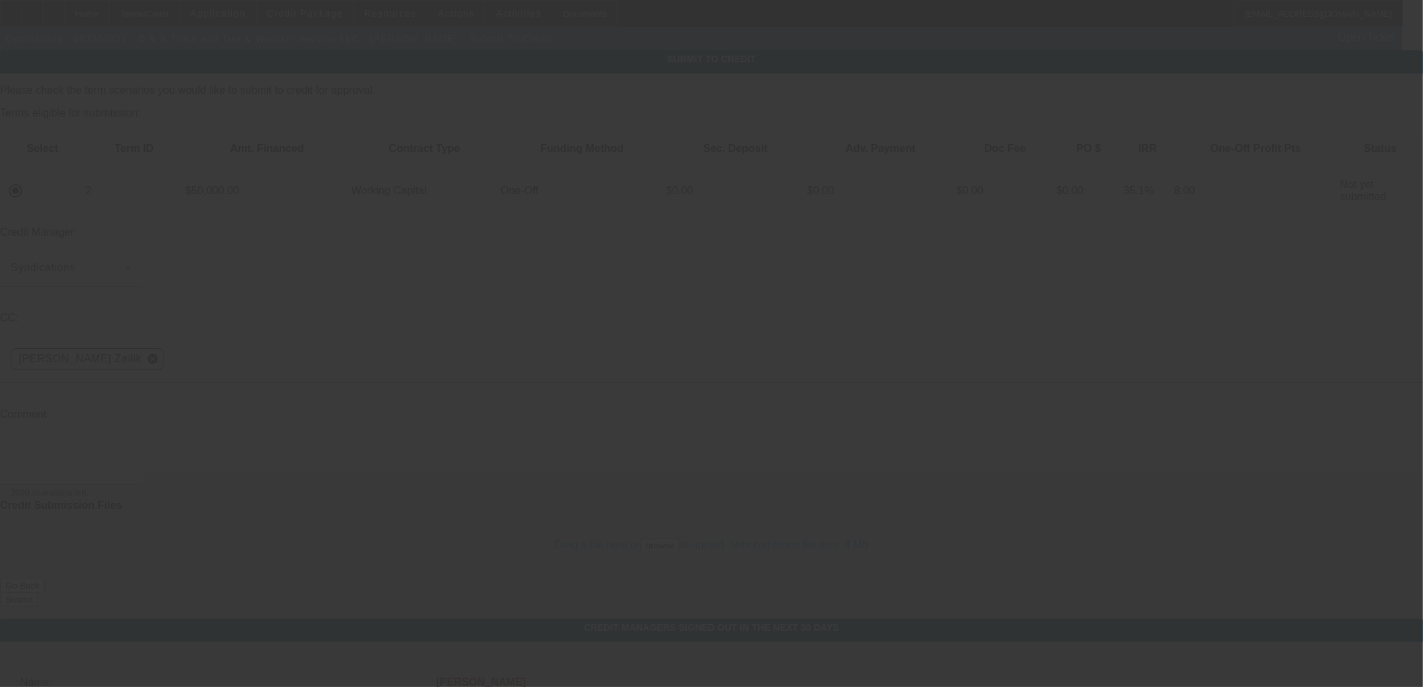
click at [131, 442] on textarea at bounding box center [71, 458] width 121 height 32
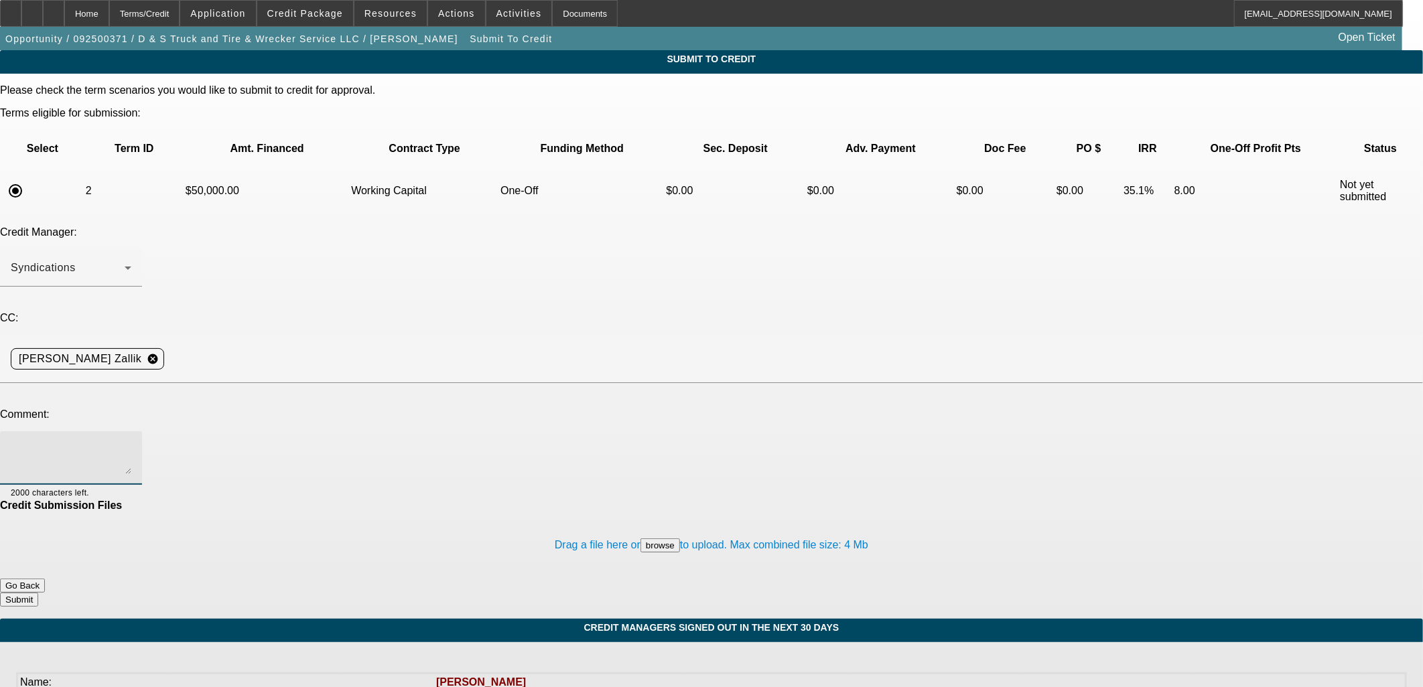
paste textarea "Please send to CP to review for WC. Thanks, Asher"
type textarea "Please send to CP to review for WC. Thanks, Asher"
click at [38, 593] on button "Submit" at bounding box center [19, 600] width 38 height 14
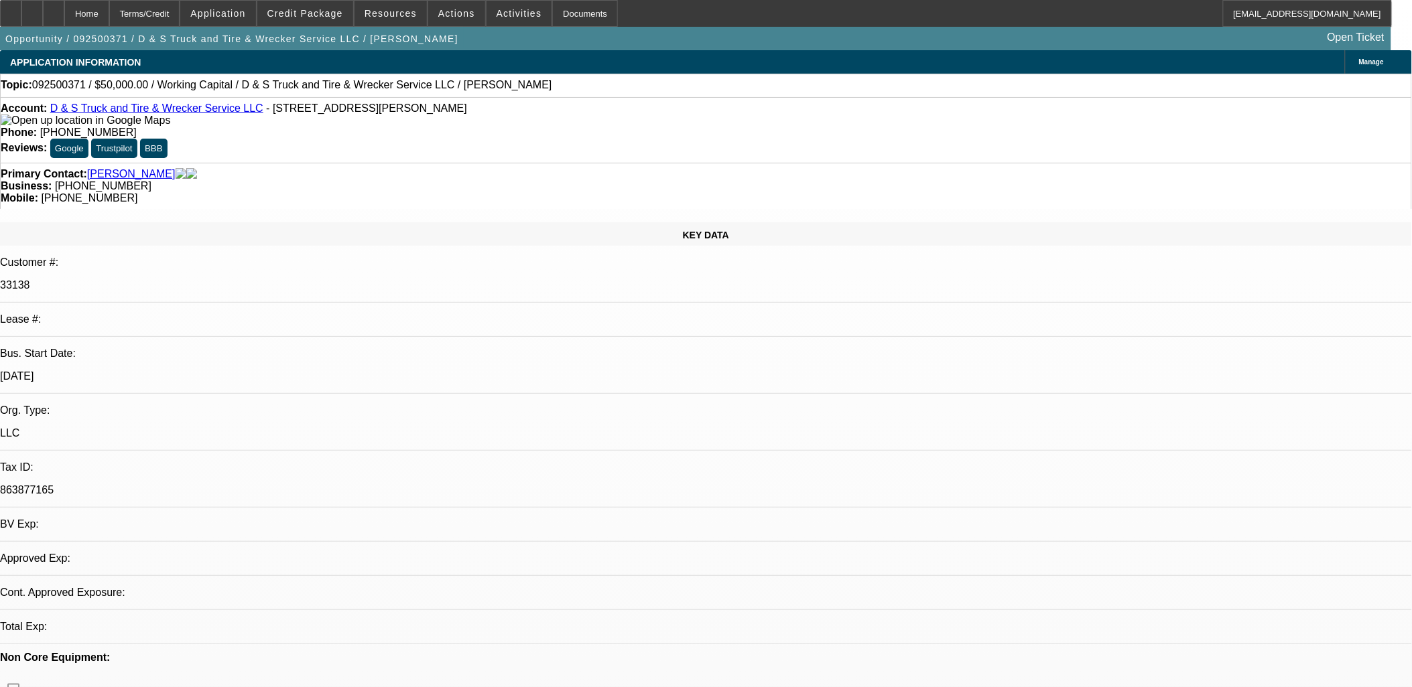
select select "0"
select select "2"
select select "0"
select select "6"
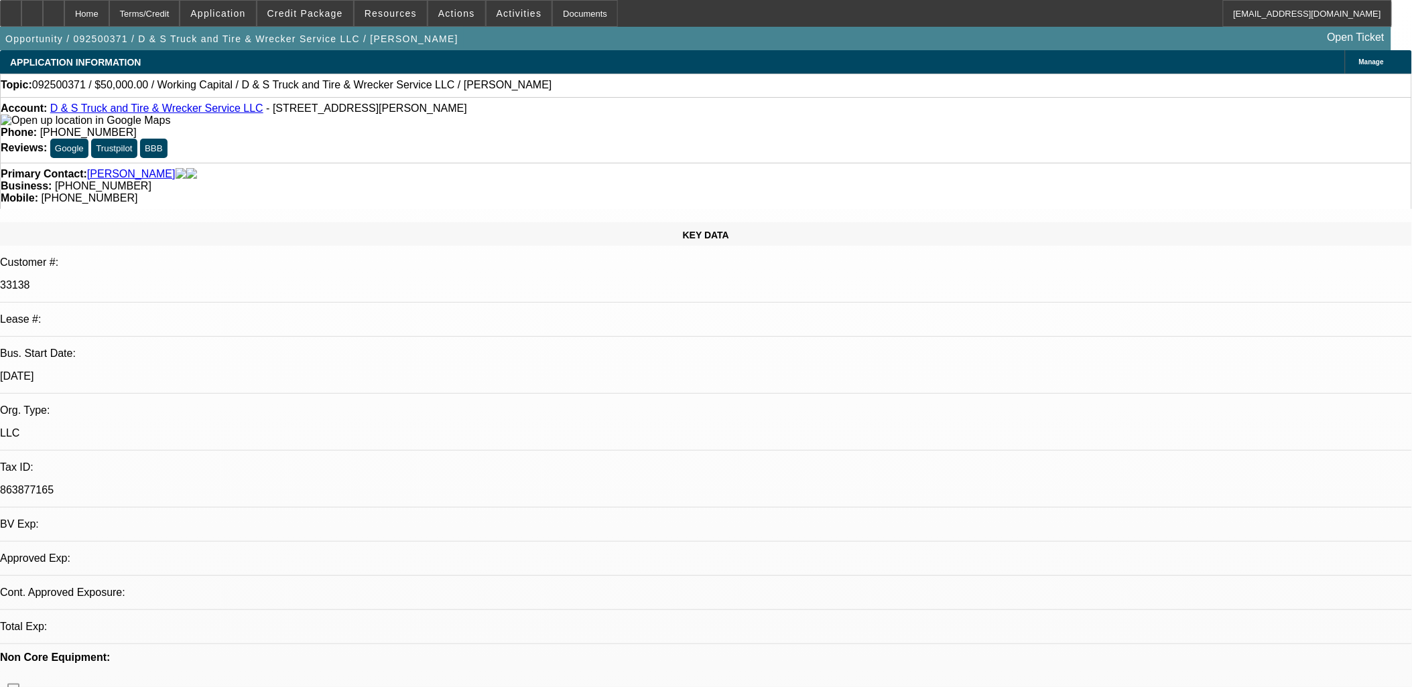
select select "0"
select select "2"
select select "0"
select select "6"
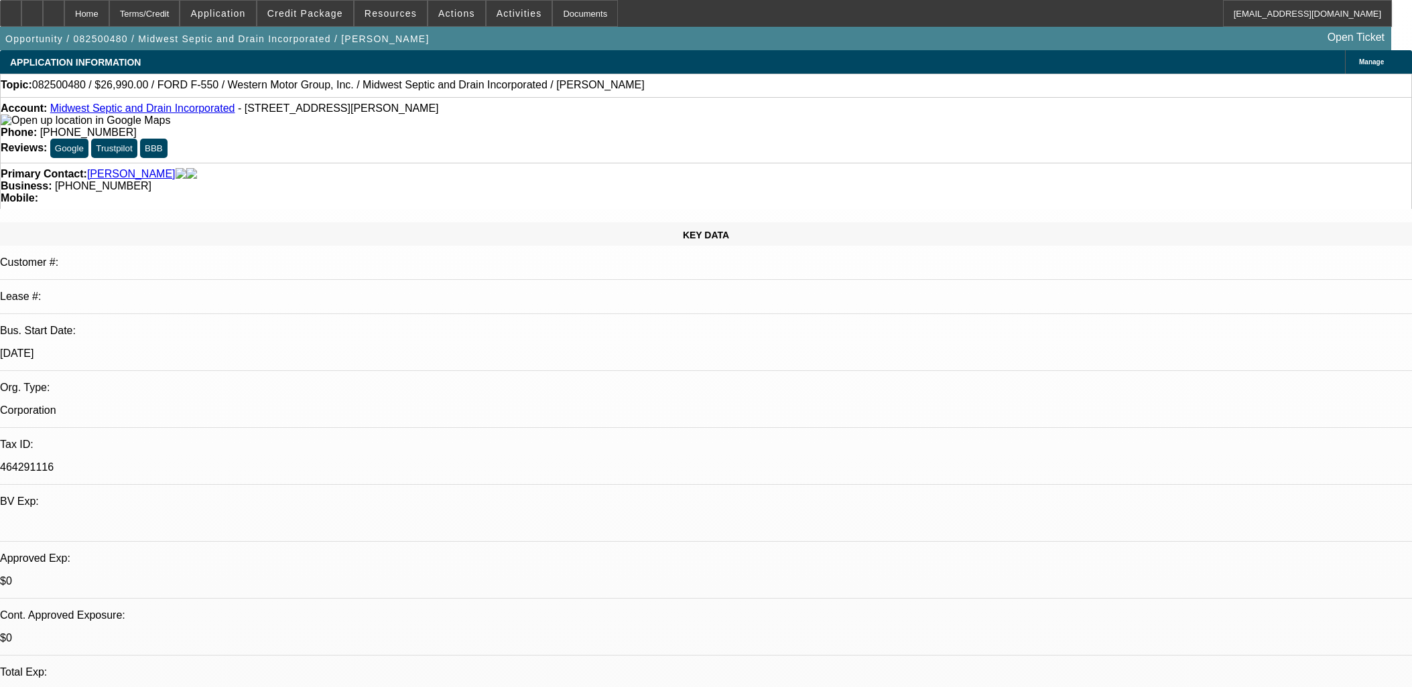
select select "0"
select select "6"
select select "0"
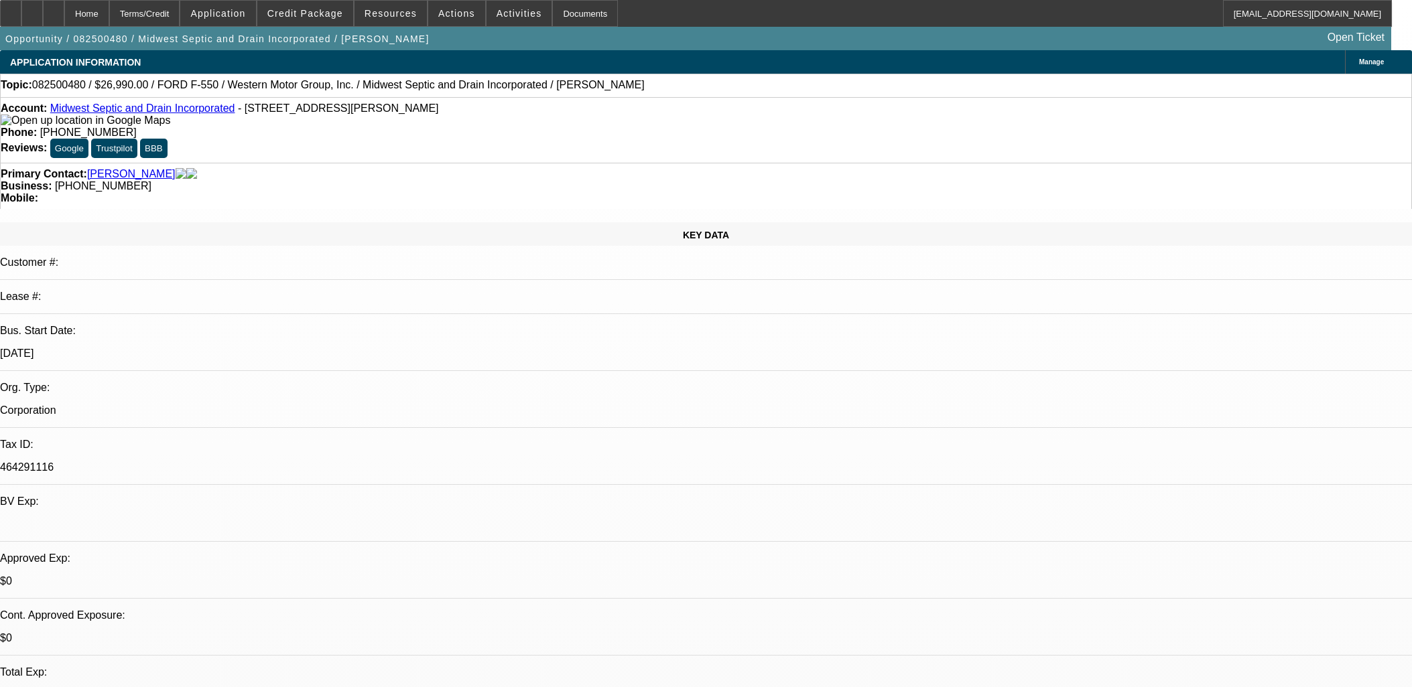
select select "0"
select select "6"
select select "0"
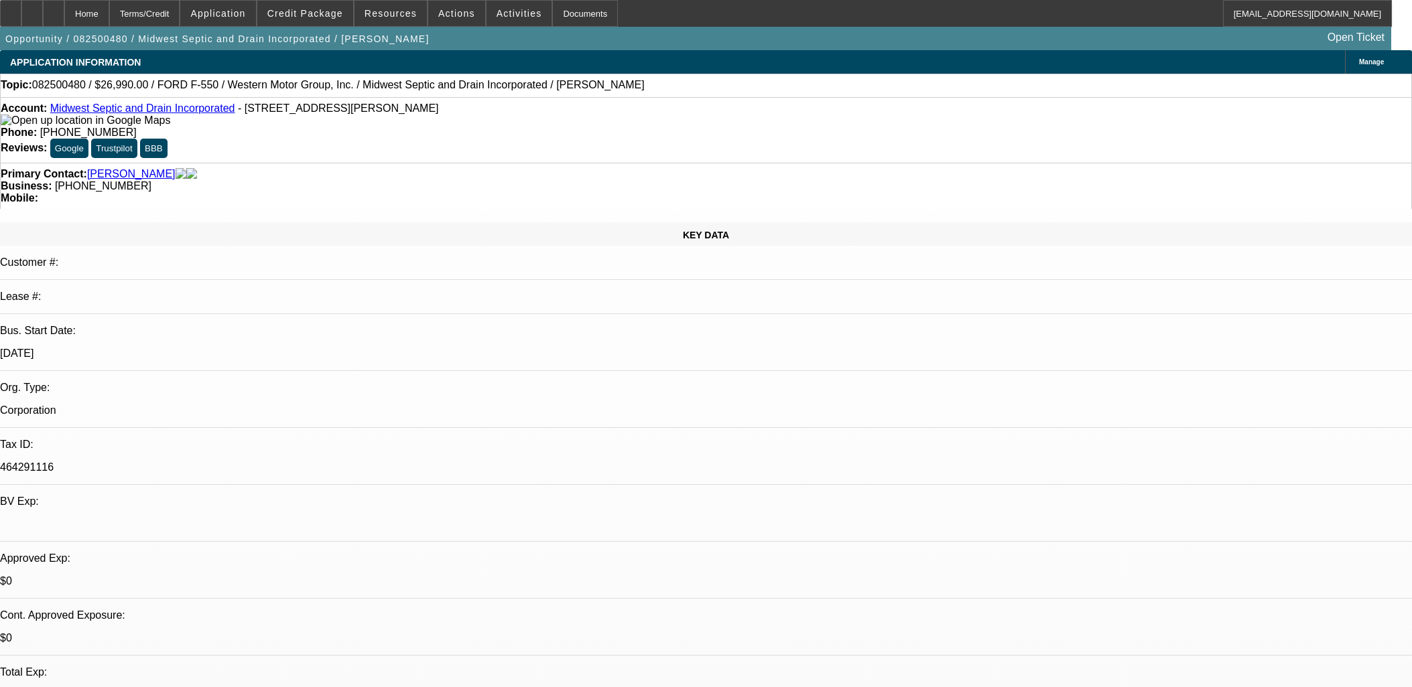
select select "0"
select select "6"
select select "0"
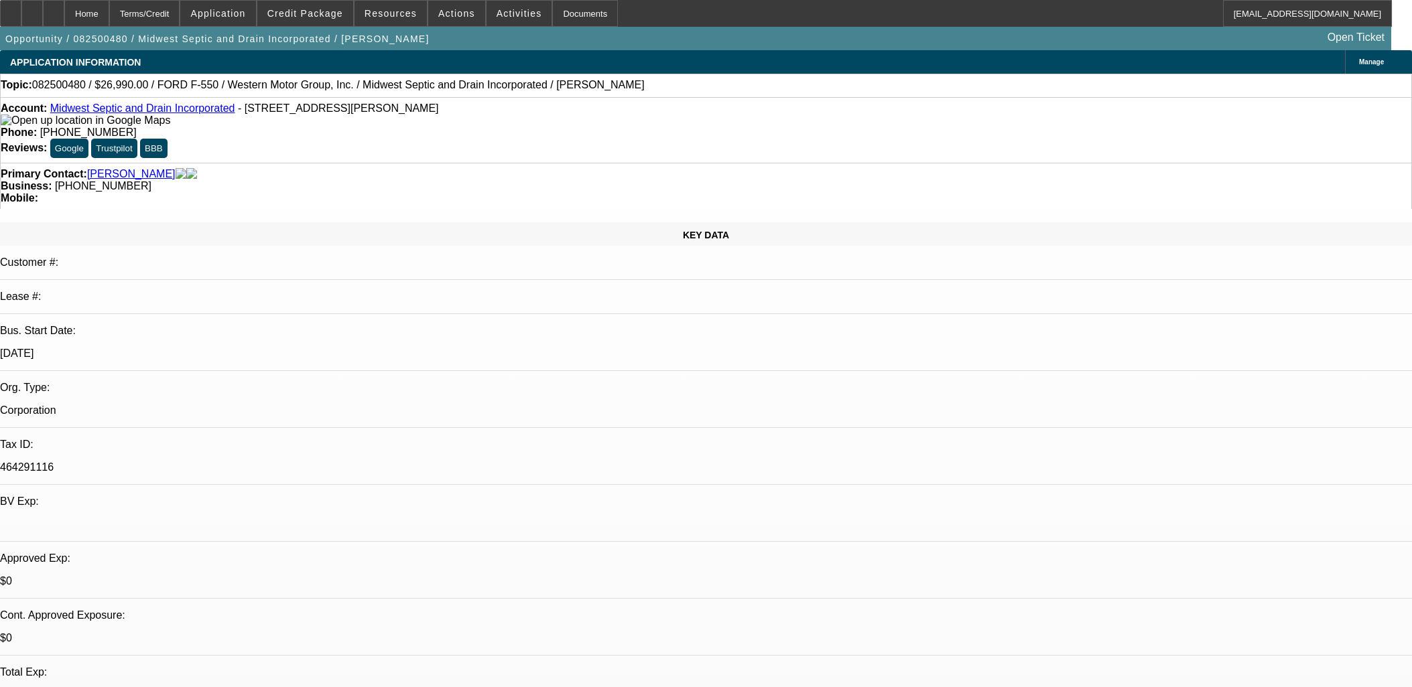
select select "6"
select select "0"
select select "6"
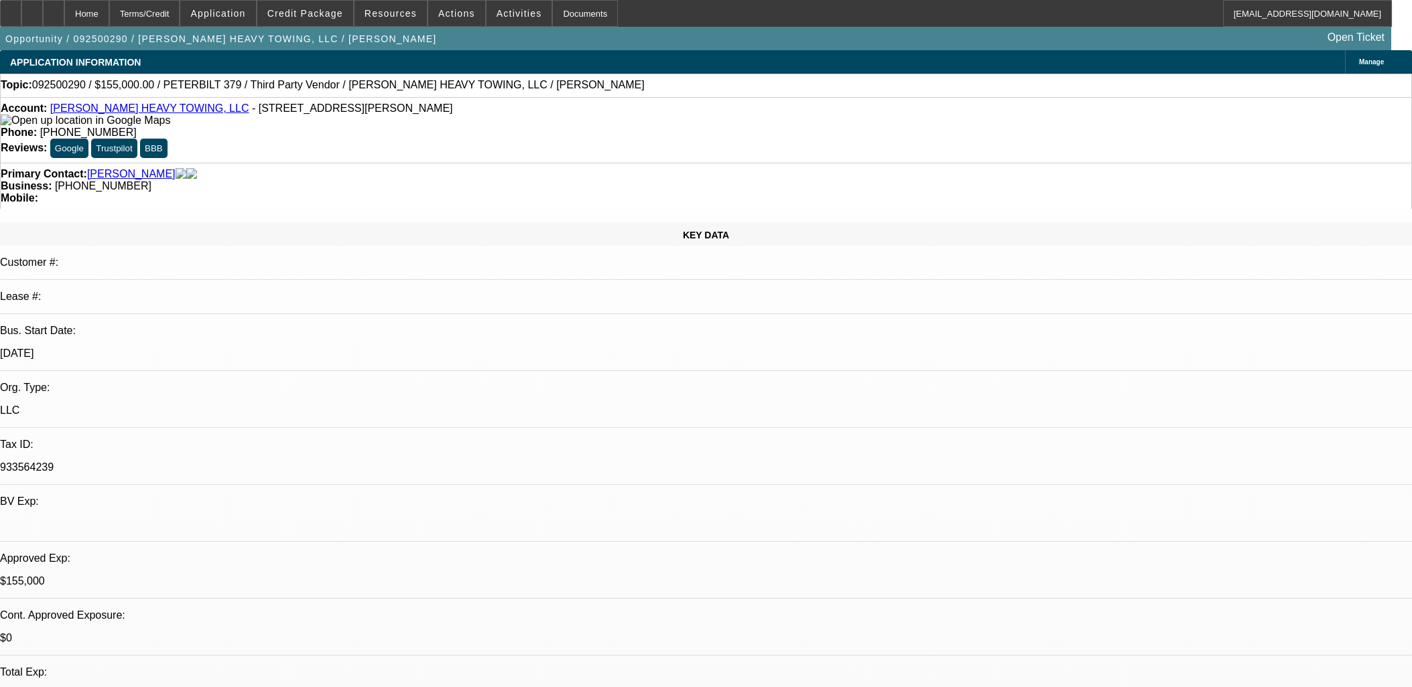
select select "0"
select select "6"
select select "0"
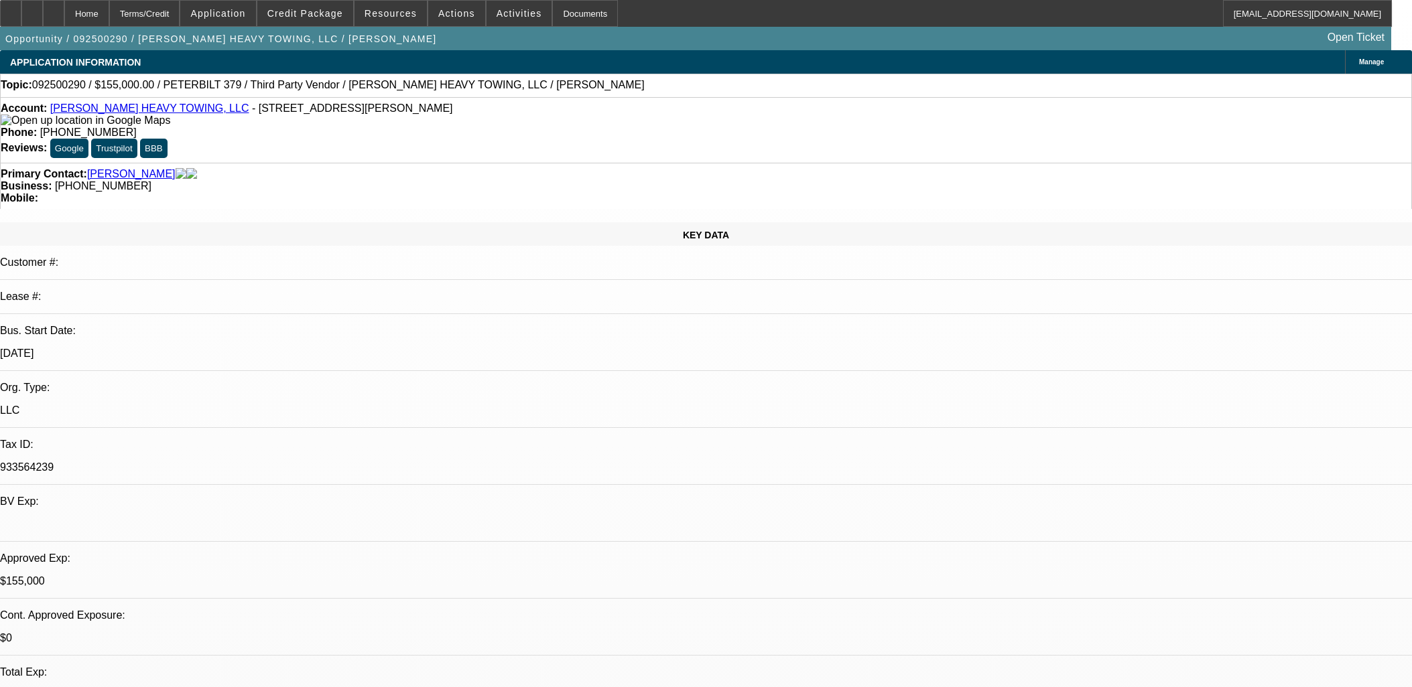
select select "0"
select select "6"
select select "0"
select select "2"
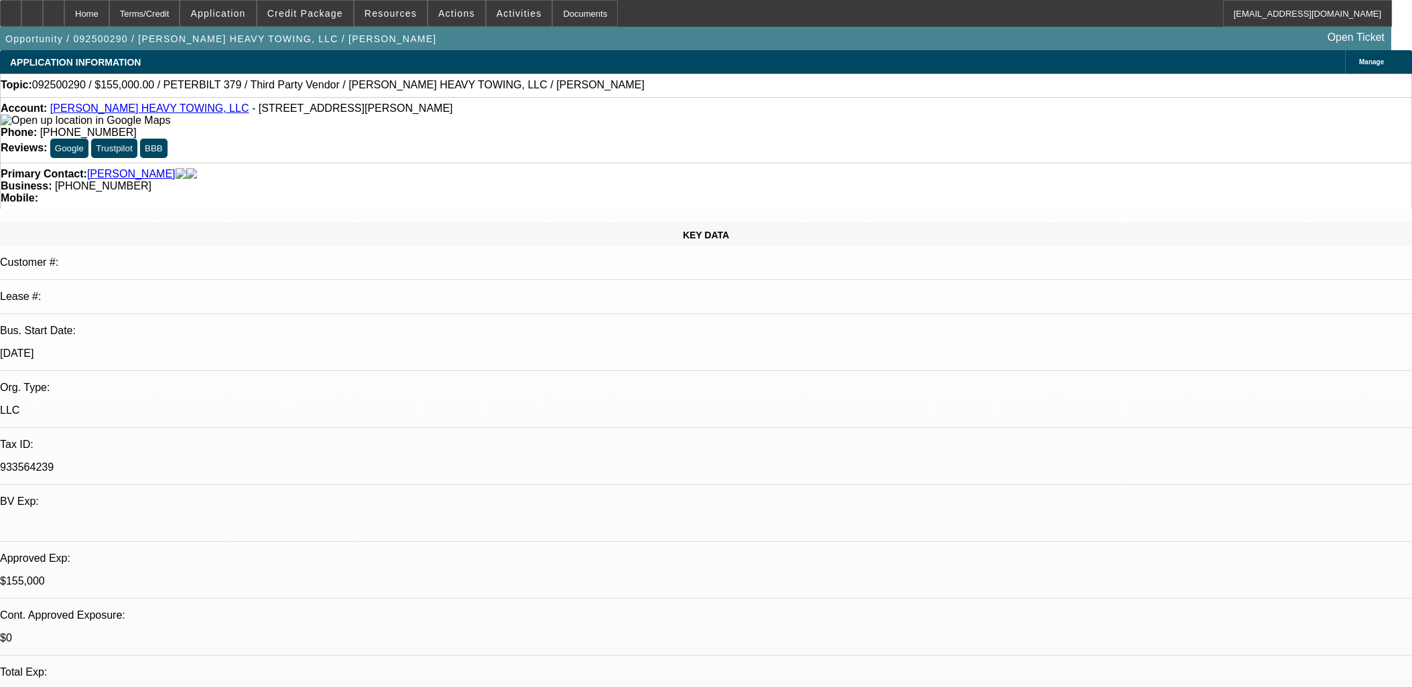
select select "2"
select select "0"
select select "6"
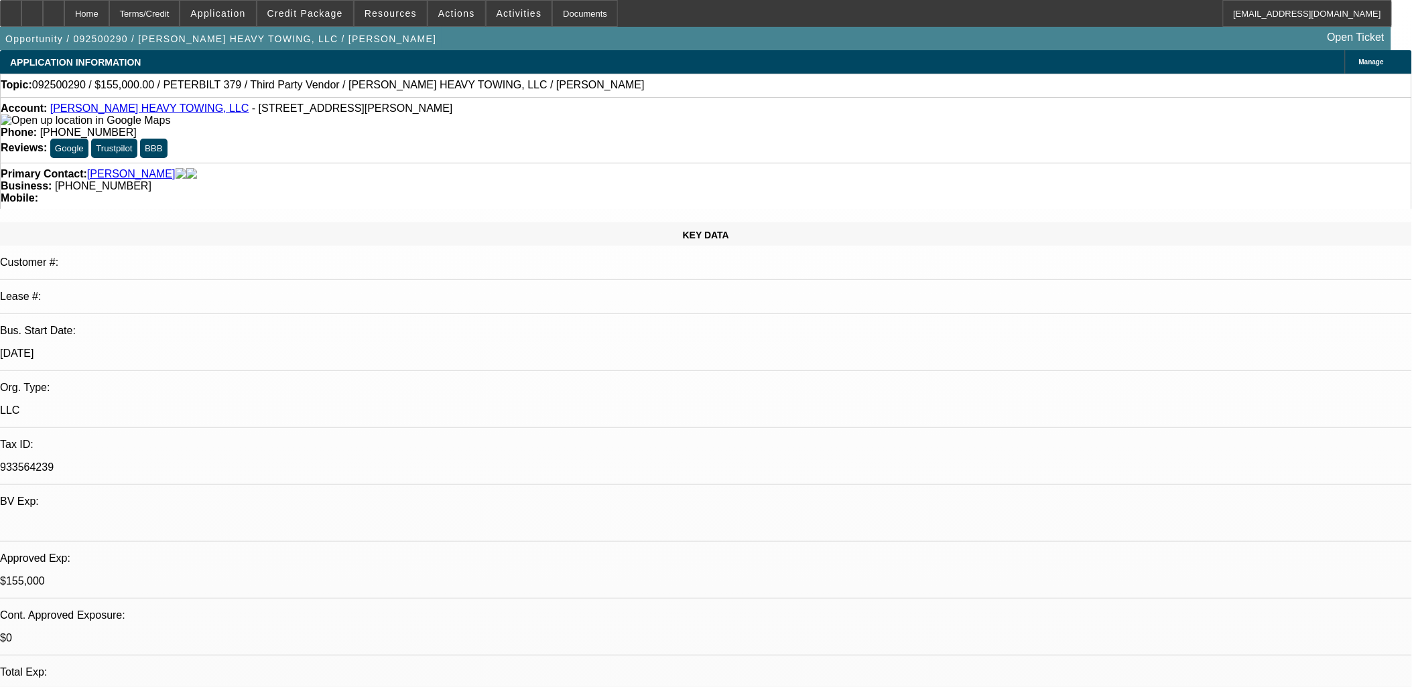
drag, startPoint x: 568, startPoint y: 379, endPoint x: 547, endPoint y: 375, distance: 21.7
drag, startPoint x: 387, startPoint y: 314, endPoint x: 711, endPoint y: 293, distance: 324.9
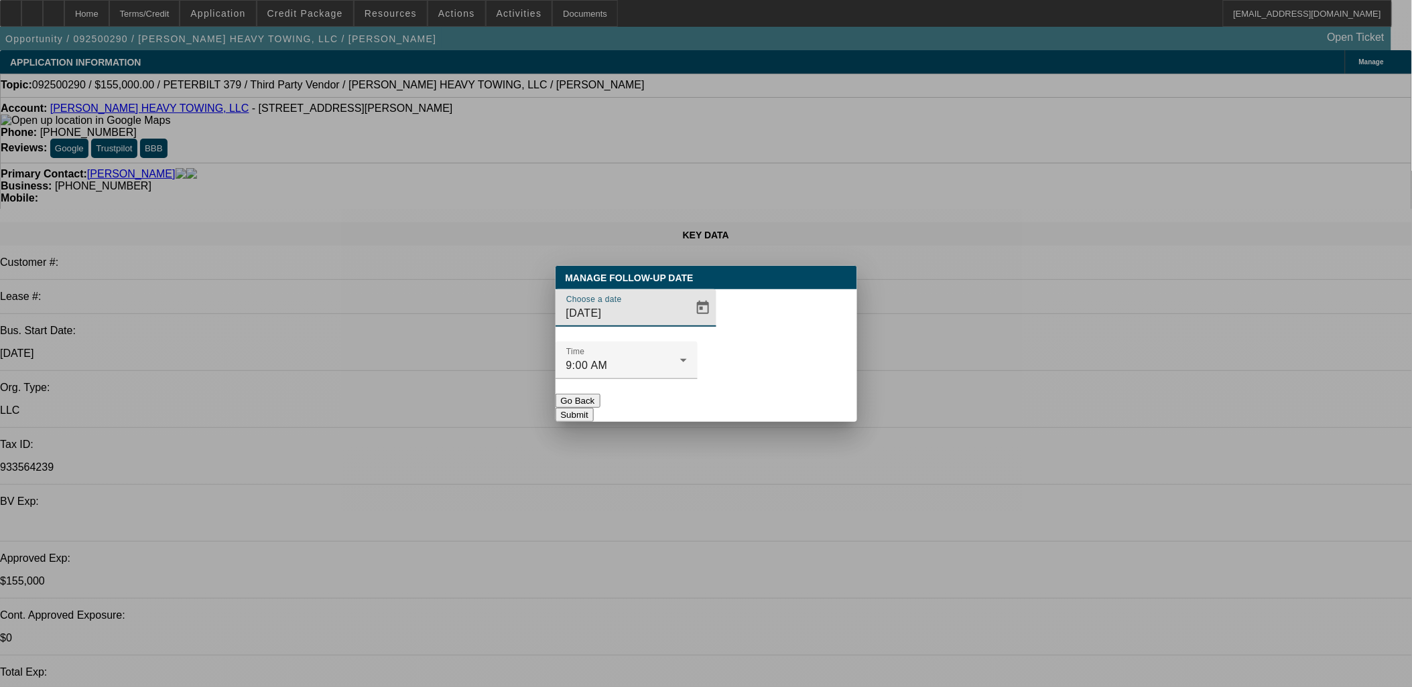
drag, startPoint x: 838, startPoint y: 330, endPoint x: 826, endPoint y: 324, distance: 13.5
click at [836, 326] on div at bounding box center [706, 343] width 1412 height 687
click at [706, 344] on div at bounding box center [706, 344] width 0 height 0
click at [687, 324] on span "Open calendar" at bounding box center [703, 308] width 32 height 32
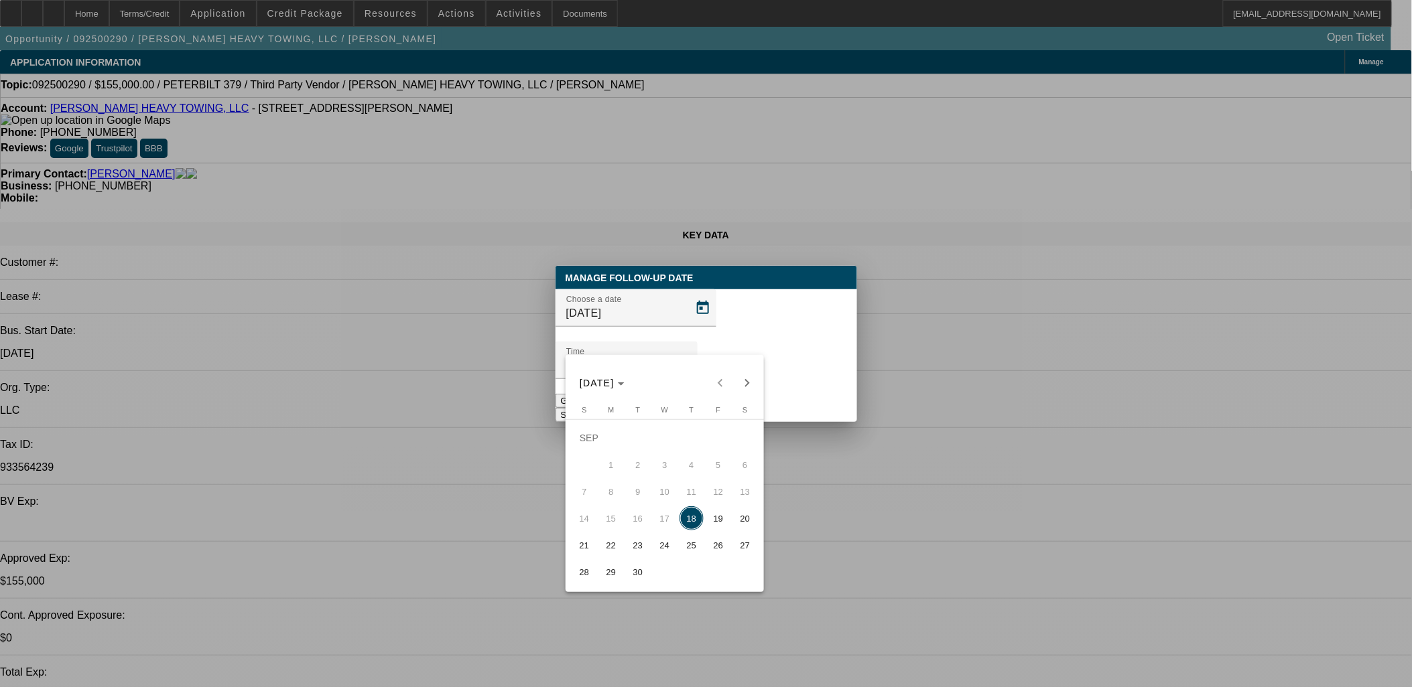
click at [708, 526] on span "19" at bounding box center [718, 519] width 24 height 24
type input "[DATE]"
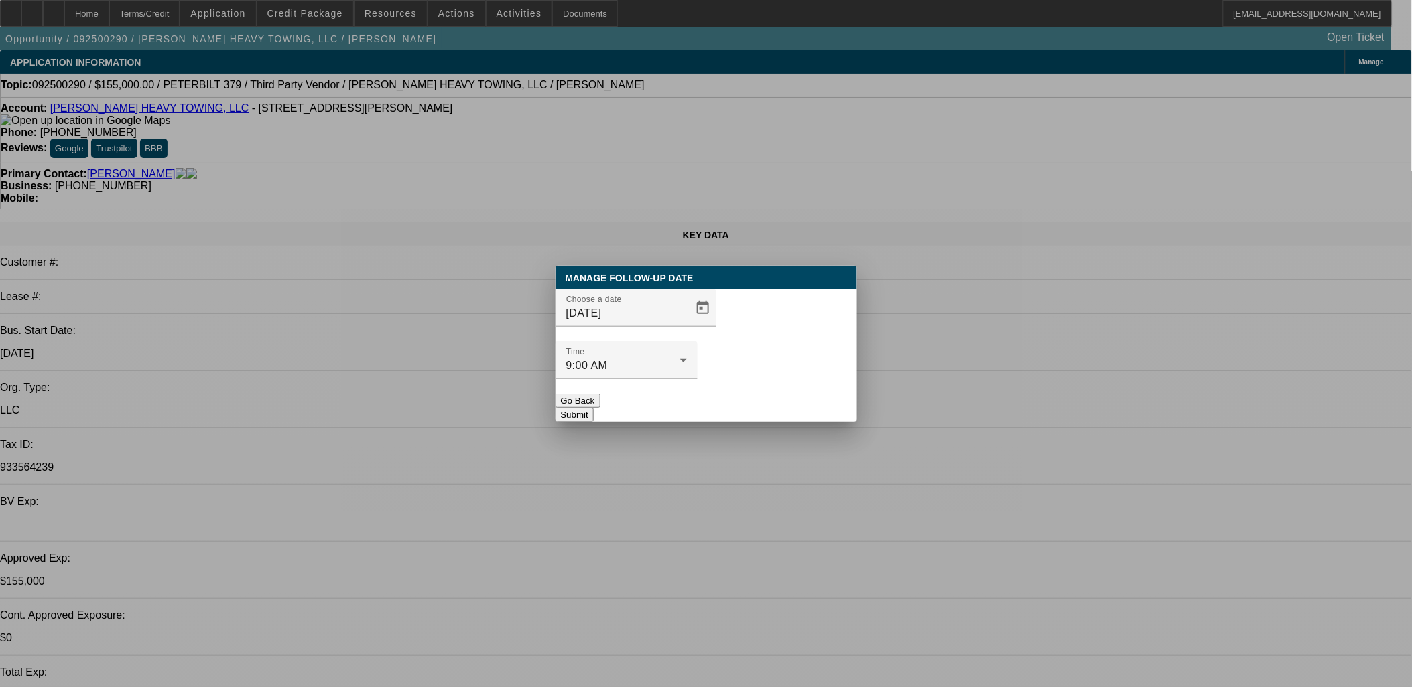
drag, startPoint x: 725, startPoint y: 423, endPoint x: 729, endPoint y: 384, distance: 39.7
click at [725, 419] on div at bounding box center [706, 343] width 1412 height 687
click at [594, 408] on button "Submit" at bounding box center [574, 415] width 38 height 14
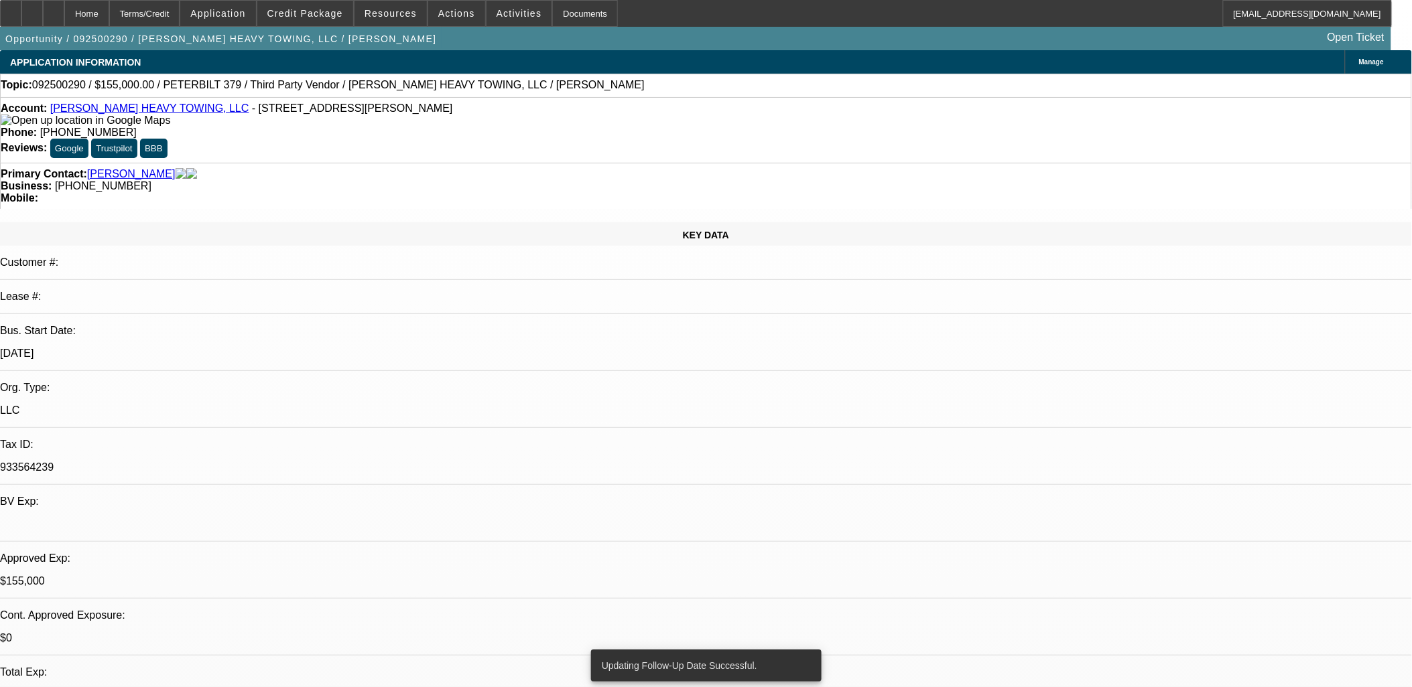
drag, startPoint x: 965, startPoint y: 72, endPoint x: 961, endPoint y: 59, distance: 14.0
drag, startPoint x: 1178, startPoint y: 277, endPoint x: 1189, endPoint y: 292, distance: 18.8
drag, startPoint x: 1195, startPoint y: 615, endPoint x: 789, endPoint y: 299, distance: 514.7
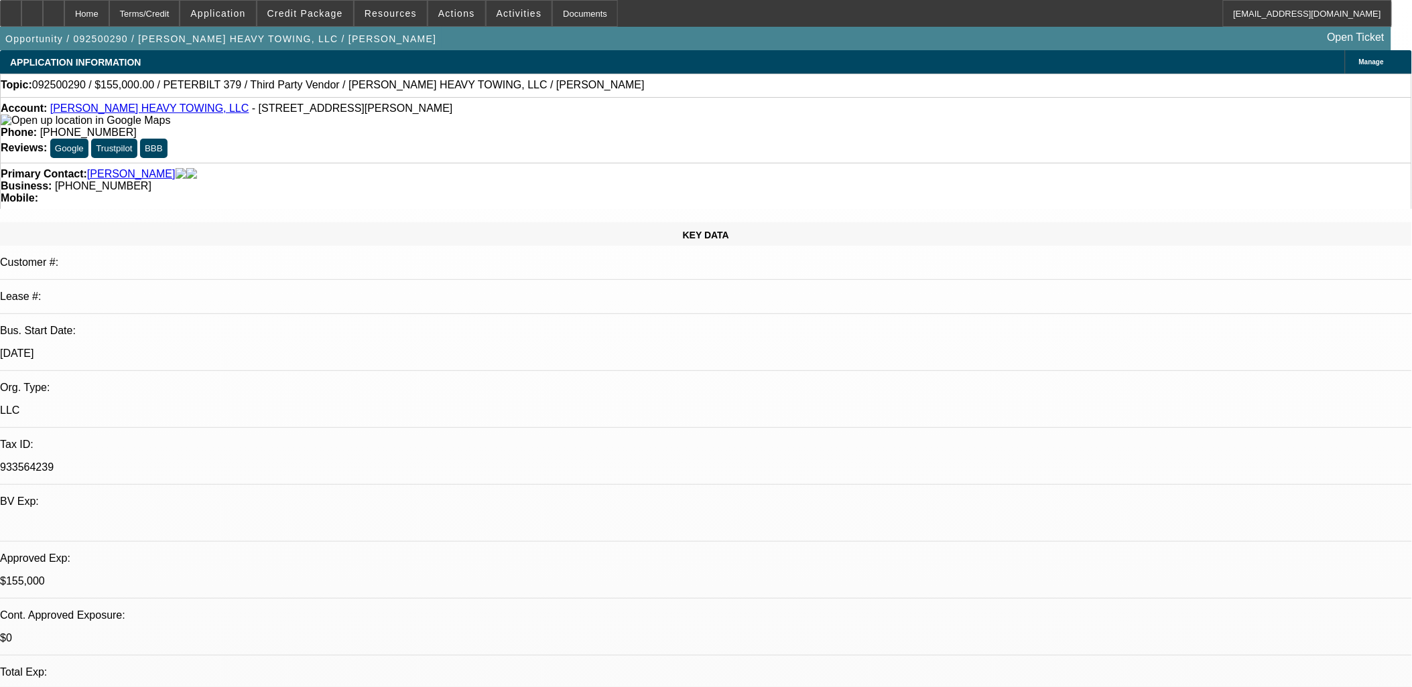
drag, startPoint x: 789, startPoint y: 299, endPoint x: 461, endPoint y: 275, distance: 329.2
